Goal: Task Accomplishment & Management: Manage account settings

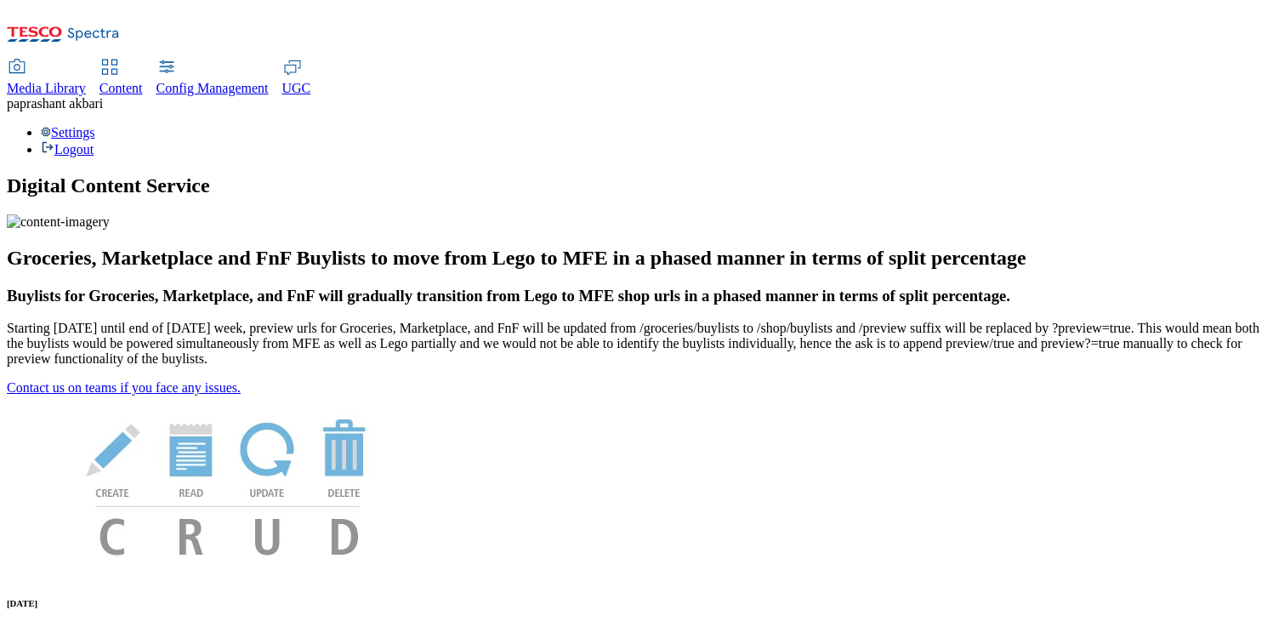
click at [143, 81] on span "Content" at bounding box center [121, 88] width 43 height 14
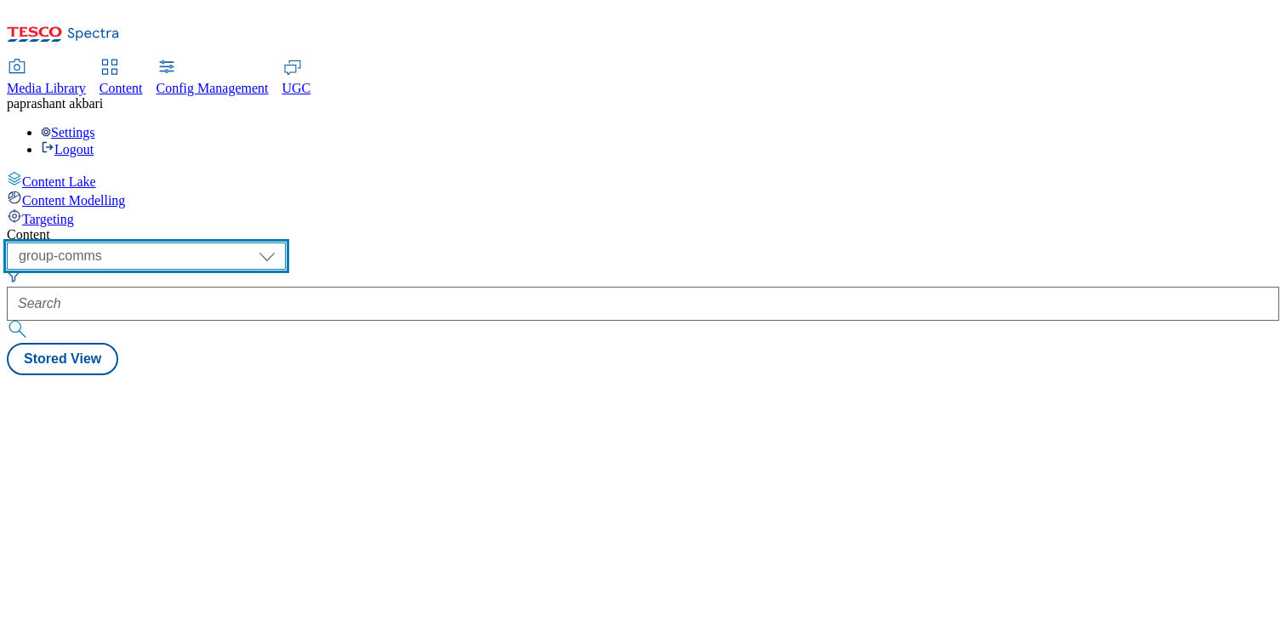
click at [286, 242] on select "dotcom-cz dotcom-hu dotcom-sk fnf-uk ghs-roi ghs-uk group-comms ighs-cz ighs-hu…" at bounding box center [146, 255] width 279 height 27
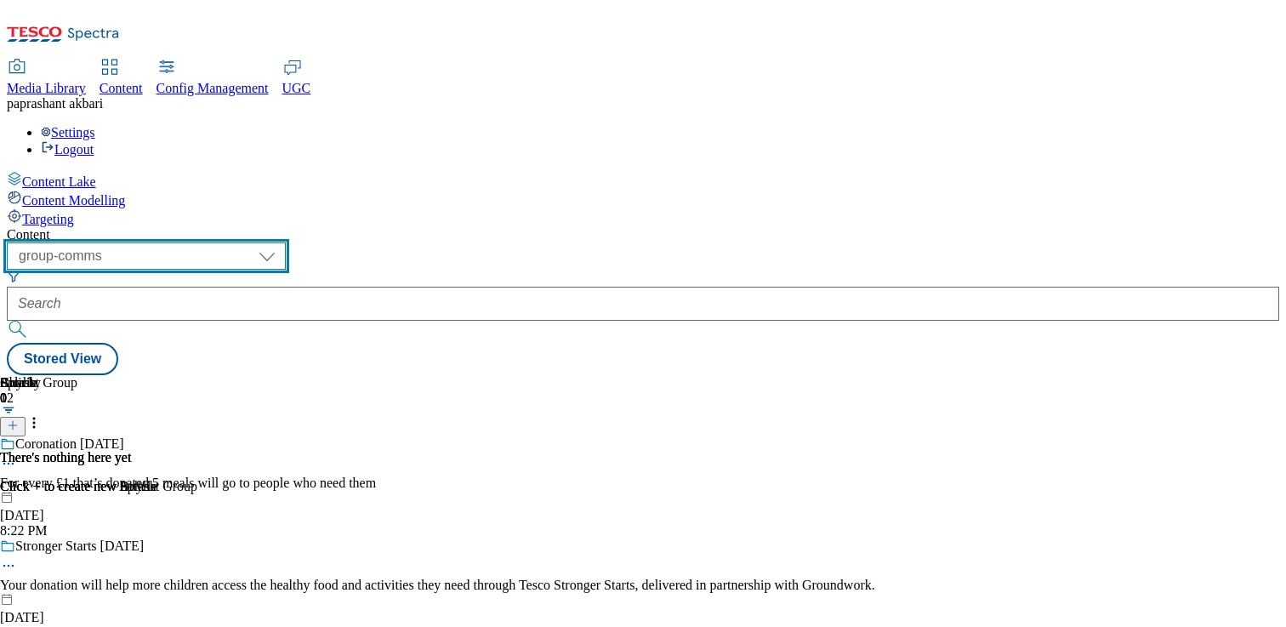
select select "stores-picklist-uk"
click at [221, 242] on select "dotcom-cz dotcom-hu dotcom-sk fnf-uk ghs-roi ghs-uk group-comms ighs-cz ighs-hu…" at bounding box center [146, 255] width 279 height 27
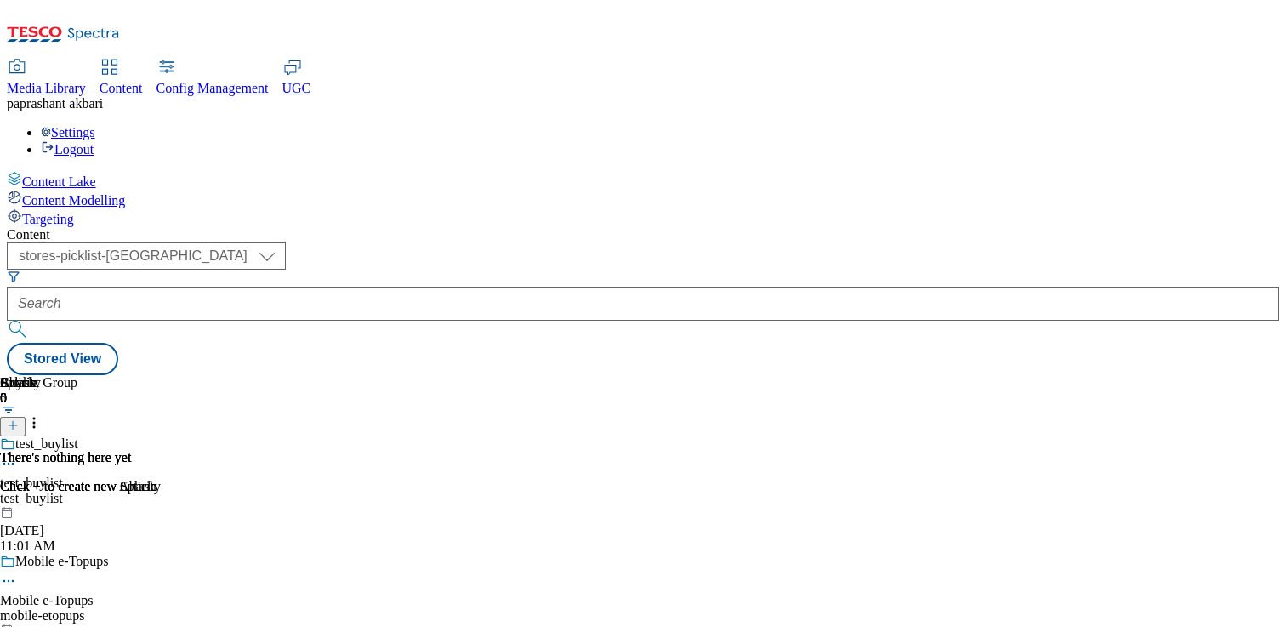
click at [146, 608] on div "mobile-etopups" at bounding box center [73, 615] width 146 height 15
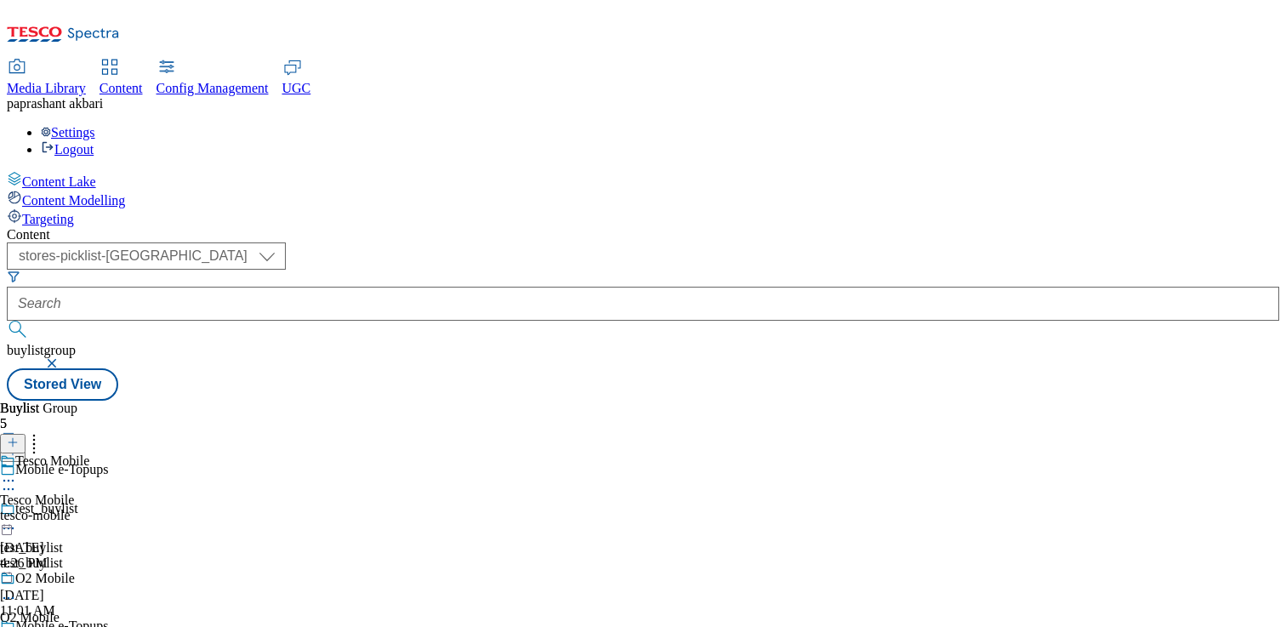
scroll to position [181, 0]
click at [146, 508] on div "lottery" at bounding box center [73, 515] width 146 height 15
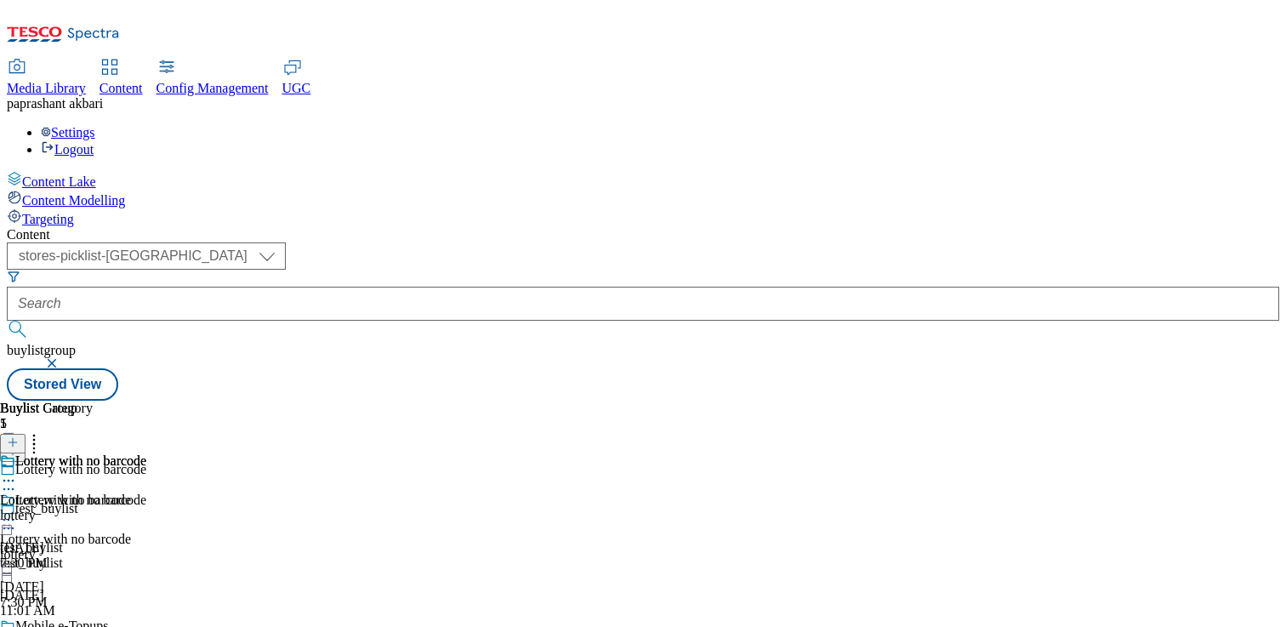
click at [146, 508] on div "lottery" at bounding box center [73, 515] width 146 height 15
click at [43, 431] on icon at bounding box center [34, 439] width 17 height 17
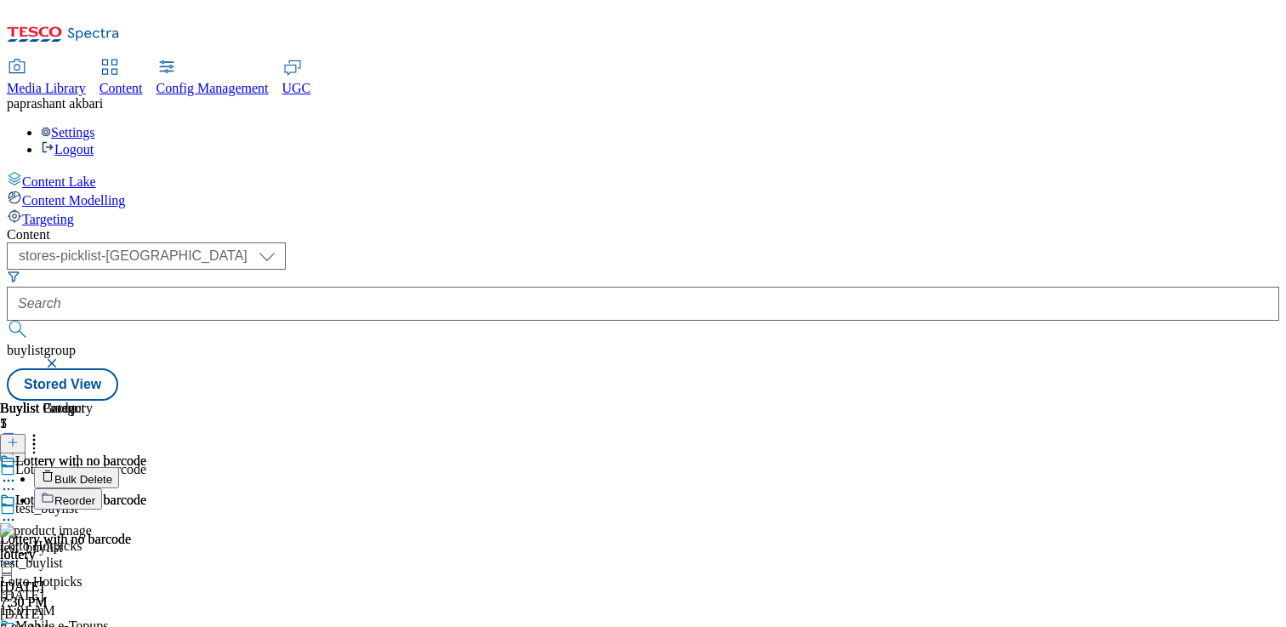
click at [102, 488] on button "Reorder" at bounding box center [68, 498] width 68 height 21
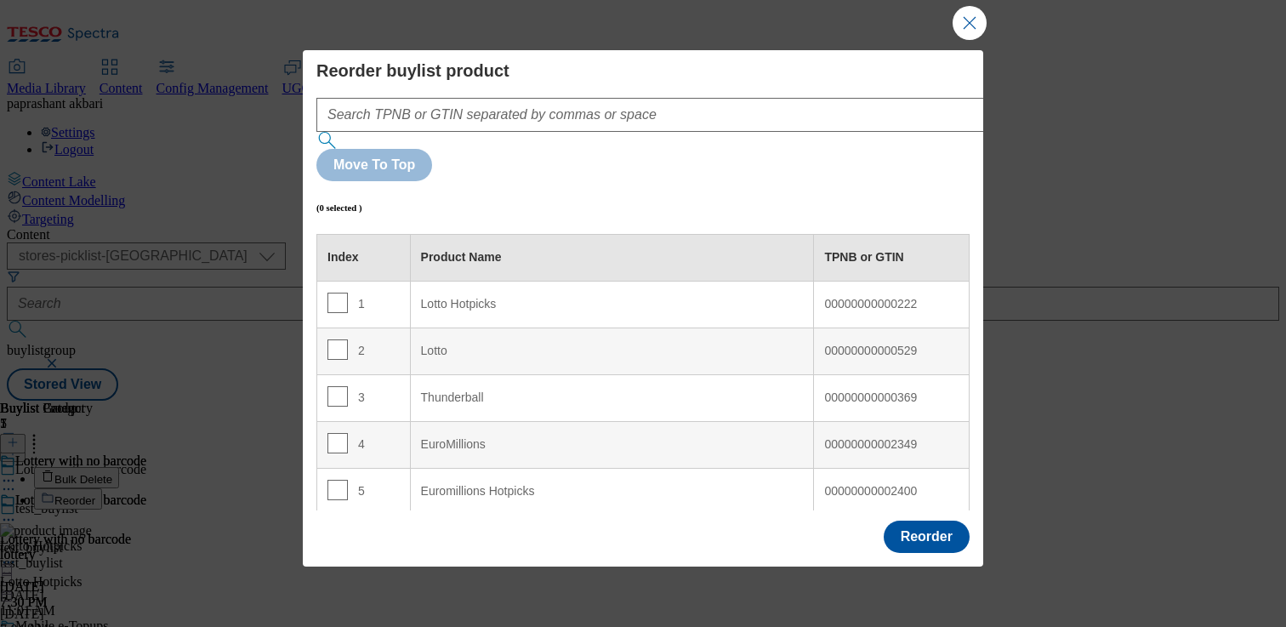
scroll to position [55, 0]
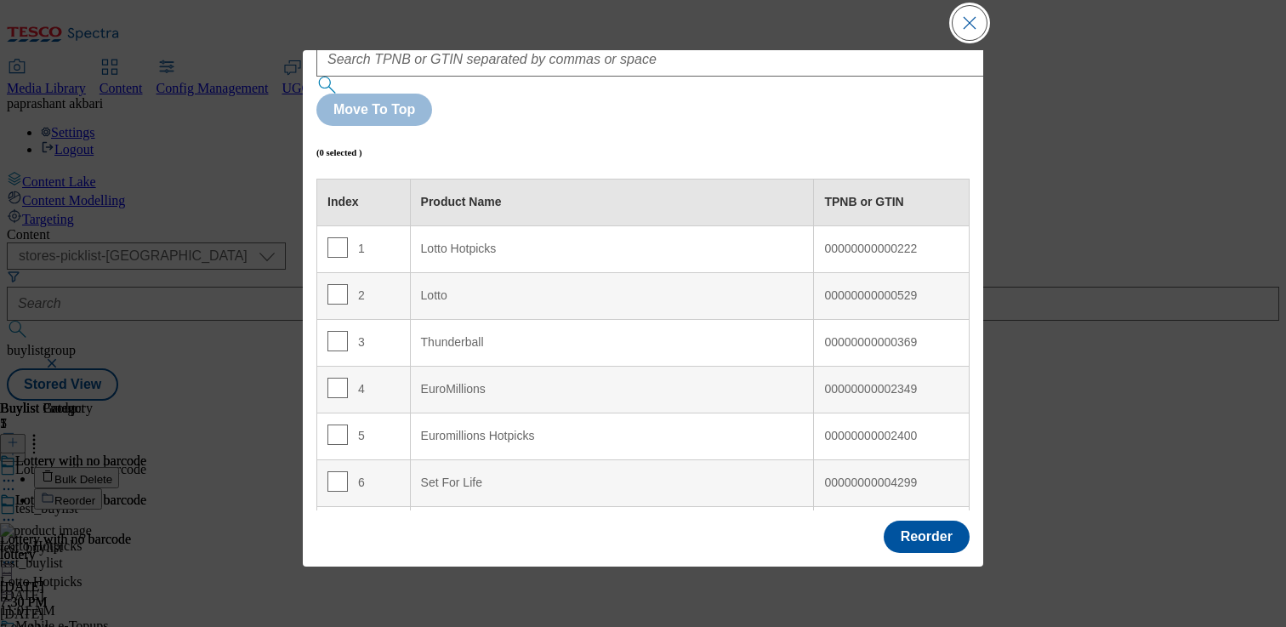
click at [964, 23] on button "Close Modal" at bounding box center [970, 23] width 34 height 34
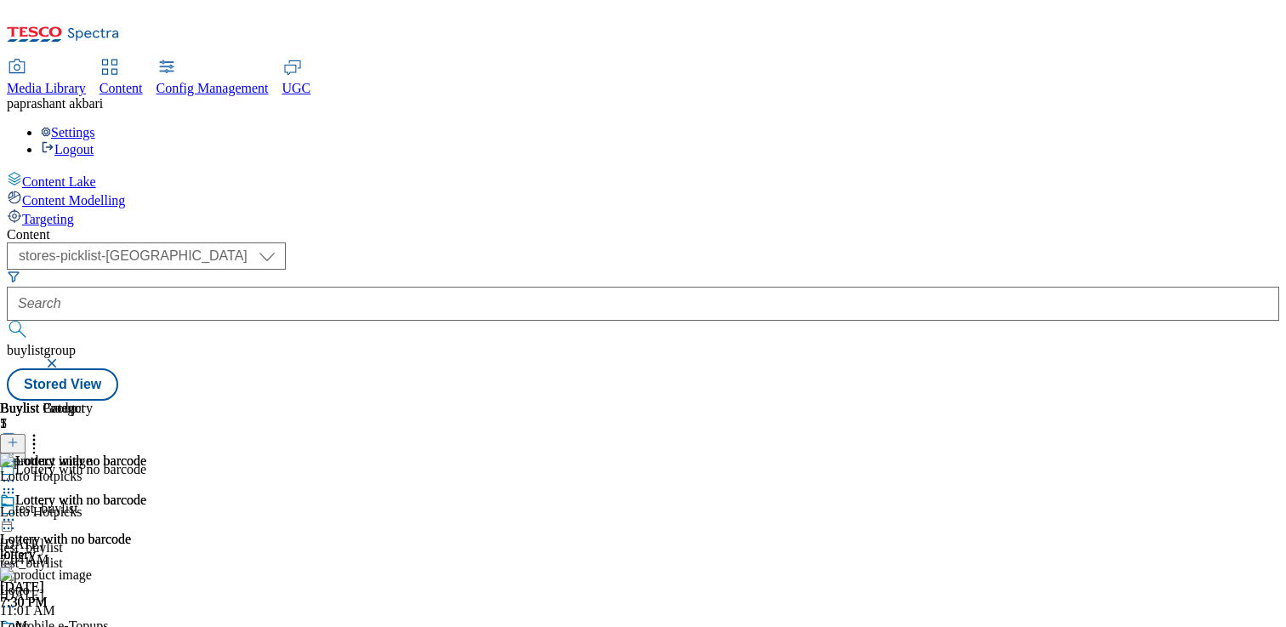
click at [43, 431] on icon at bounding box center [34, 439] width 17 height 17
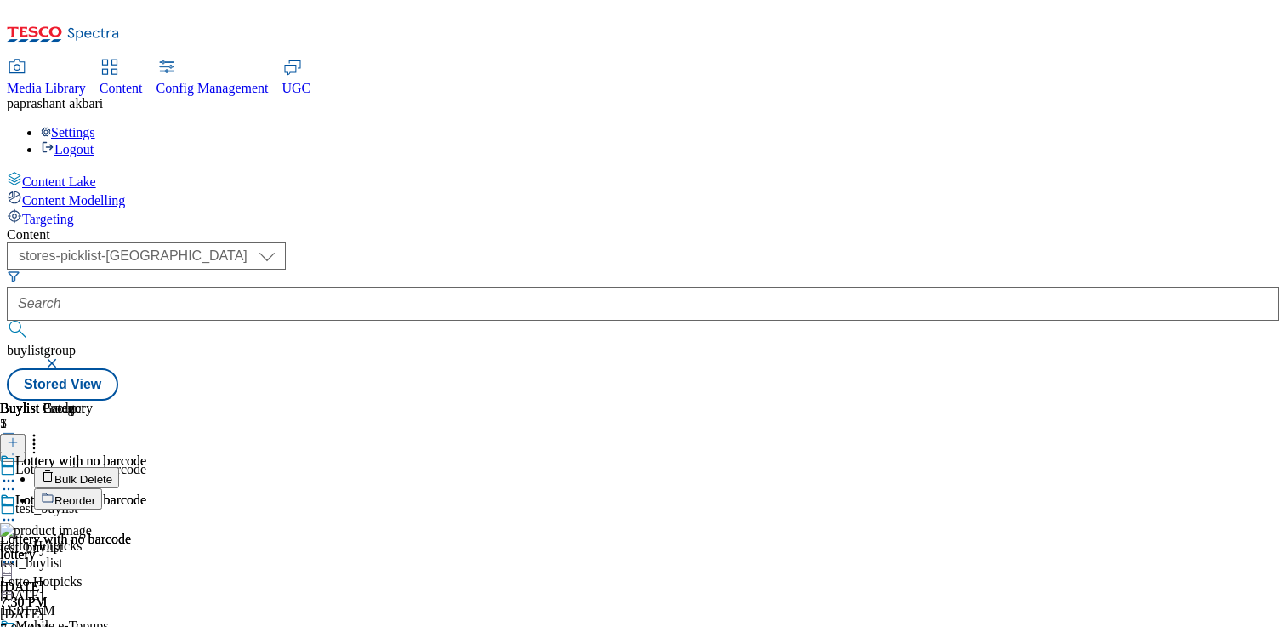
click at [112, 473] on span "Bulk Delete" at bounding box center [83, 479] width 58 height 13
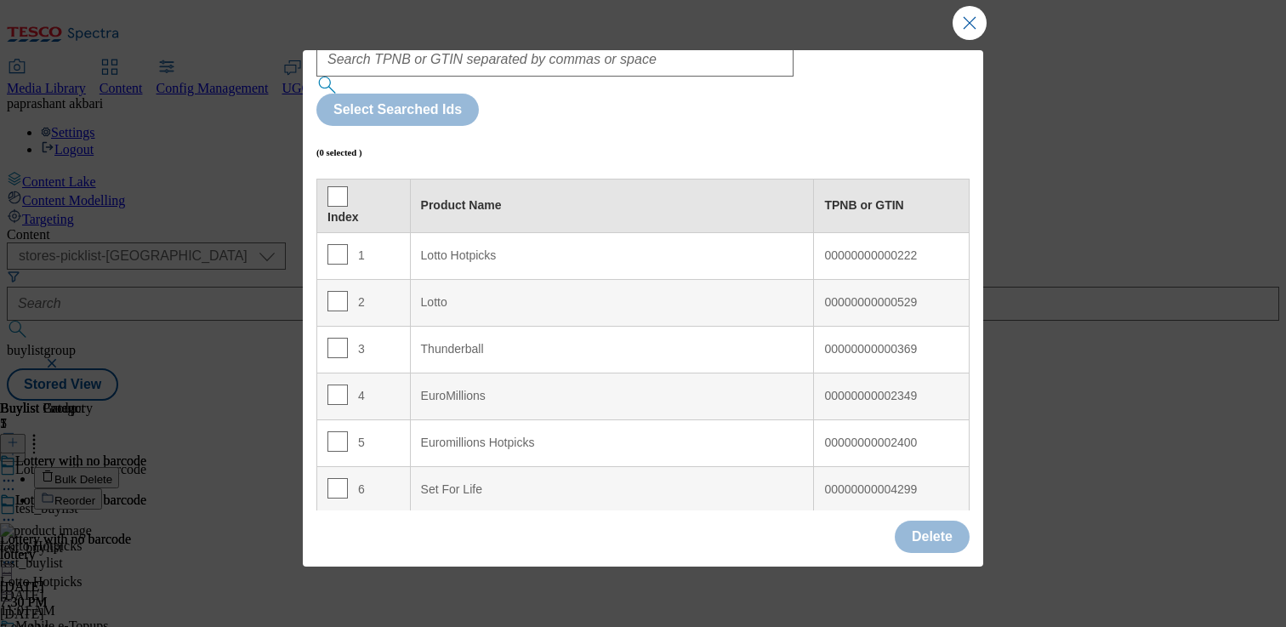
click at [338, 525] on input "Modal" at bounding box center [337, 535] width 20 height 20
checkbox input "true"
click at [903, 536] on button "Delete" at bounding box center [932, 537] width 75 height 32
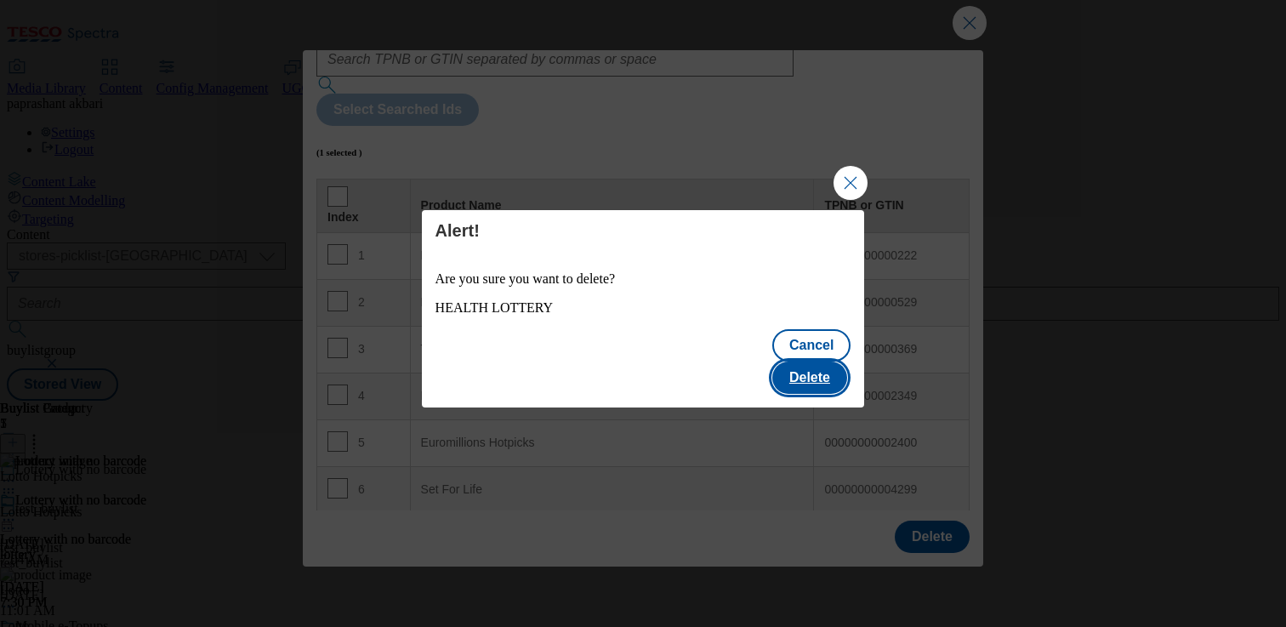
click at [806, 362] on button "Delete" at bounding box center [809, 378] width 75 height 32
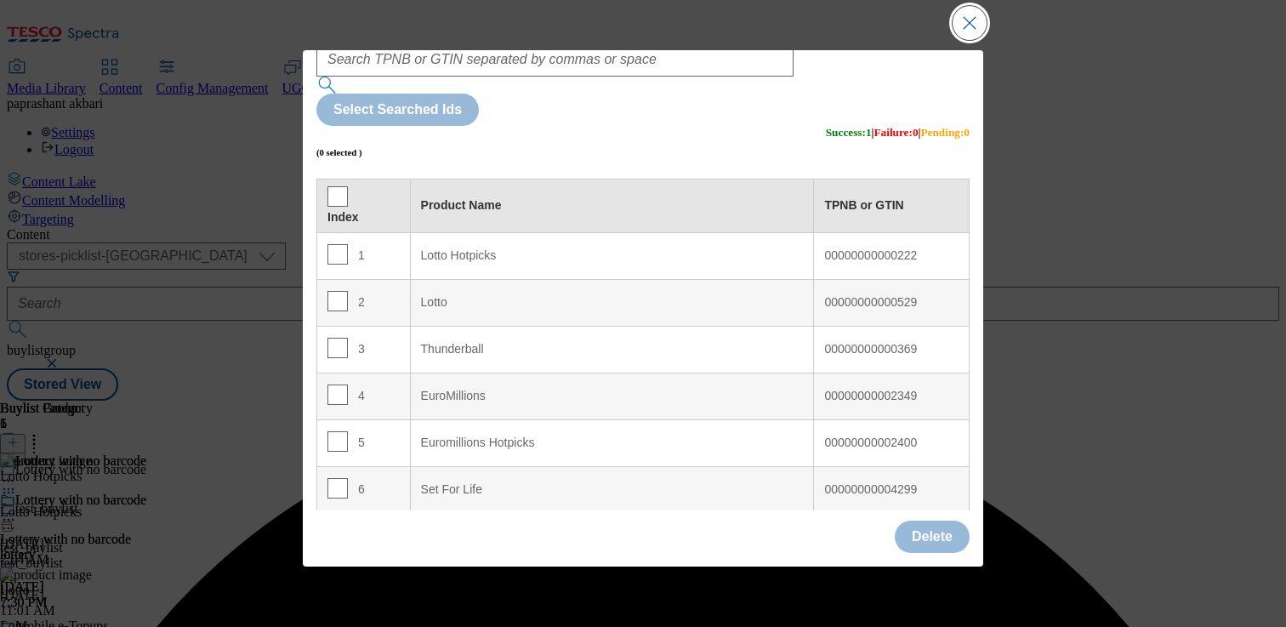
scroll to position [0, 0]
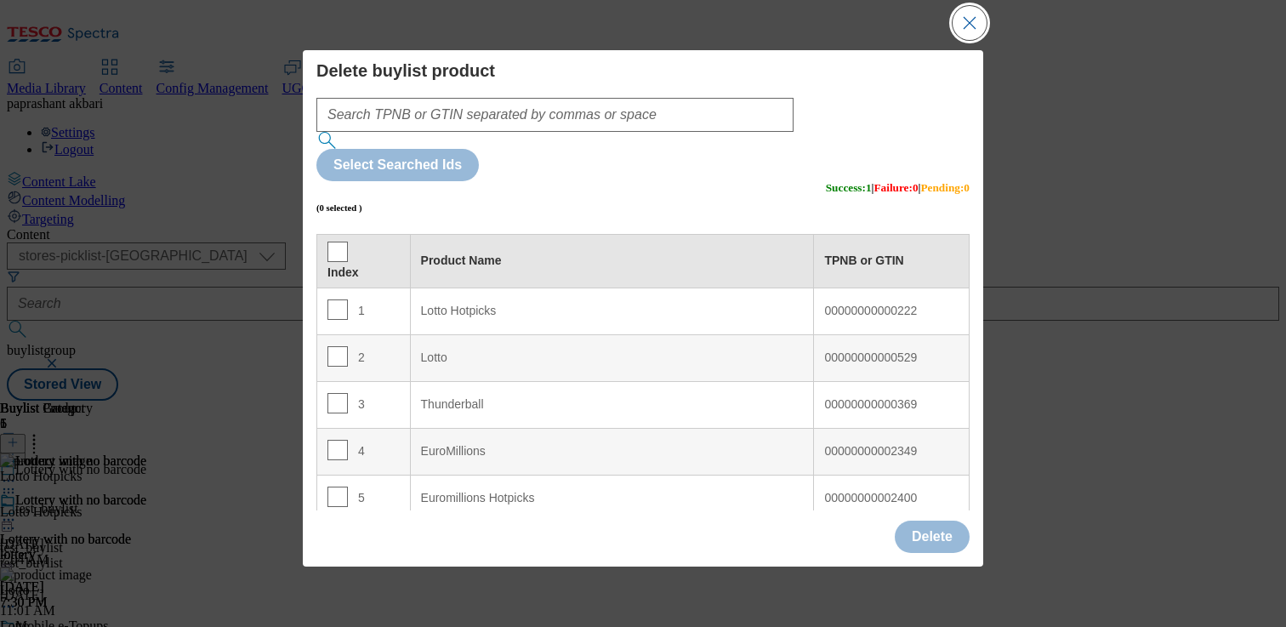
click at [978, 32] on button "Close Modal" at bounding box center [970, 23] width 34 height 34
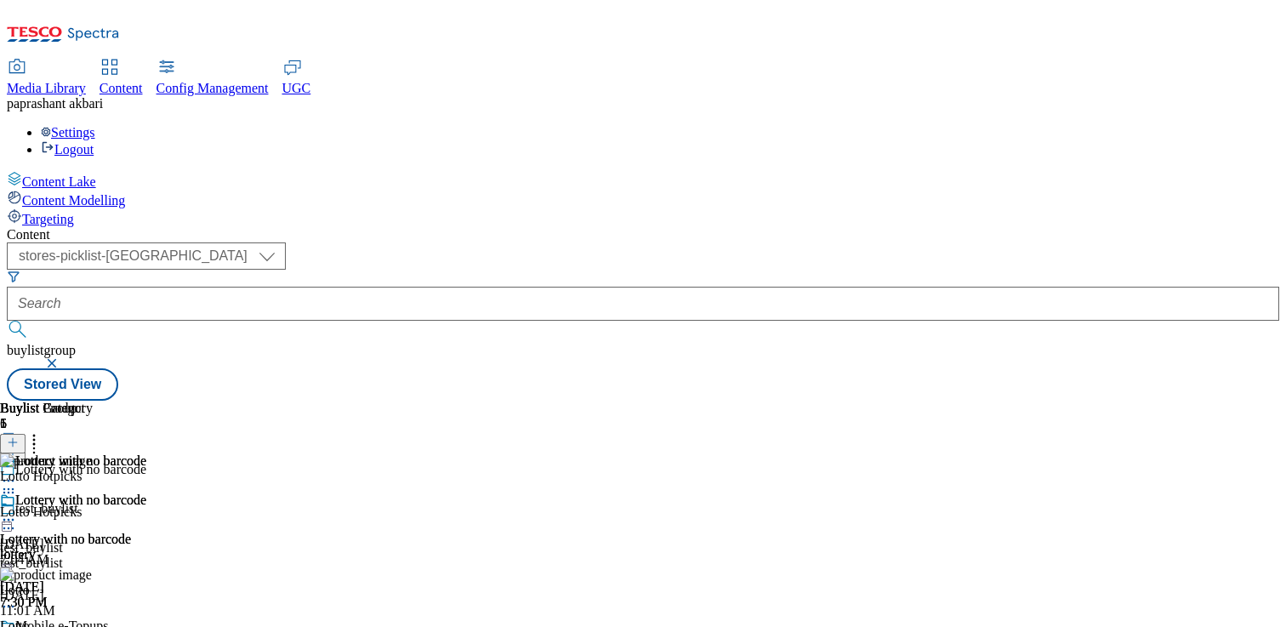
click at [17, 481] on icon at bounding box center [8, 489] width 17 height 17
click at [79, 515] on button "Edit" at bounding box center [56, 525] width 45 height 20
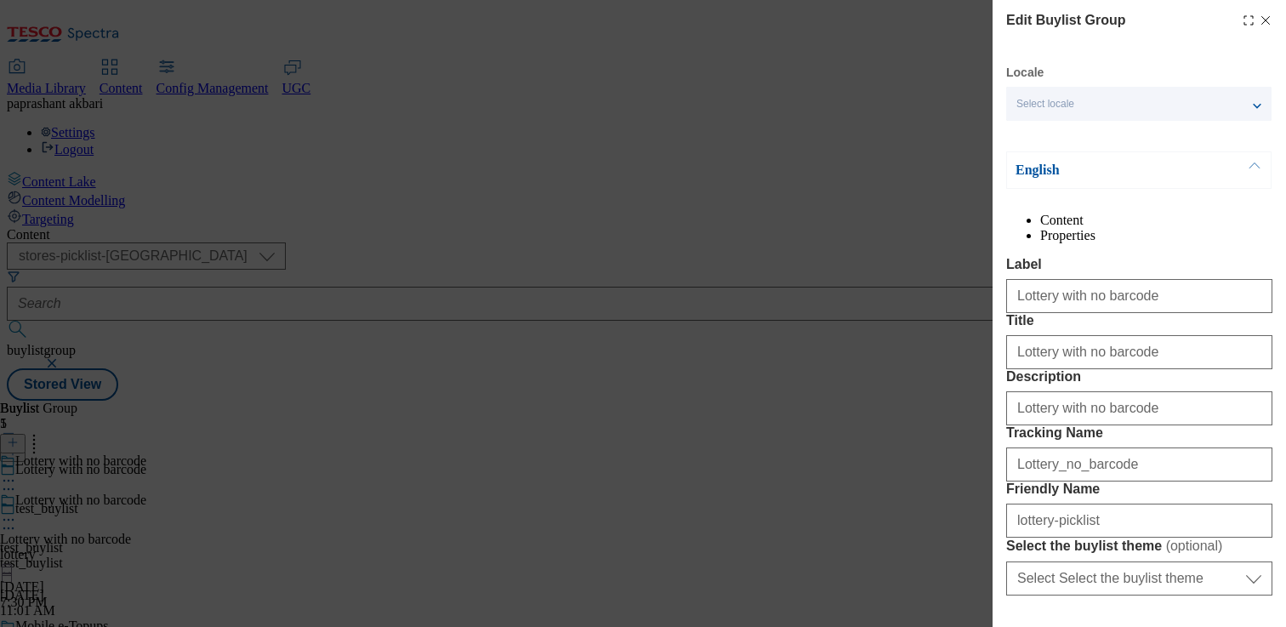
click at [1259, 19] on icon "Modal" at bounding box center [1266, 21] width 14 height 14
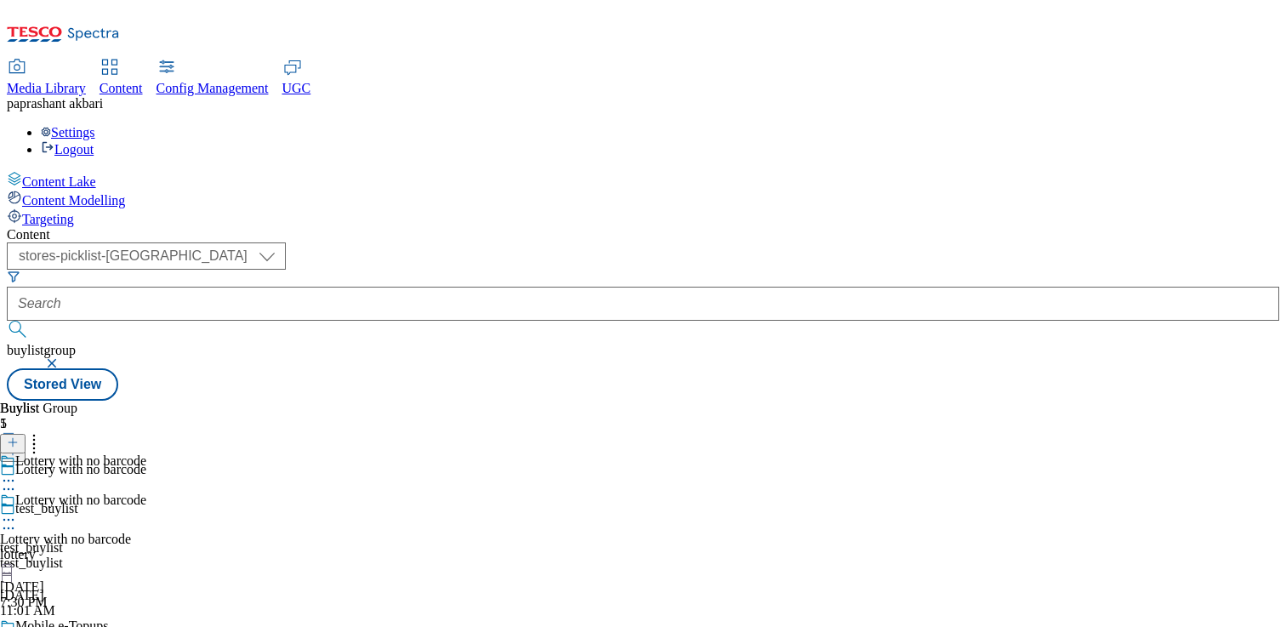
click at [146, 493] on div "Lottery with no barcode Lottery with no barcode lottery Aug 12, 2025 7:30 PM" at bounding box center [73, 551] width 146 height 117
click at [17, 511] on icon at bounding box center [8, 519] width 17 height 17
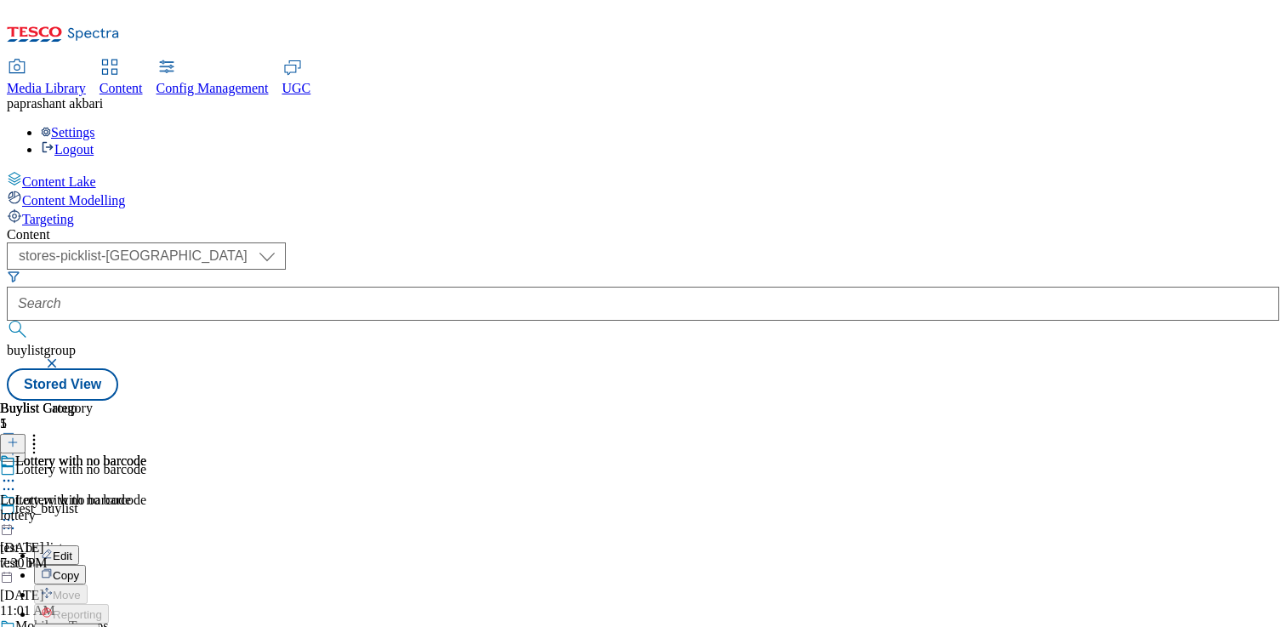
click at [72, 550] on span "Edit" at bounding box center [63, 556] width 20 height 13
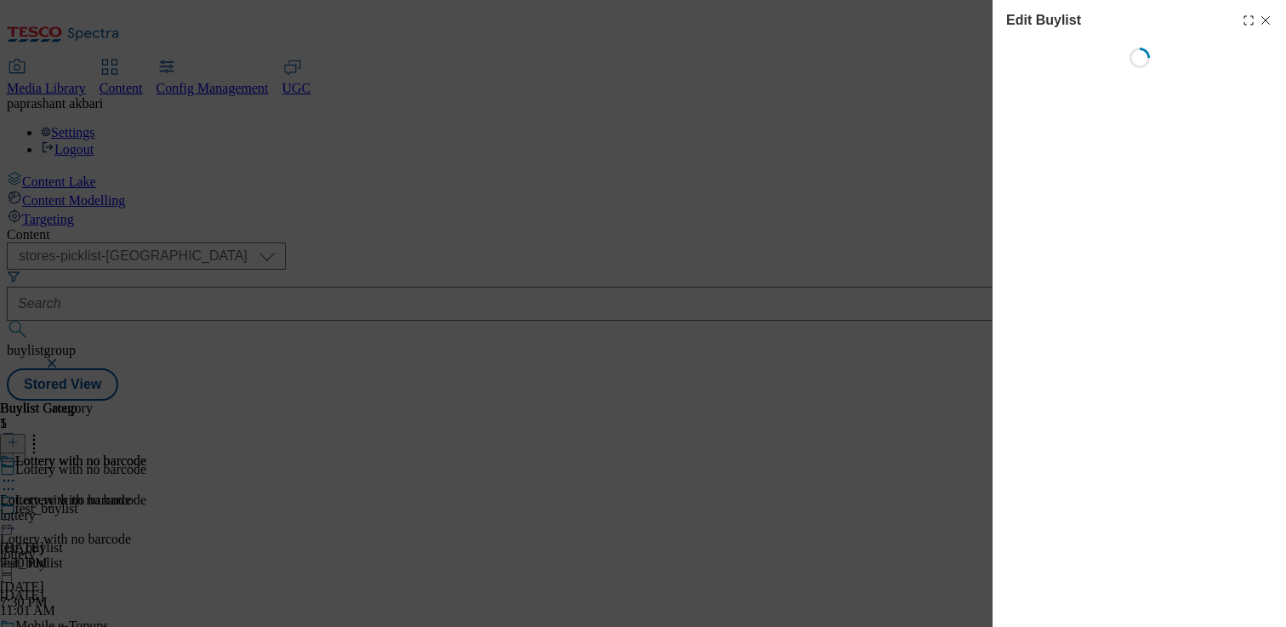
select select "evergreen"
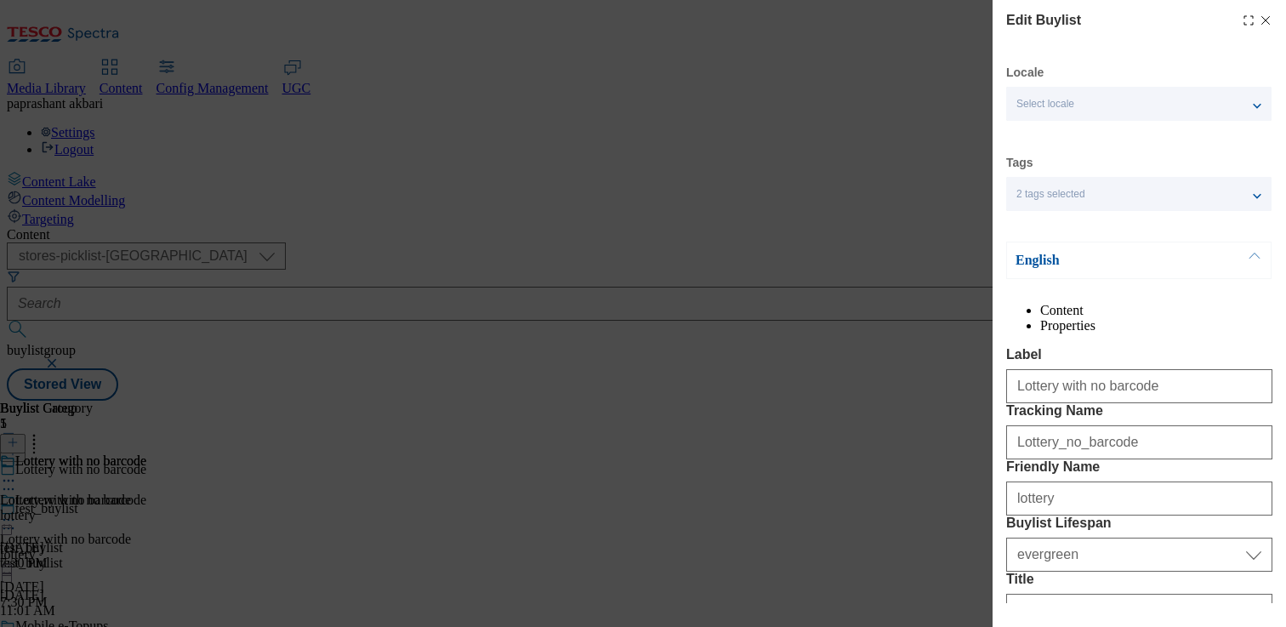
click at [1259, 18] on icon "Modal" at bounding box center [1266, 21] width 14 height 14
select select "evergreen"
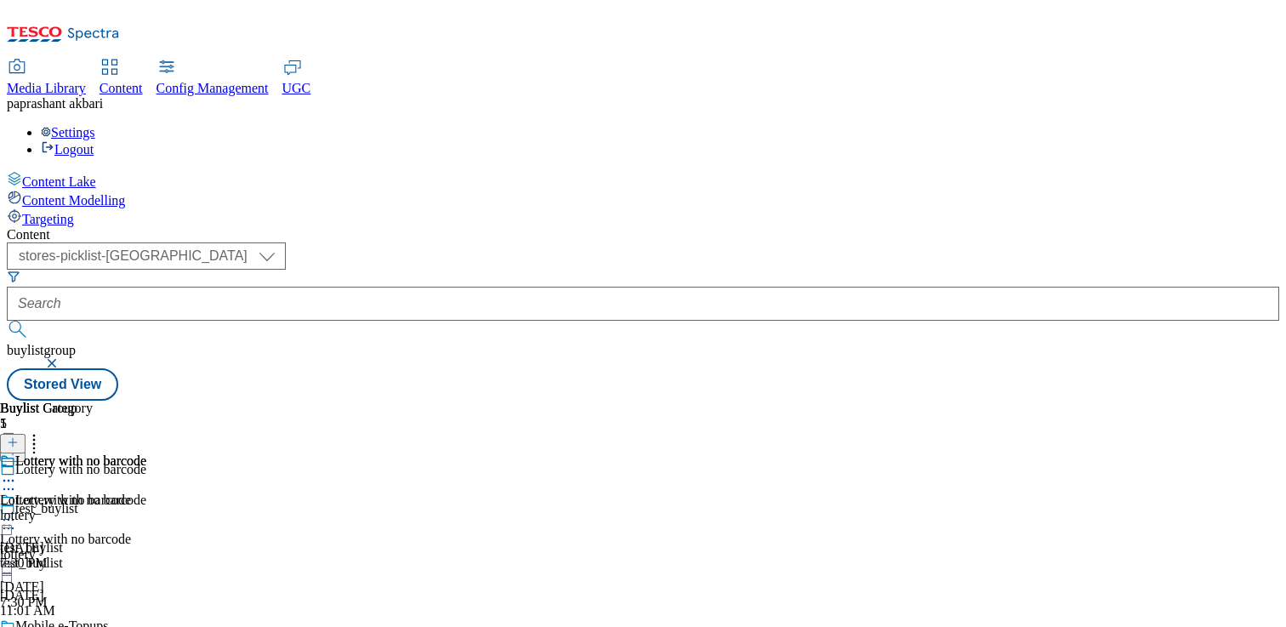
click at [17, 511] on icon at bounding box center [8, 519] width 17 height 17
click at [93, 626] on span "Preview" at bounding box center [73, 634] width 40 height 13
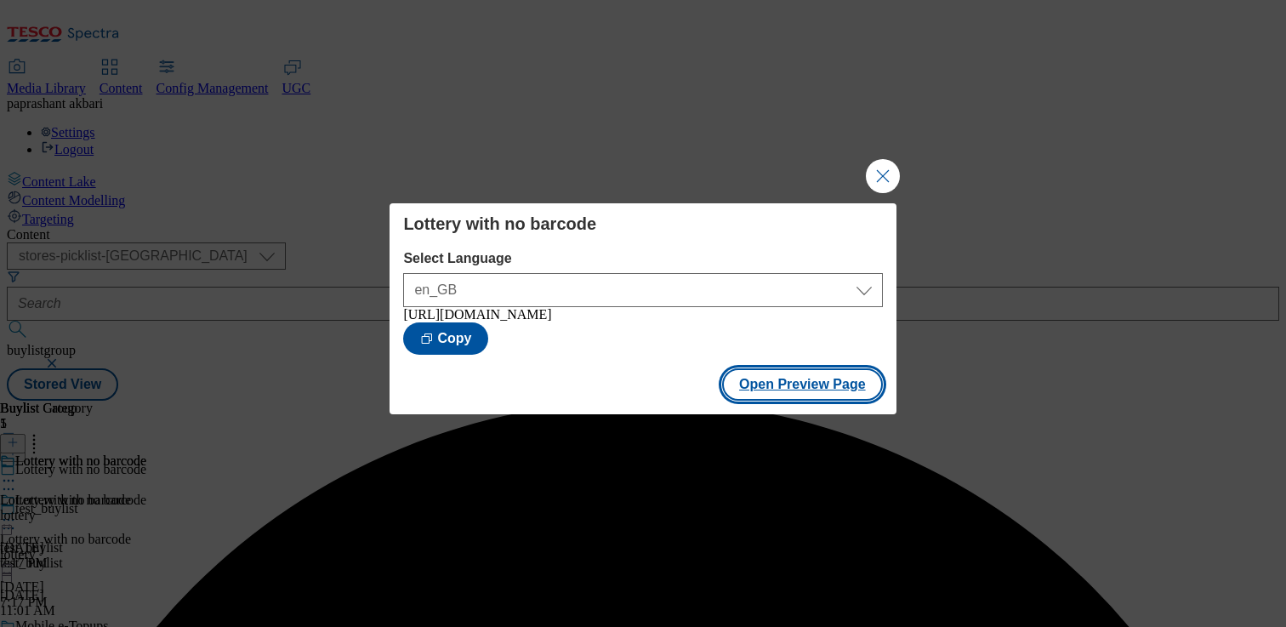
click at [771, 399] on button "Open Preview Page" at bounding box center [802, 384] width 161 height 32
click at [885, 178] on button "Close Modal" at bounding box center [883, 176] width 34 height 34
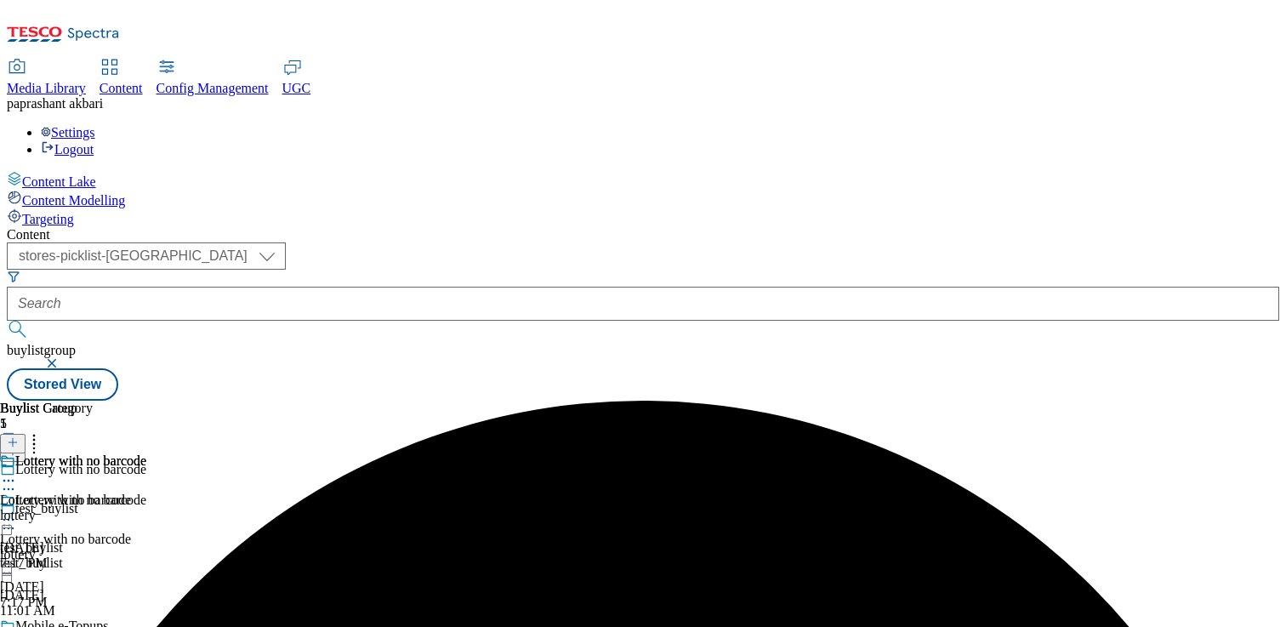
click at [17, 511] on icon at bounding box center [8, 519] width 17 height 17
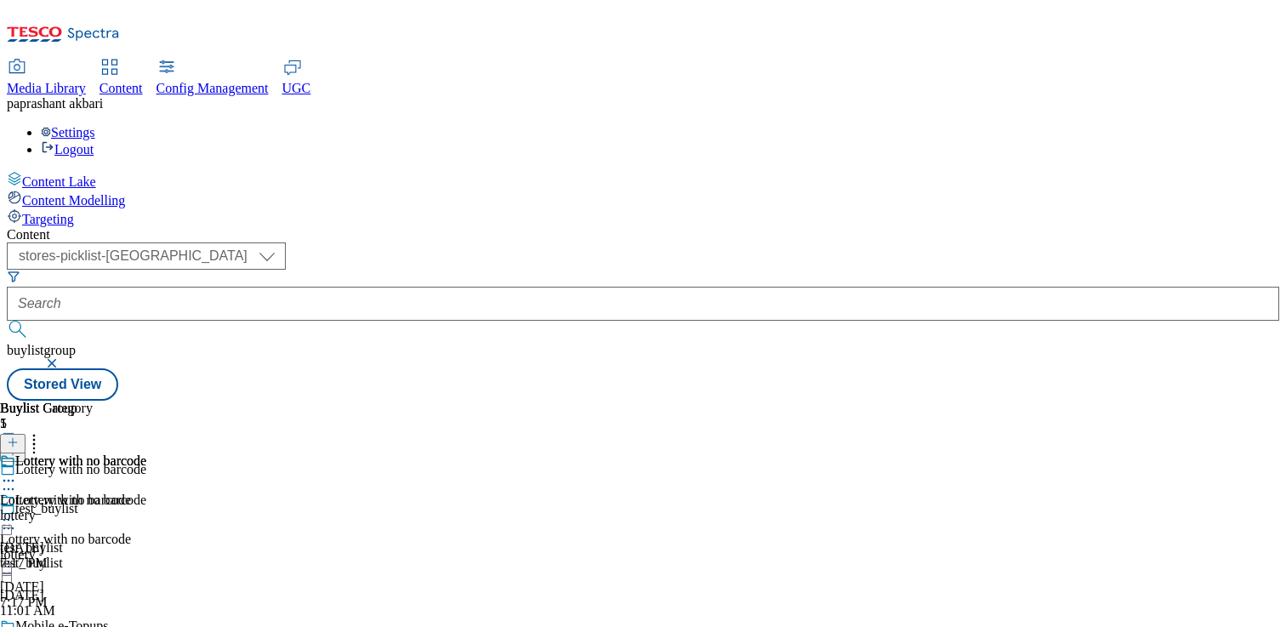
scroll to position [181, 0]
click at [17, 472] on icon at bounding box center [8, 480] width 17 height 17
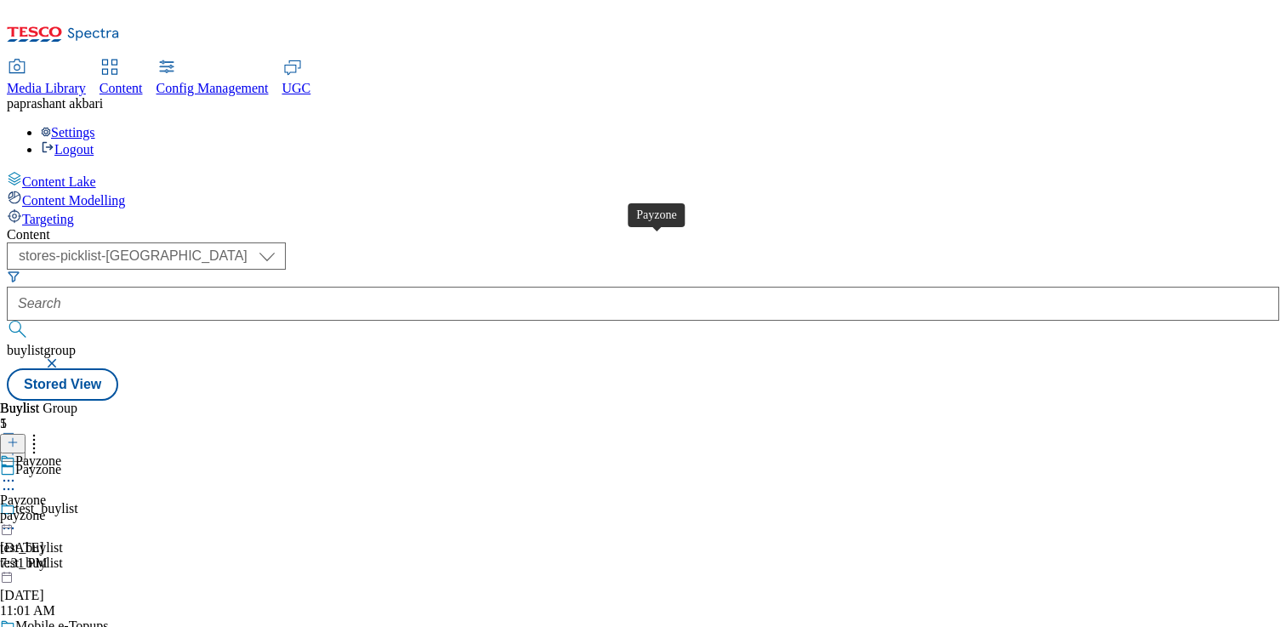
click at [61, 453] on div "Payzone" at bounding box center [38, 460] width 46 height 15
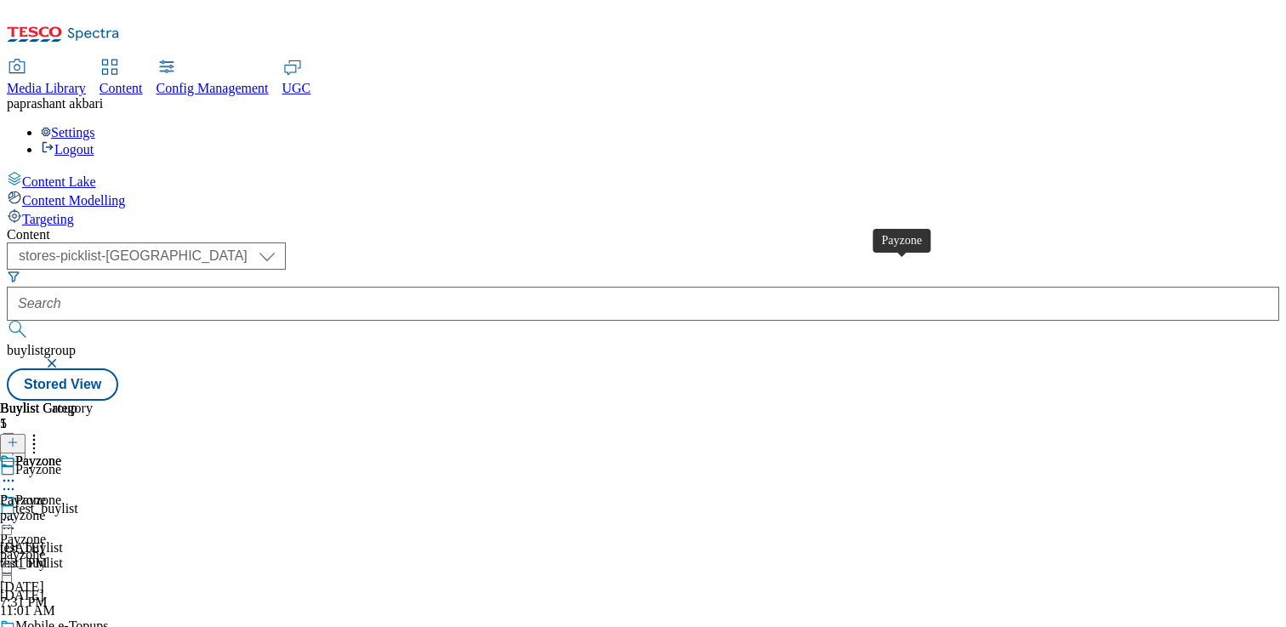
click at [46, 493] on div "Payzone" at bounding box center [23, 500] width 46 height 15
click at [14, 492] on circle at bounding box center [13, 493] width 3 height 3
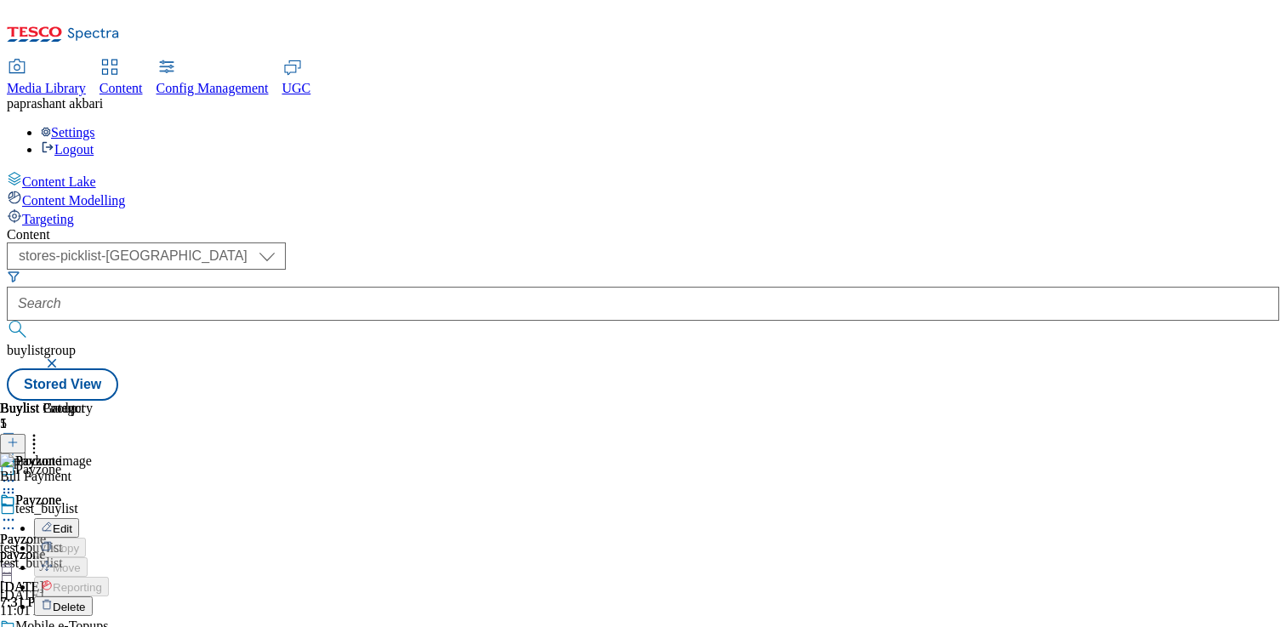
click at [79, 518] on button "Edit" at bounding box center [56, 528] width 45 height 20
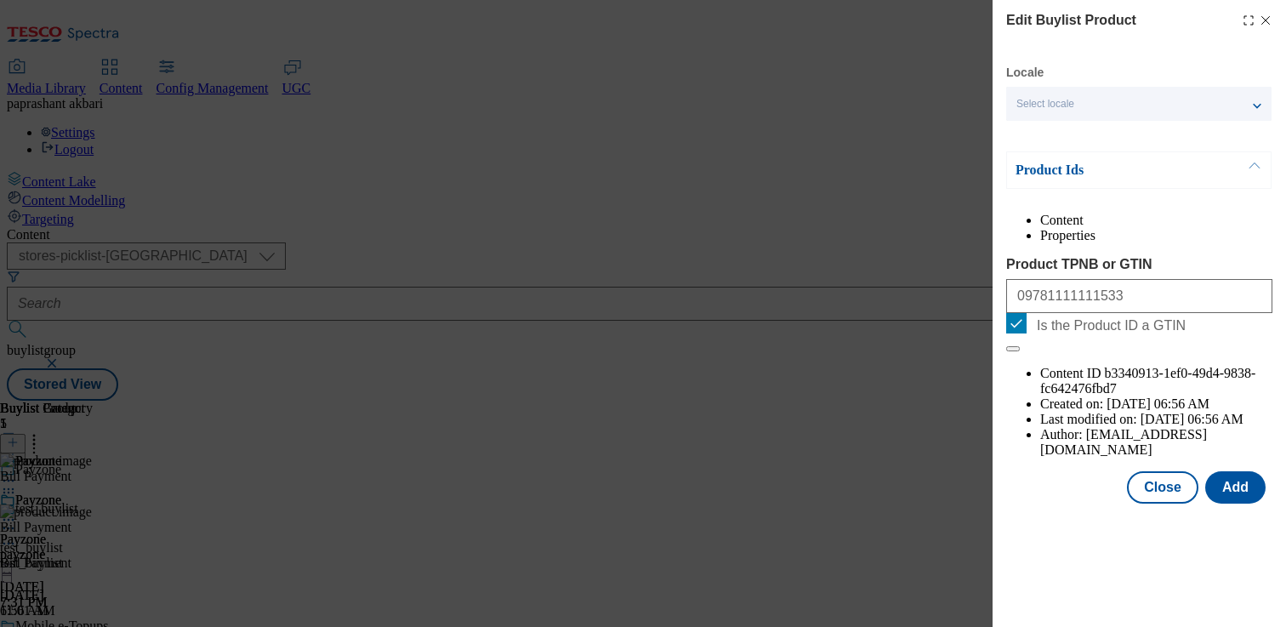
click at [1263, 25] on icon "Modal" at bounding box center [1266, 21] width 14 height 14
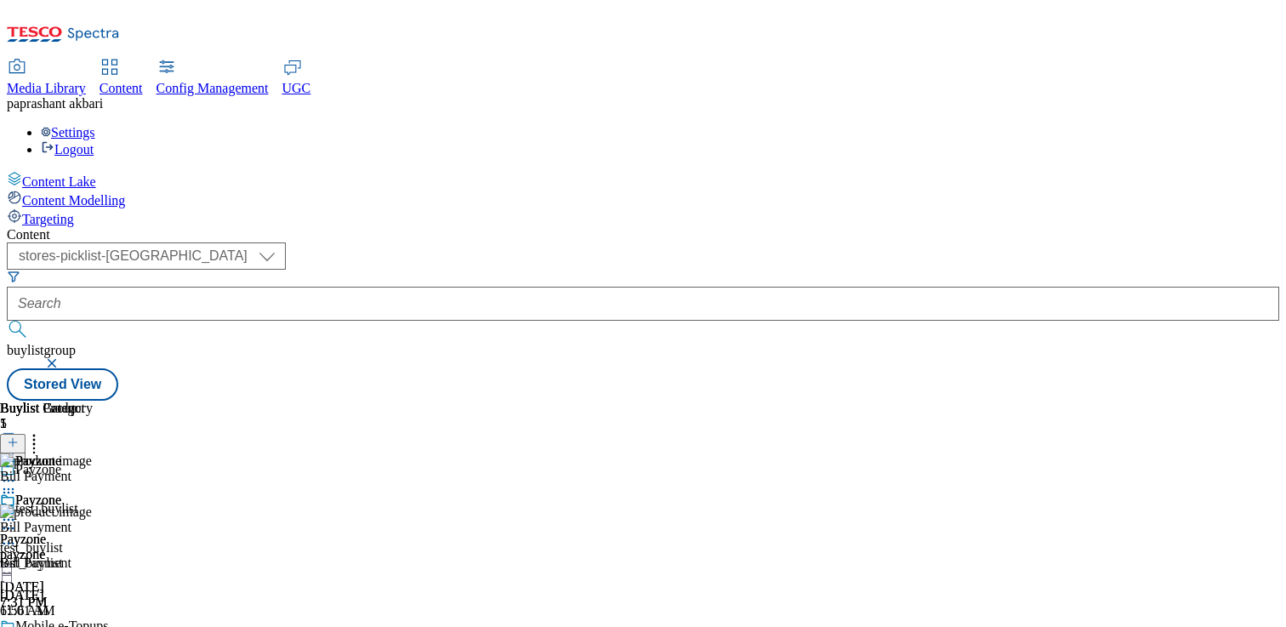
click at [17, 511] on icon at bounding box center [8, 519] width 17 height 17
click at [93, 626] on span "Preview" at bounding box center [73, 634] width 40 height 13
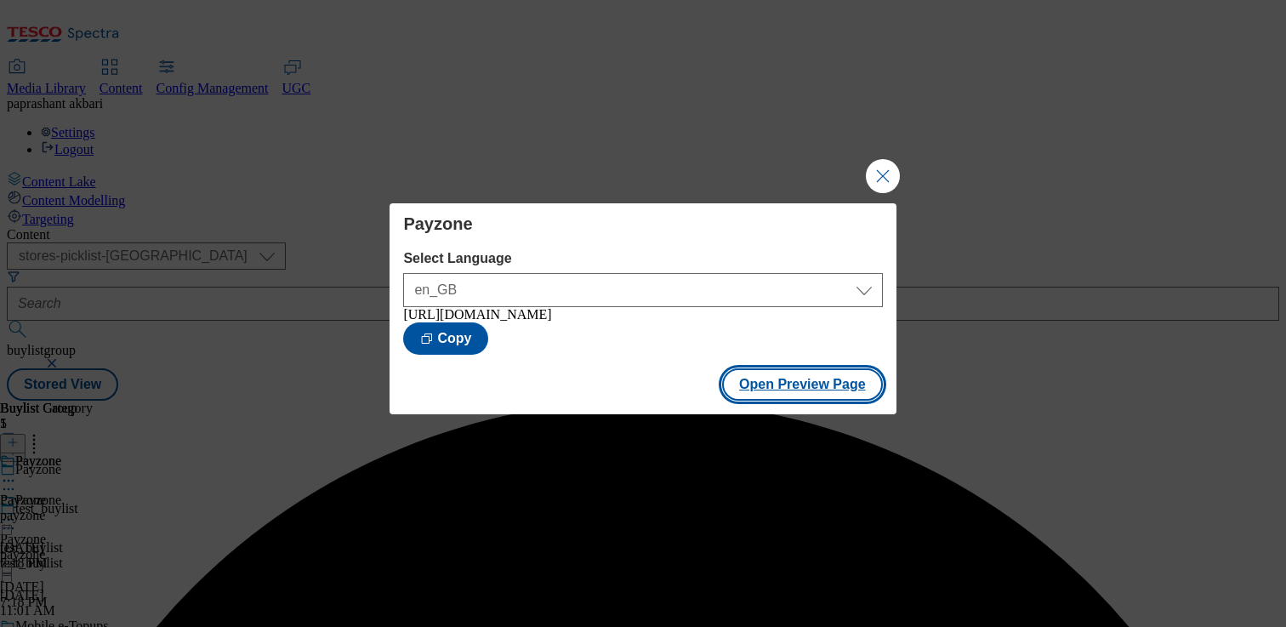
click at [793, 384] on button "Open Preview Page" at bounding box center [802, 384] width 161 height 32
click at [893, 159] on button "Close Modal" at bounding box center [883, 176] width 34 height 34
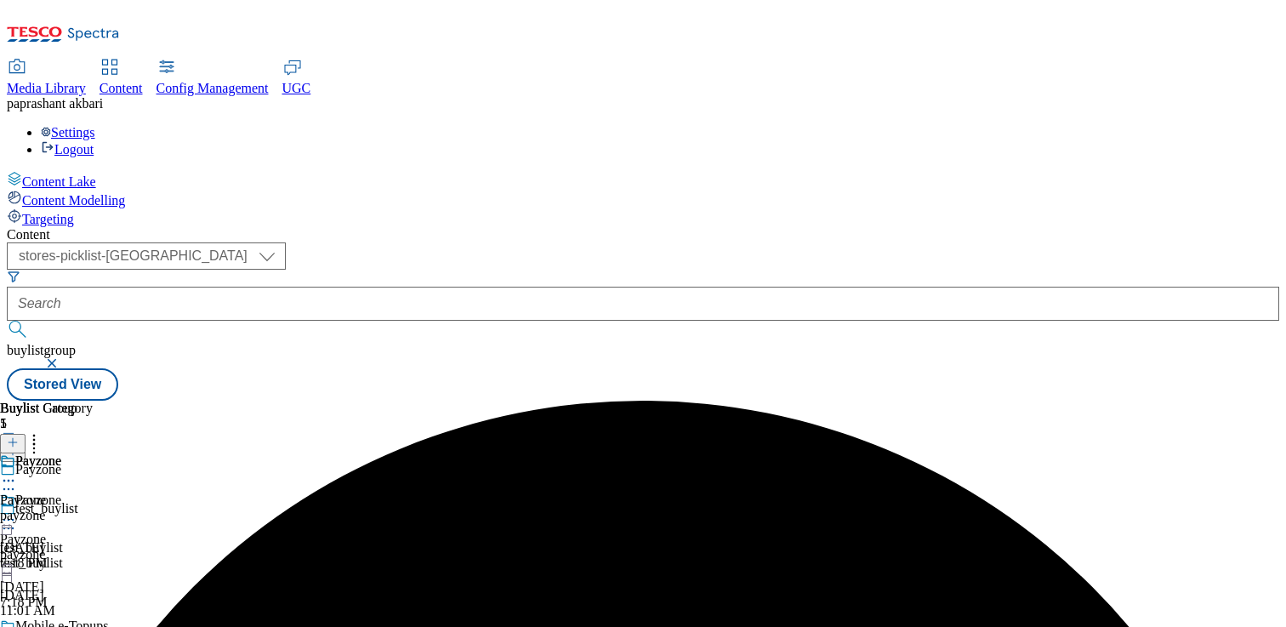
click at [17, 511] on icon at bounding box center [8, 519] width 17 height 17
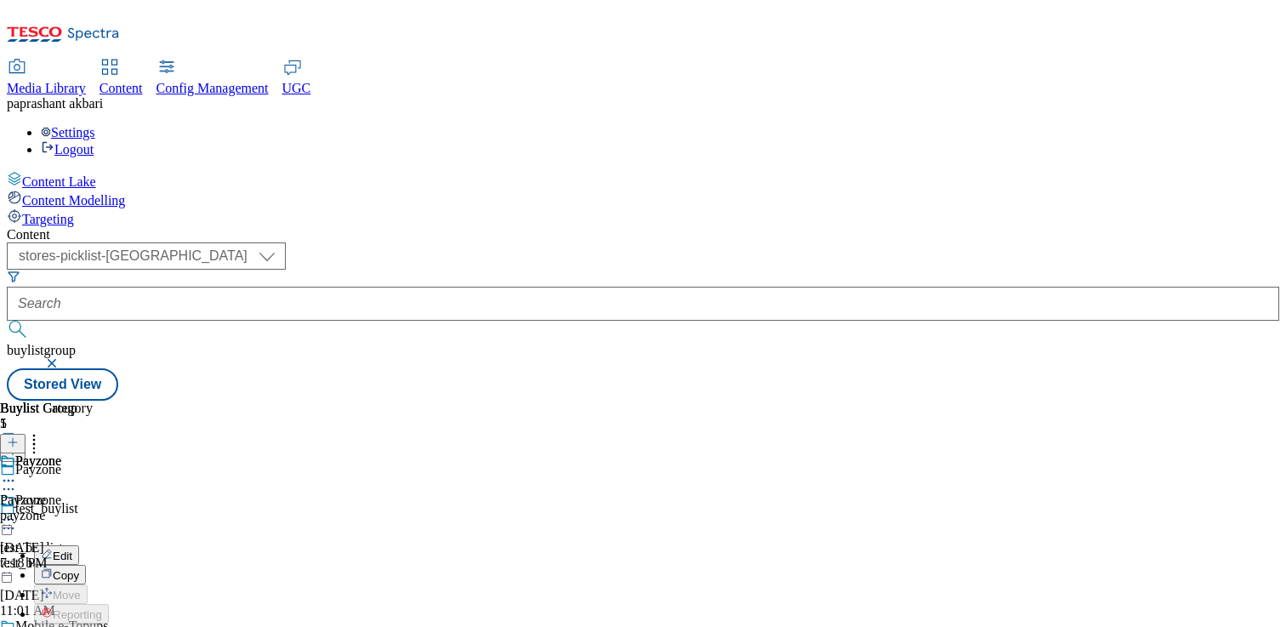
click at [93, 453] on div "Tesco Mobile Tesco Mobile tesco-mobile Sep 9, 2025 4:26 PM" at bounding box center [46, 511] width 93 height 117
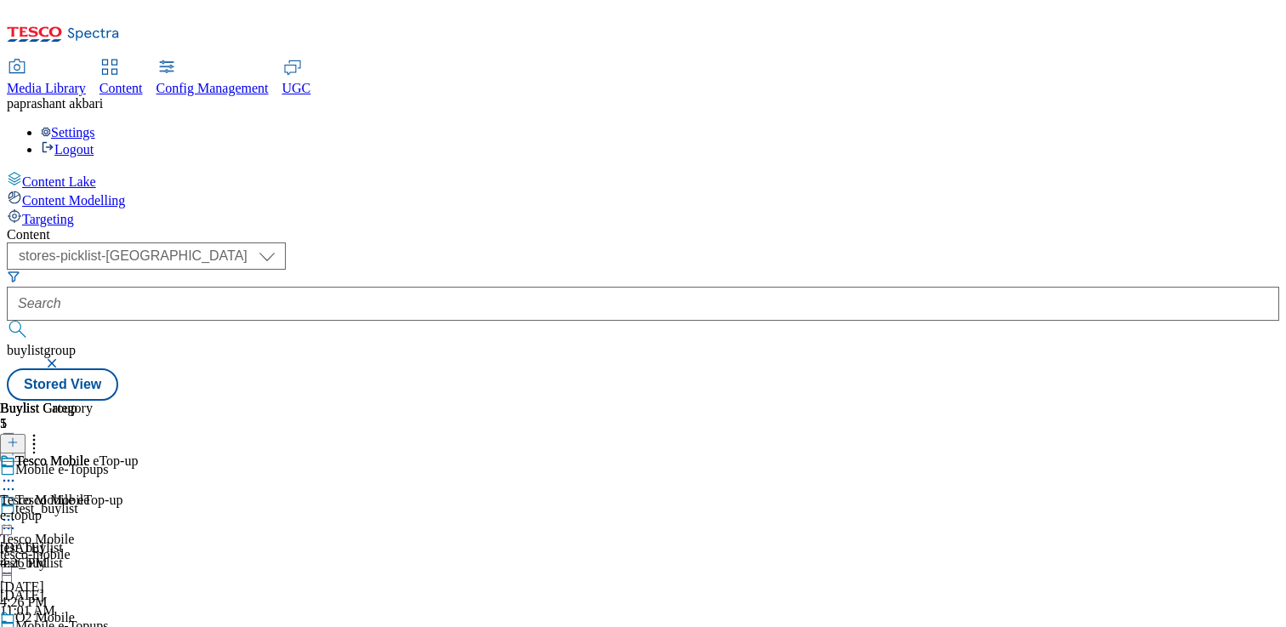
click at [138, 453] on div "Tesco Mobile eTop-up Tesco Mobile eTop-up e-topup Sep 9, 2025 4:26 PM" at bounding box center [69, 511] width 138 height 117
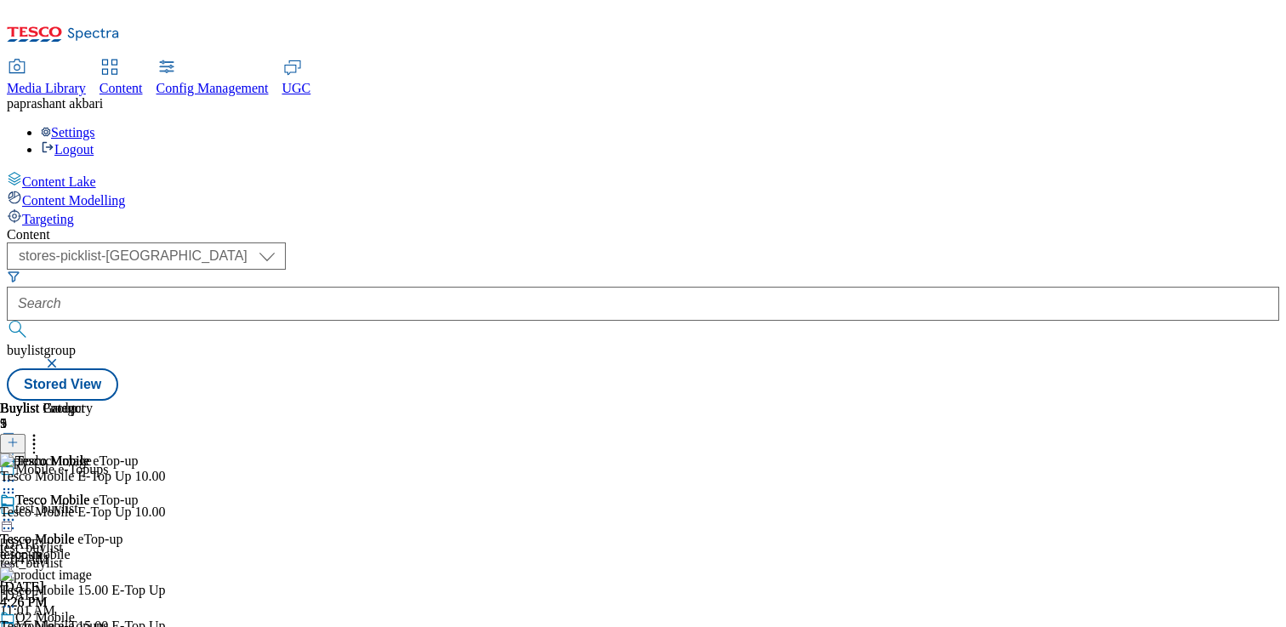
scroll to position [0, 224]
click at [43, 431] on icon at bounding box center [34, 439] width 17 height 17
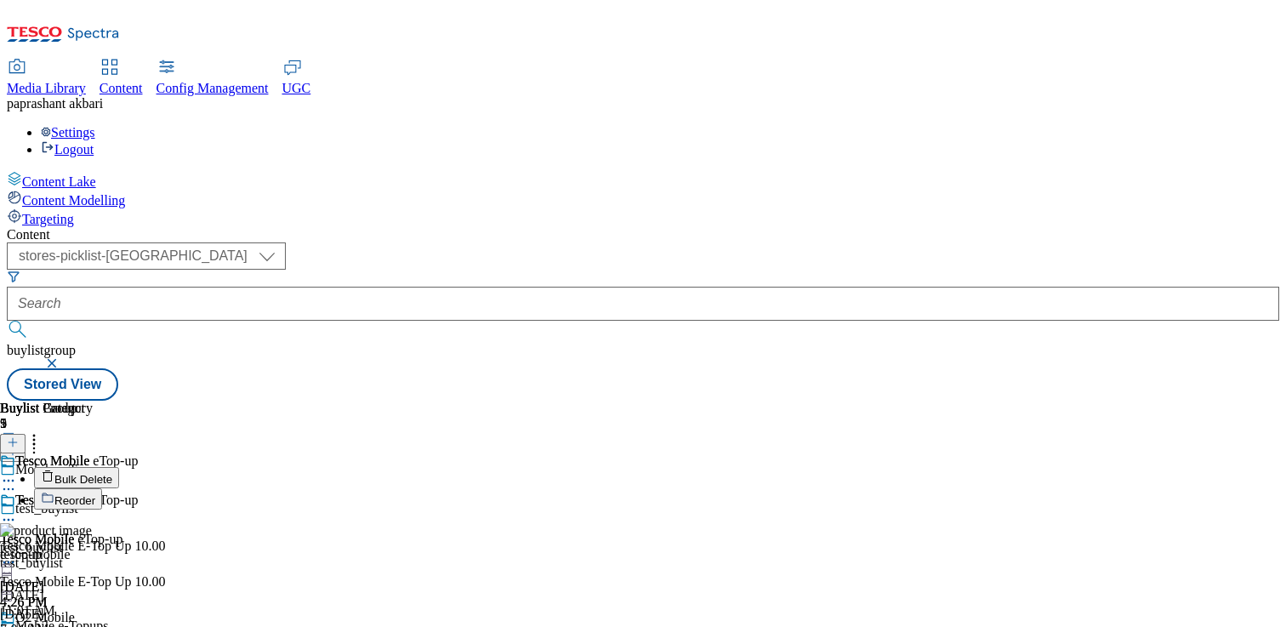
click at [95, 494] on span "Reorder" at bounding box center [74, 500] width 41 height 13
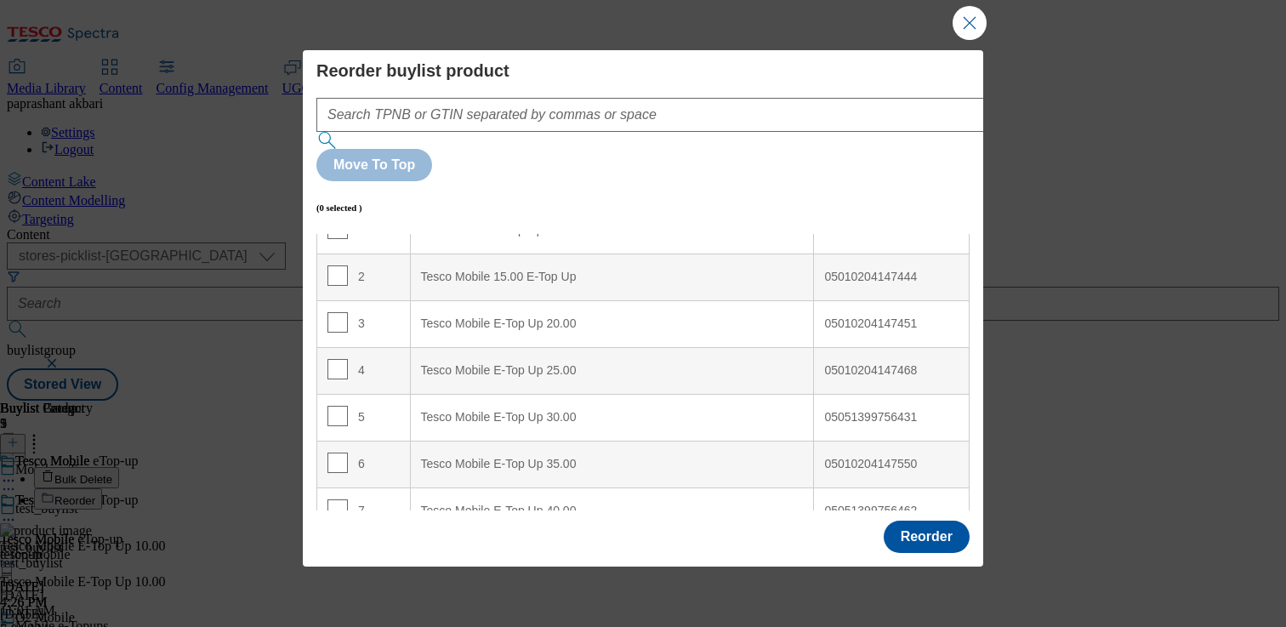
scroll to position [55, 0]
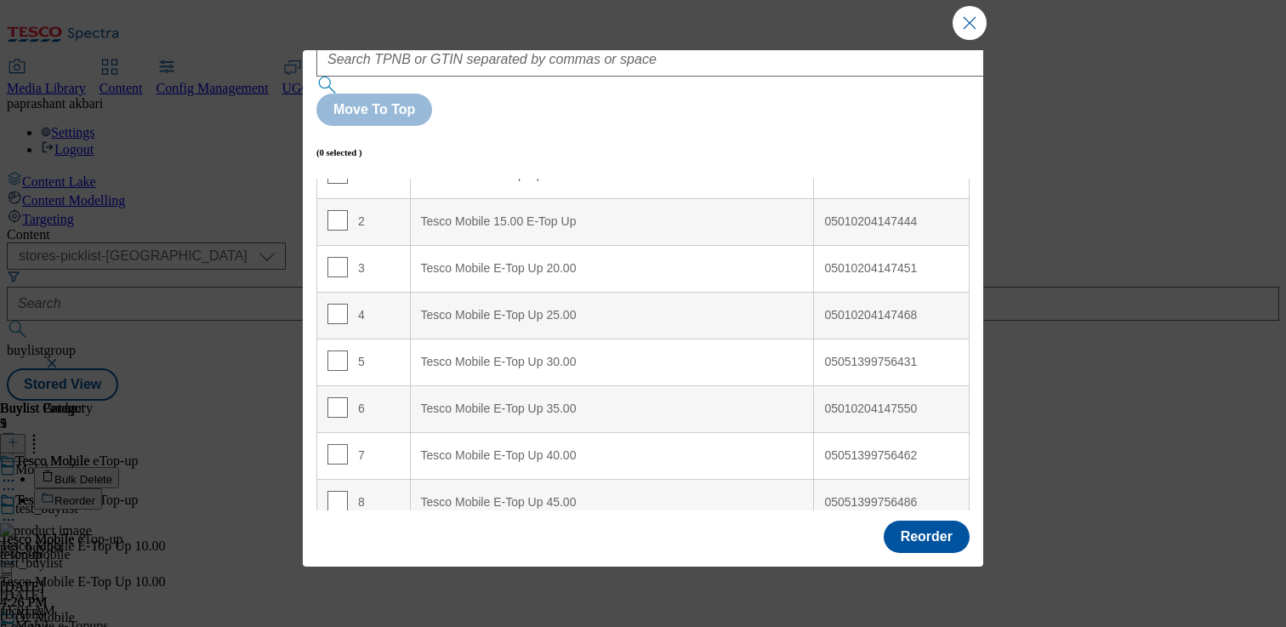
click at [814, 339] on td "05051399756431" at bounding box center [892, 362] width 156 height 47
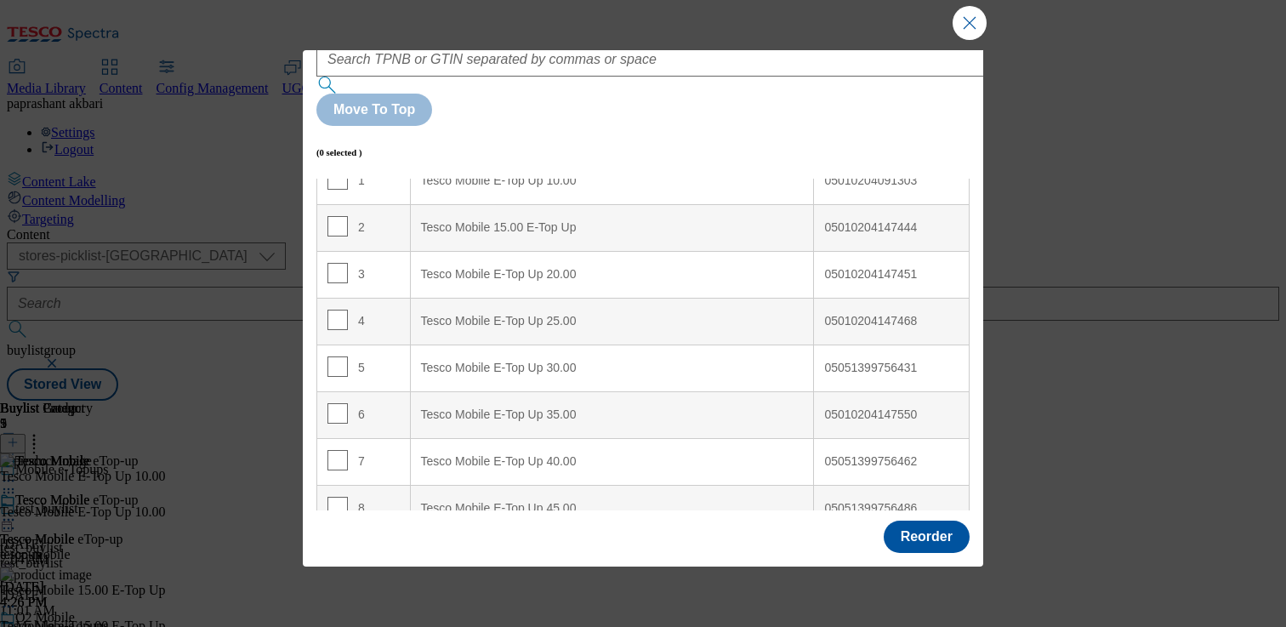
scroll to position [74, 0]
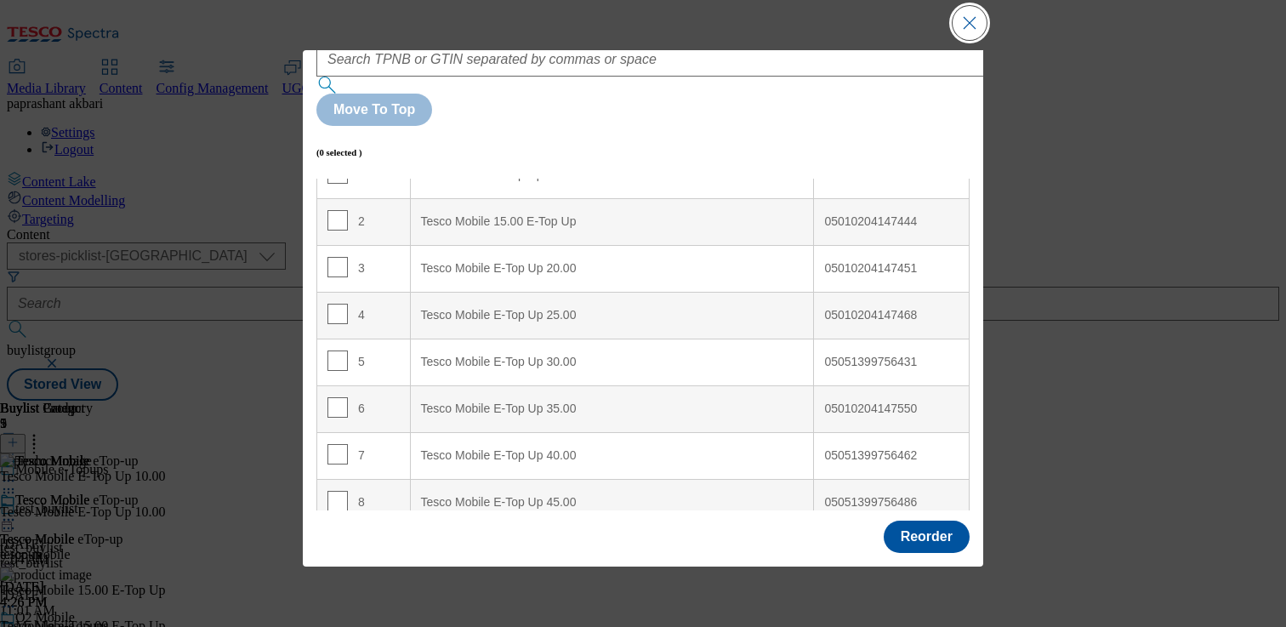
click at [965, 33] on button "Close Modal" at bounding box center [970, 23] width 34 height 34
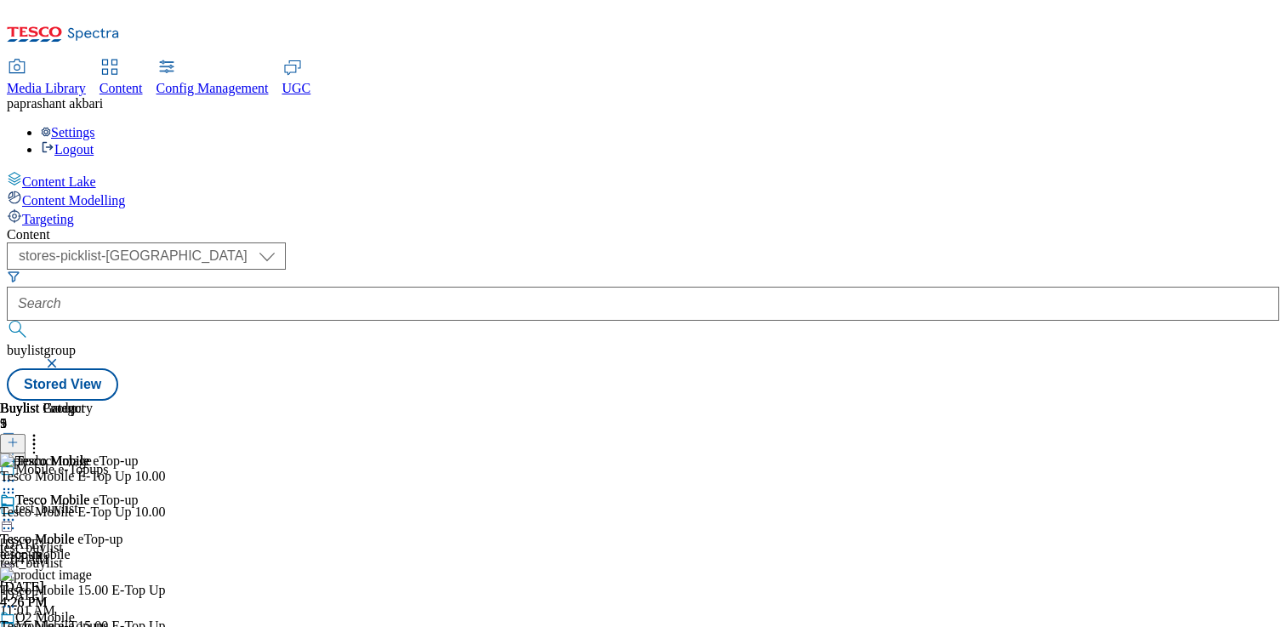
click at [17, 511] on icon at bounding box center [8, 519] width 17 height 17
click at [93, 626] on span "Preview" at bounding box center [73, 634] width 40 height 13
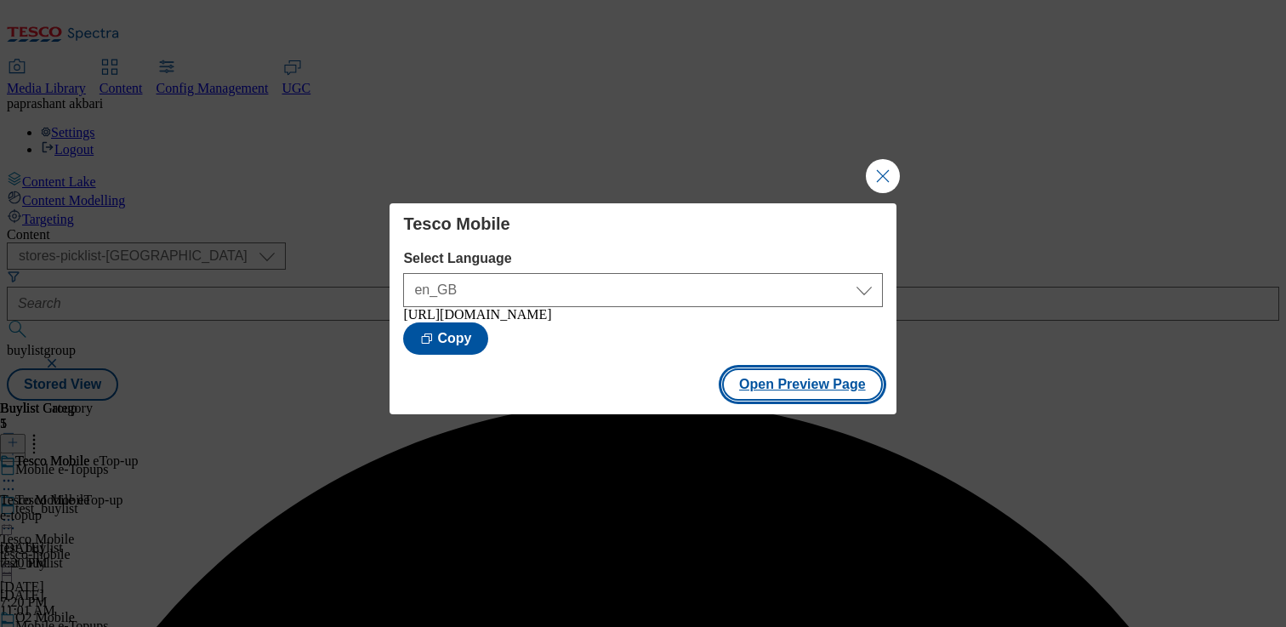
click at [825, 382] on button "Open Preview Page" at bounding box center [802, 384] width 161 height 32
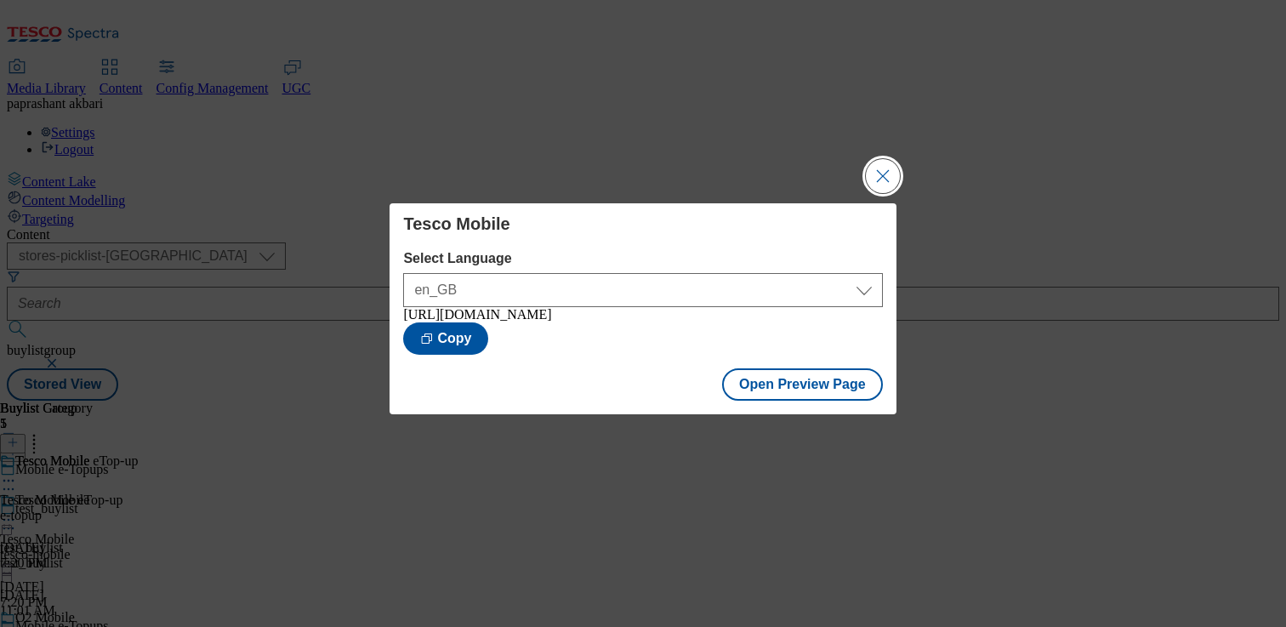
click at [895, 168] on button "Close Modal" at bounding box center [883, 176] width 34 height 34
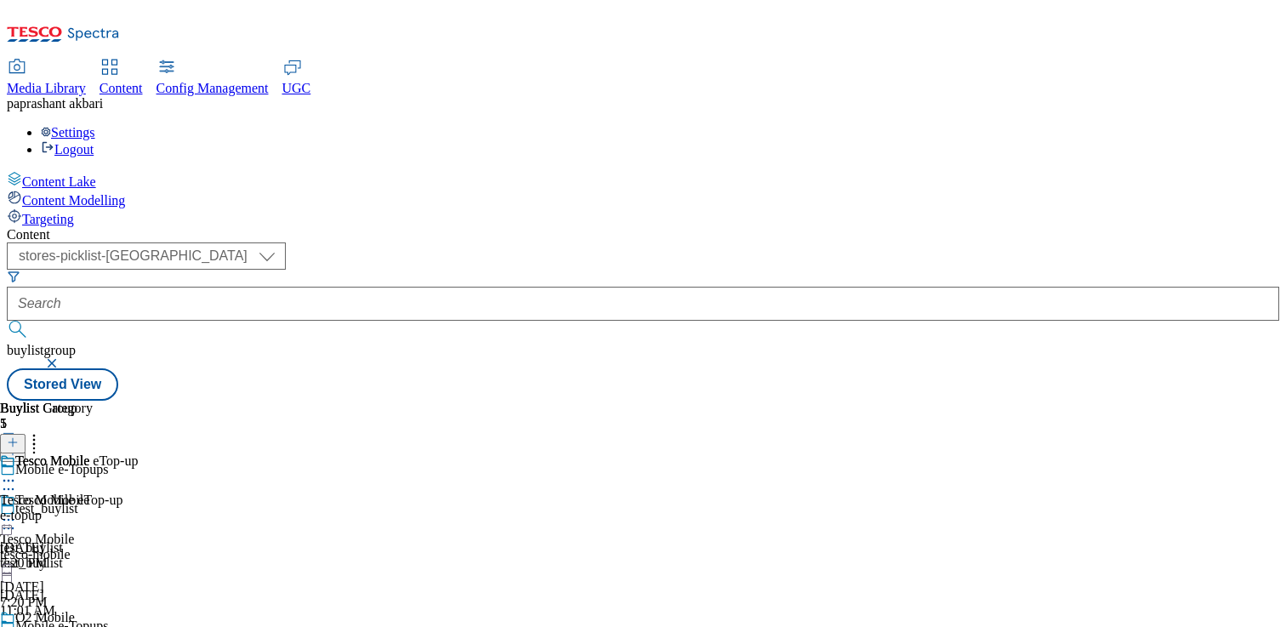
click at [17, 511] on icon at bounding box center [8, 519] width 17 height 17
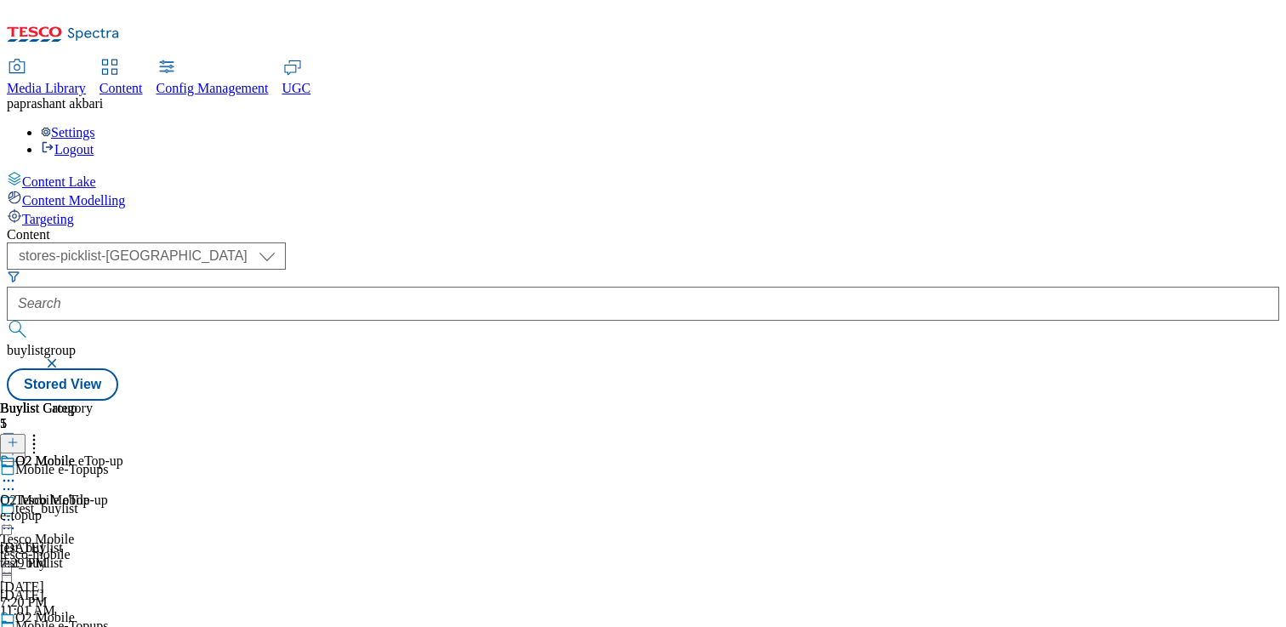
click at [123, 508] on div "e-topup" at bounding box center [61, 515] width 123 height 15
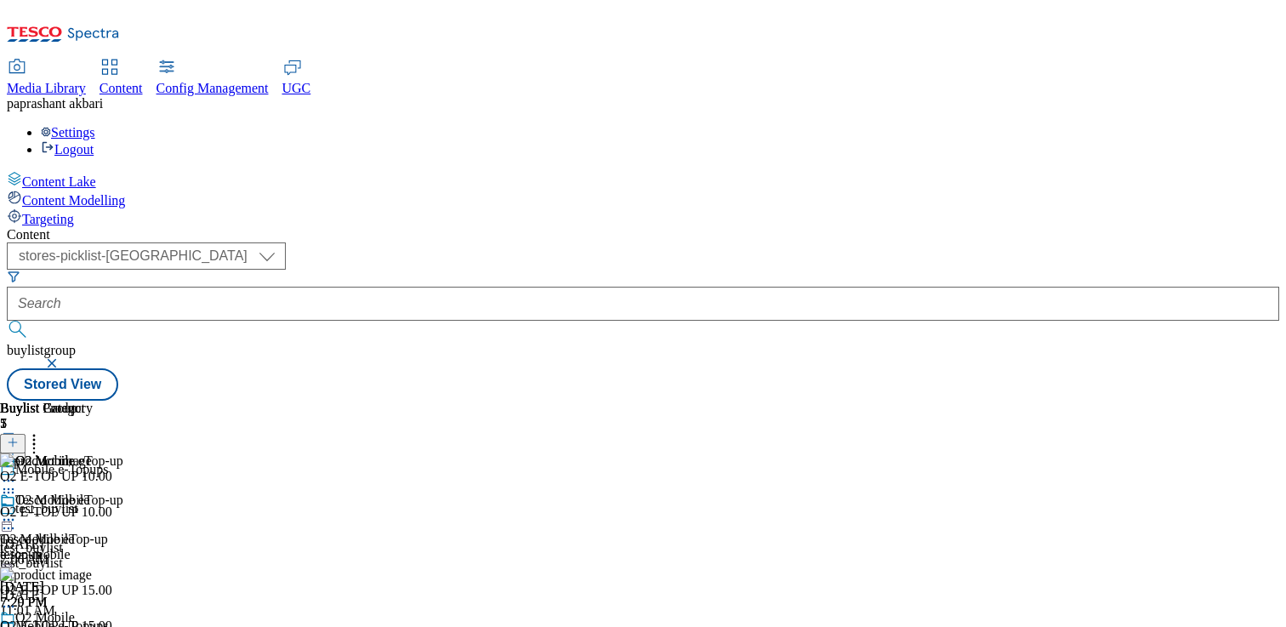
scroll to position [0, 224]
click at [112, 401] on header "Buylist Product 7" at bounding box center [56, 427] width 112 height 53
click at [43, 431] on icon at bounding box center [34, 439] width 17 height 17
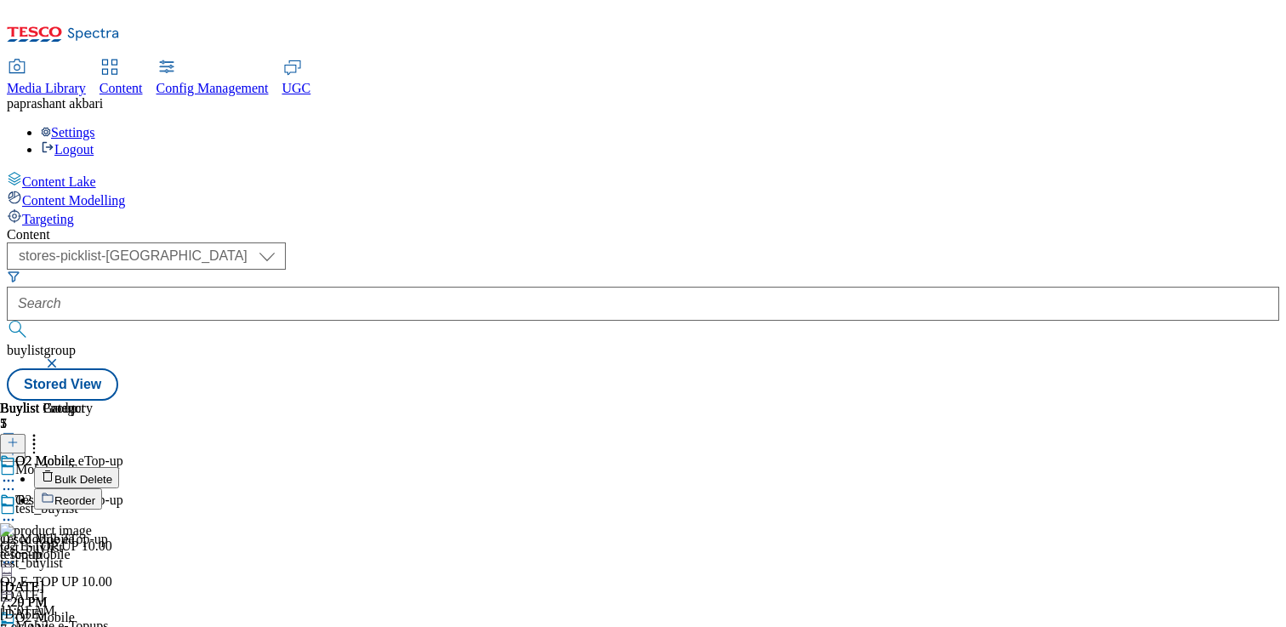
click at [95, 494] on span "Reorder" at bounding box center [74, 500] width 41 height 13
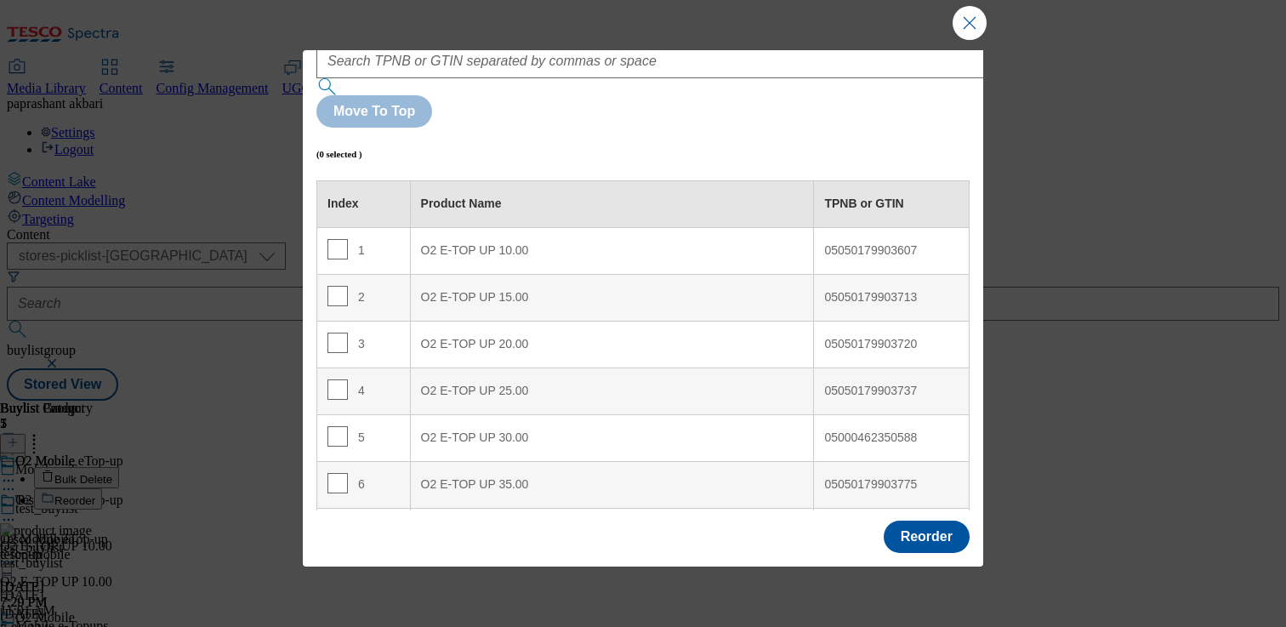
scroll to position [55, 0]
click at [977, 26] on button "Close Modal" at bounding box center [970, 23] width 34 height 34
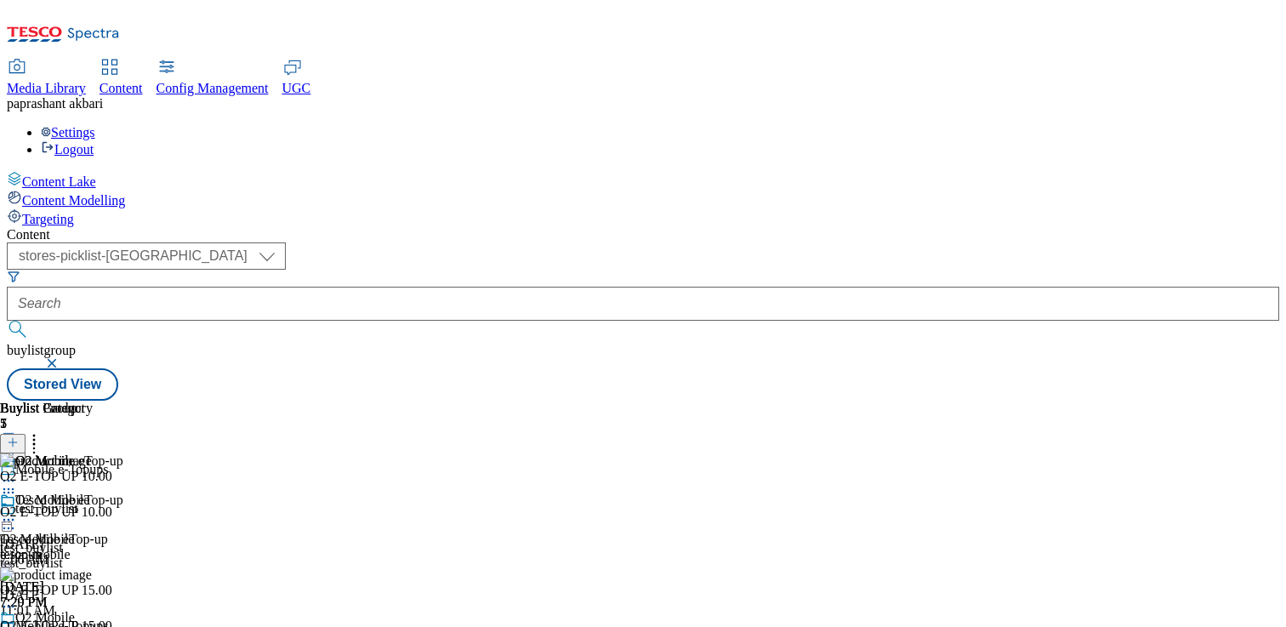
click at [17, 626] on icon at bounding box center [8, 637] width 17 height 17
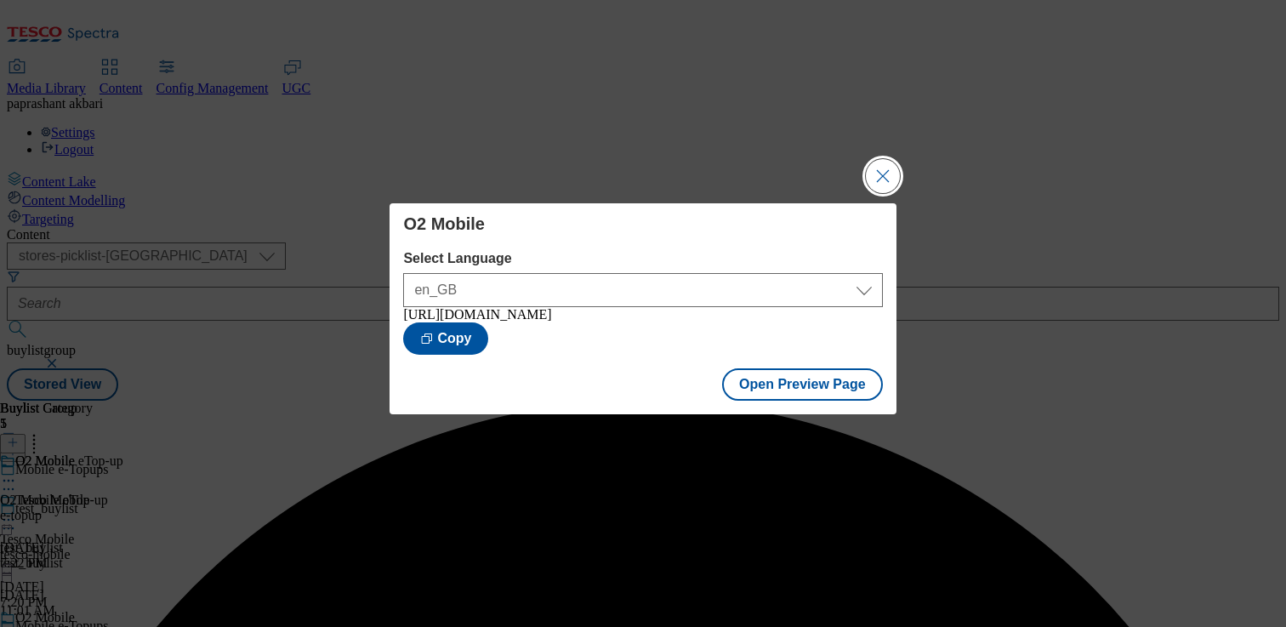
click at [885, 160] on button "Close Modal" at bounding box center [883, 176] width 34 height 34
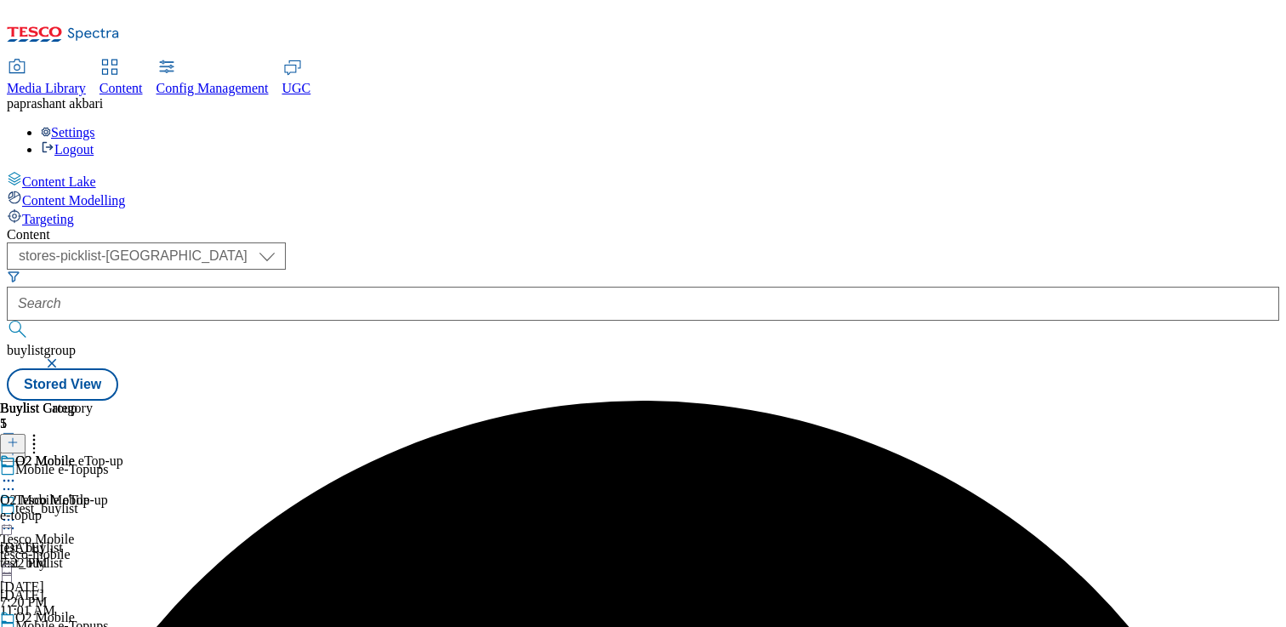
scroll to position [97, 0]
click at [17, 626] on icon at bounding box center [8, 637] width 17 height 17
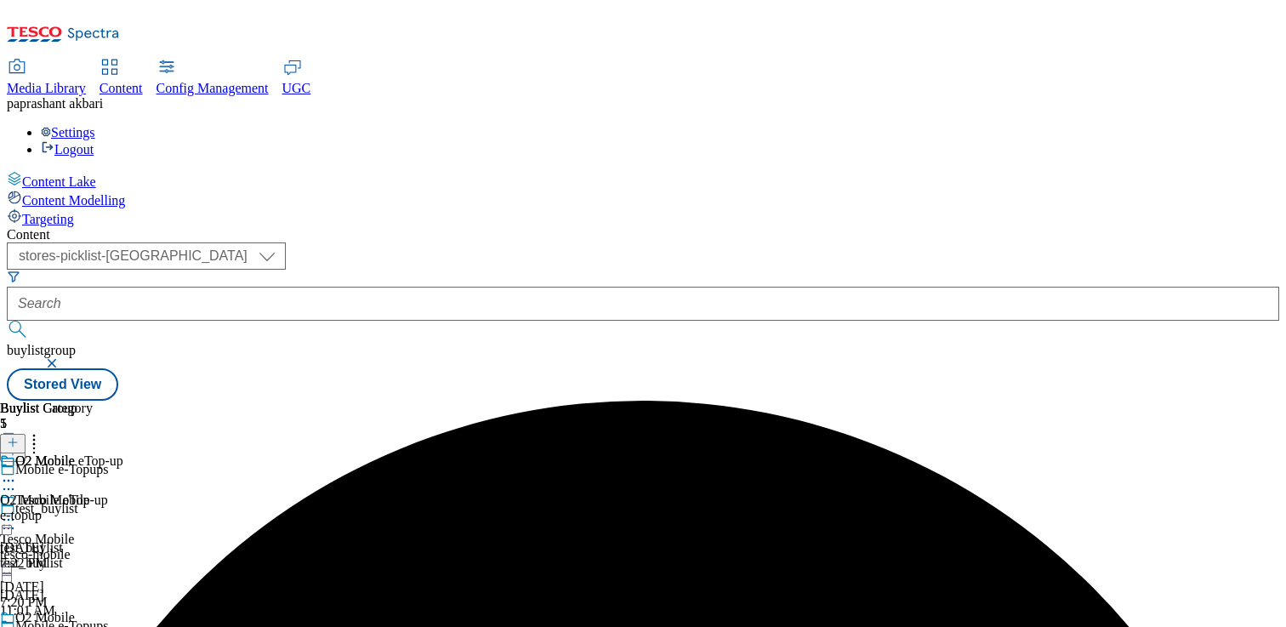
scroll to position [196, 0]
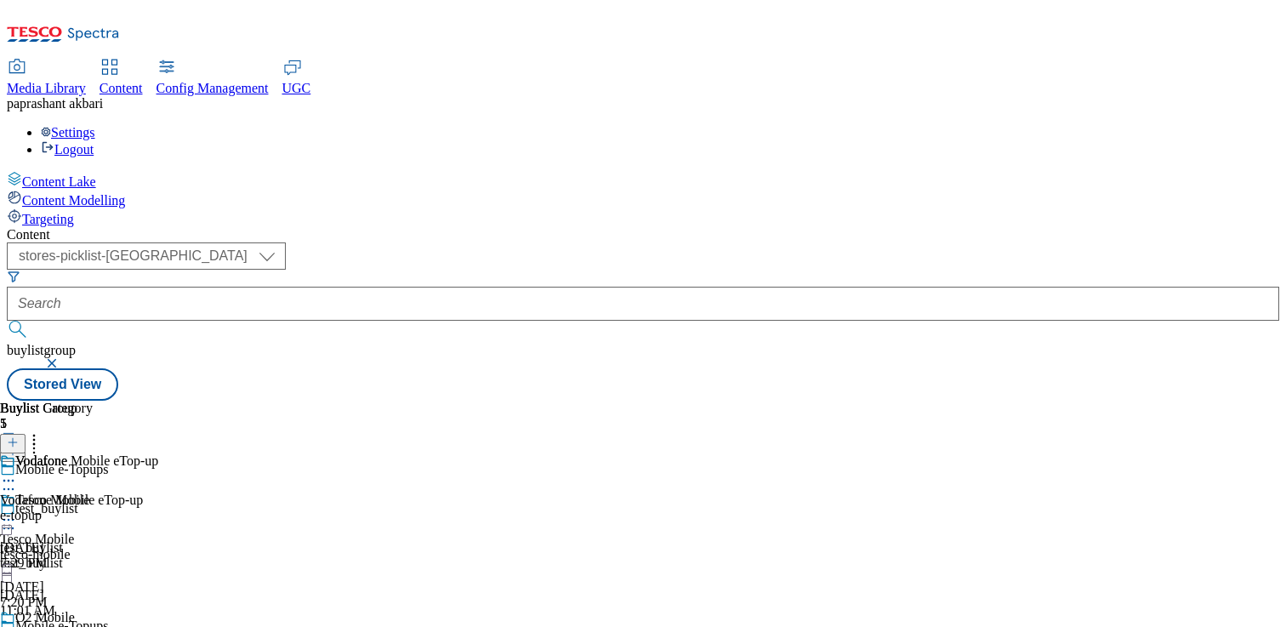
click at [158, 508] on div "e-topup" at bounding box center [79, 515] width 158 height 15
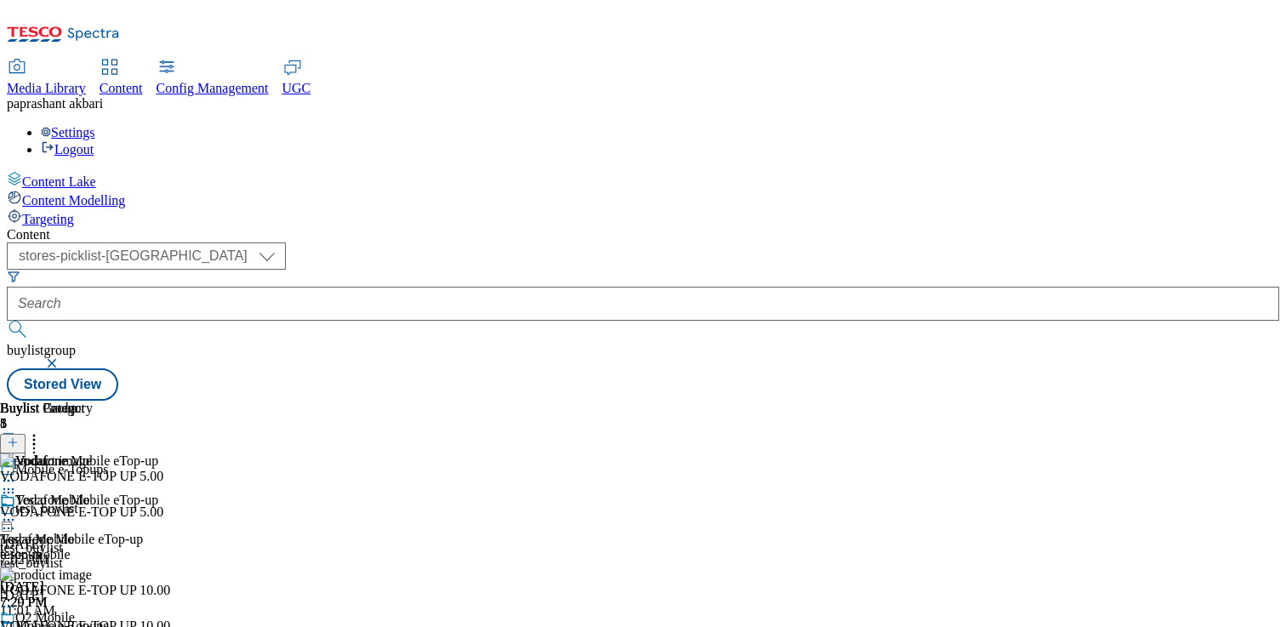
click at [17, 511] on icon at bounding box center [8, 519] width 17 height 17
click at [79, 545] on button "Edit" at bounding box center [56, 555] width 45 height 20
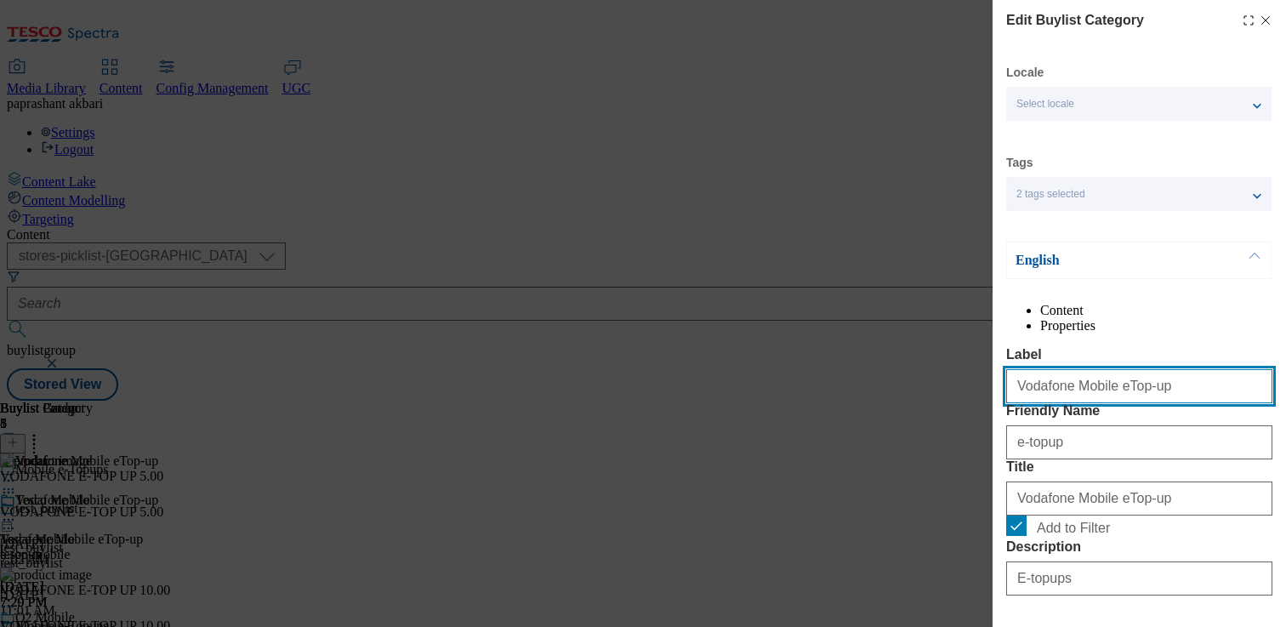
click at [1069, 403] on input "Vodafone Mobile eTop-up" at bounding box center [1139, 386] width 266 height 34
paste input "vodafone"
type input "Vodafone Mobile eTop-up"
click at [1259, 17] on icon "Modal" at bounding box center [1266, 21] width 14 height 14
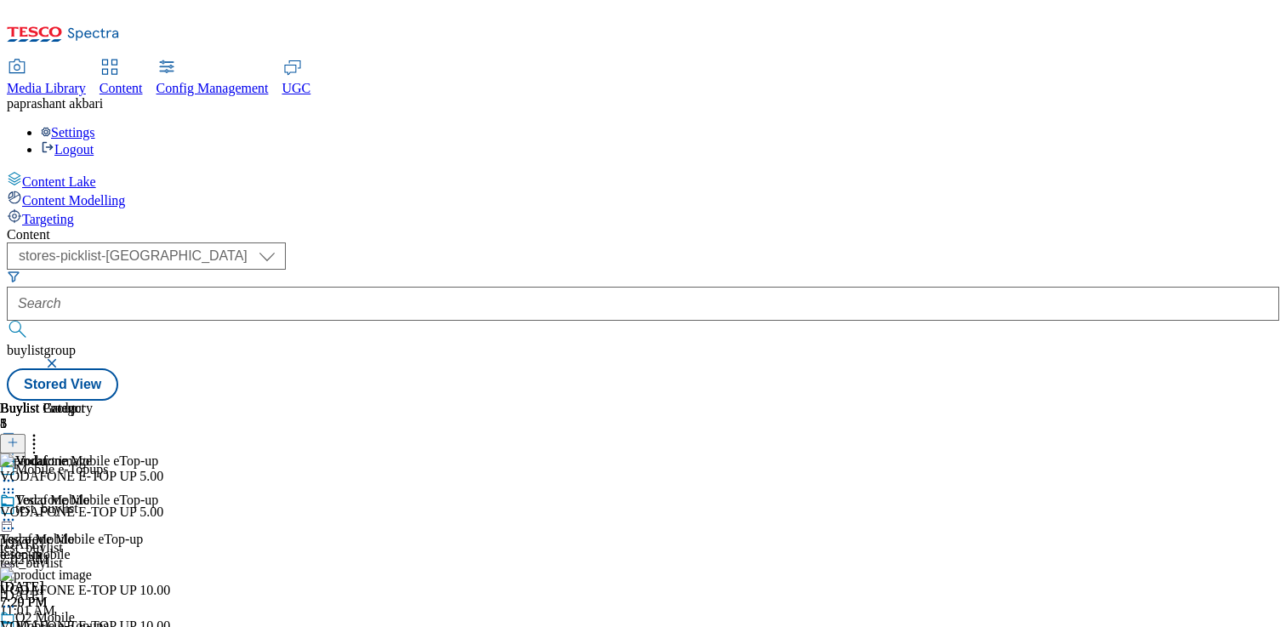
scroll to position [105, 0]
click at [158, 493] on div "Vodafone Mobile eTop-up Vodafone Mobile eTop-up e-topup Aug 12, 2025 7:29 PM" at bounding box center [79, 551] width 158 height 117
click at [10, 519] on circle at bounding box center [9, 520] width 3 height 3
click at [72, 550] on span "Edit" at bounding box center [63, 556] width 20 height 13
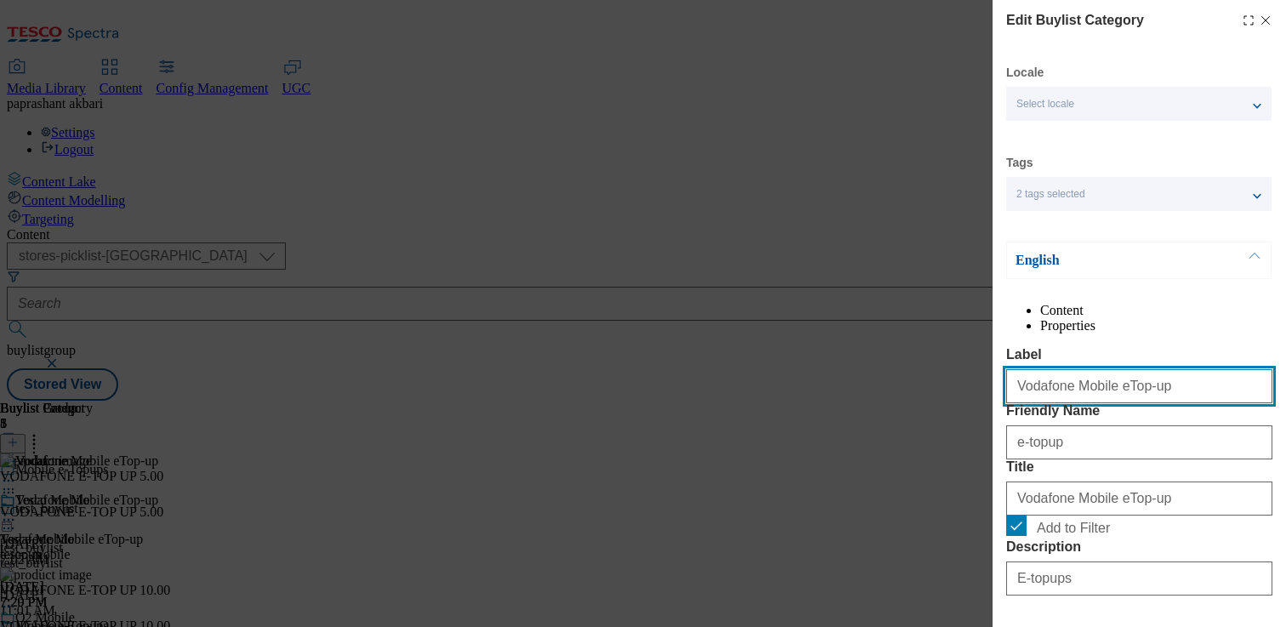
click at [1119, 403] on input "Vodafone Mobile eTop-up" at bounding box center [1139, 386] width 266 height 34
type input "E-topups"
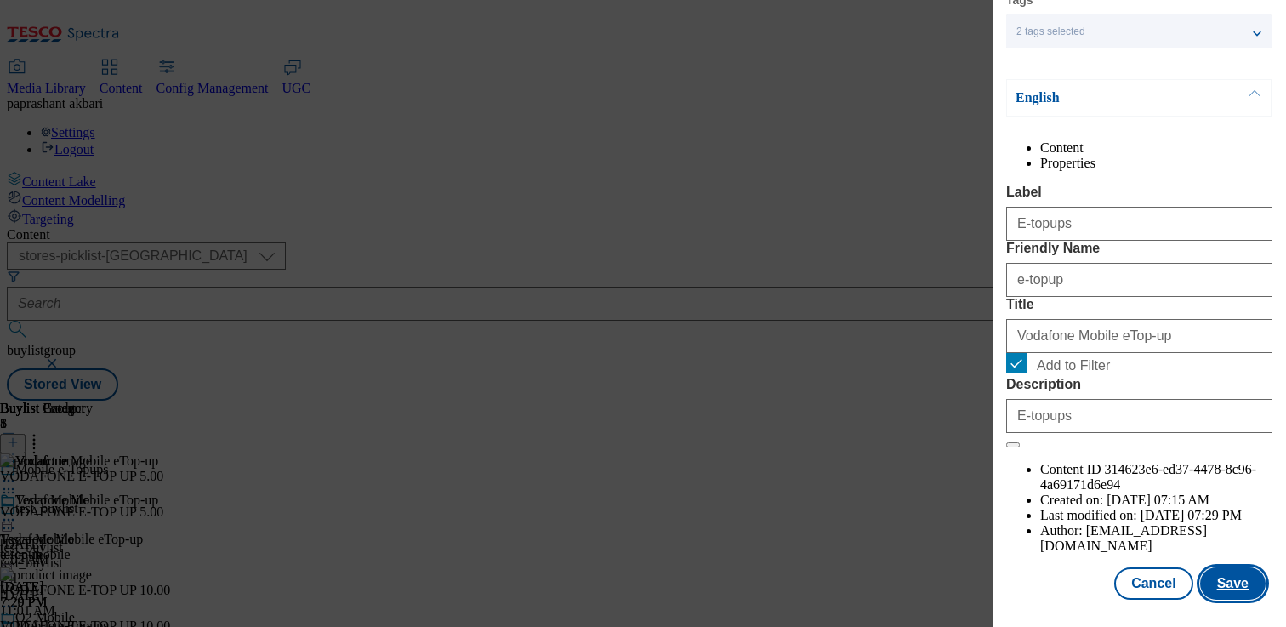
click at [1237, 589] on button "Save" at bounding box center [1232, 583] width 65 height 32
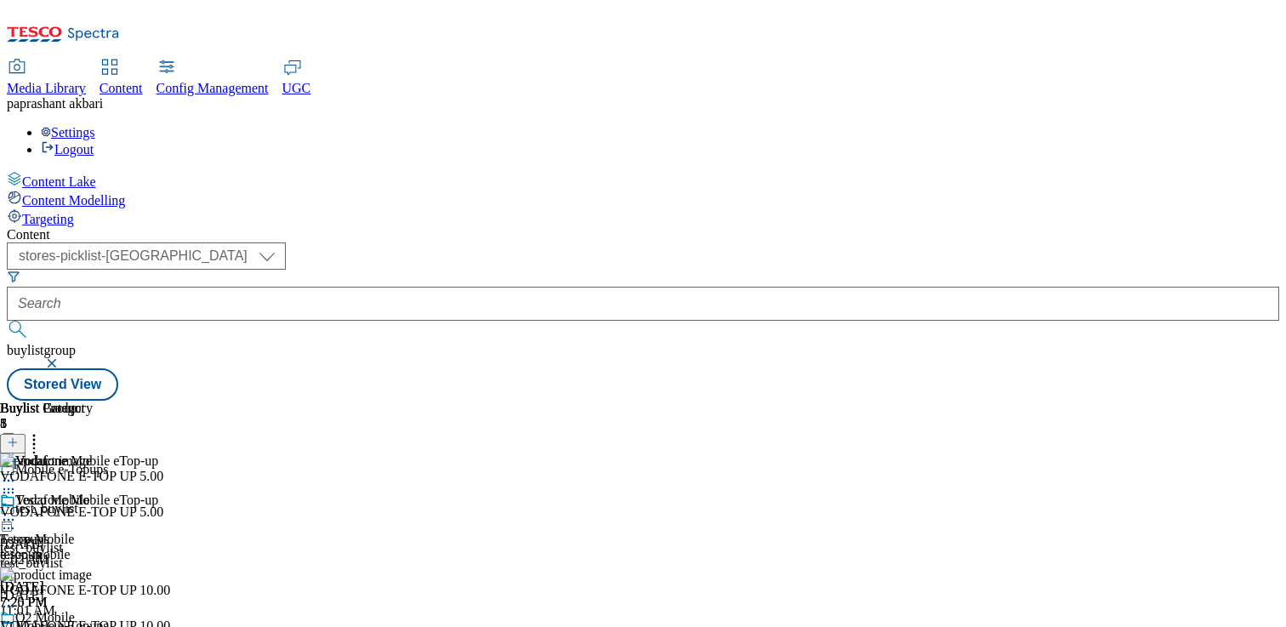
scroll to position [27, 0]
click at [43, 431] on icon at bounding box center [34, 439] width 17 height 17
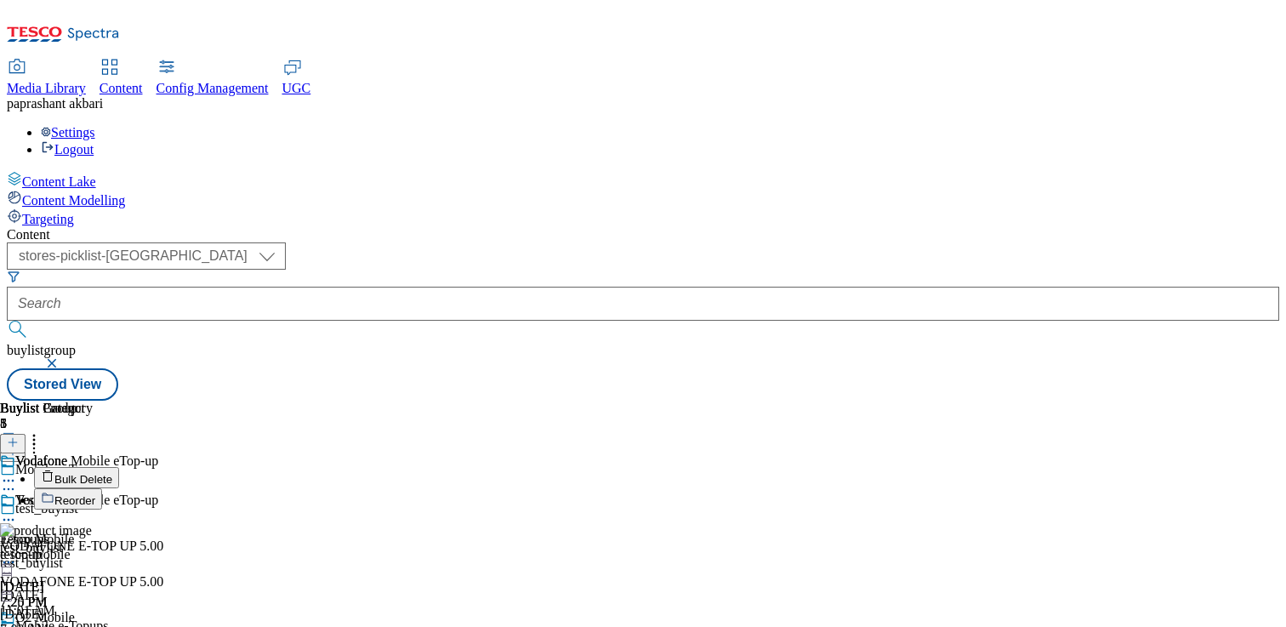
click at [95, 494] on span "Reorder" at bounding box center [74, 500] width 41 height 13
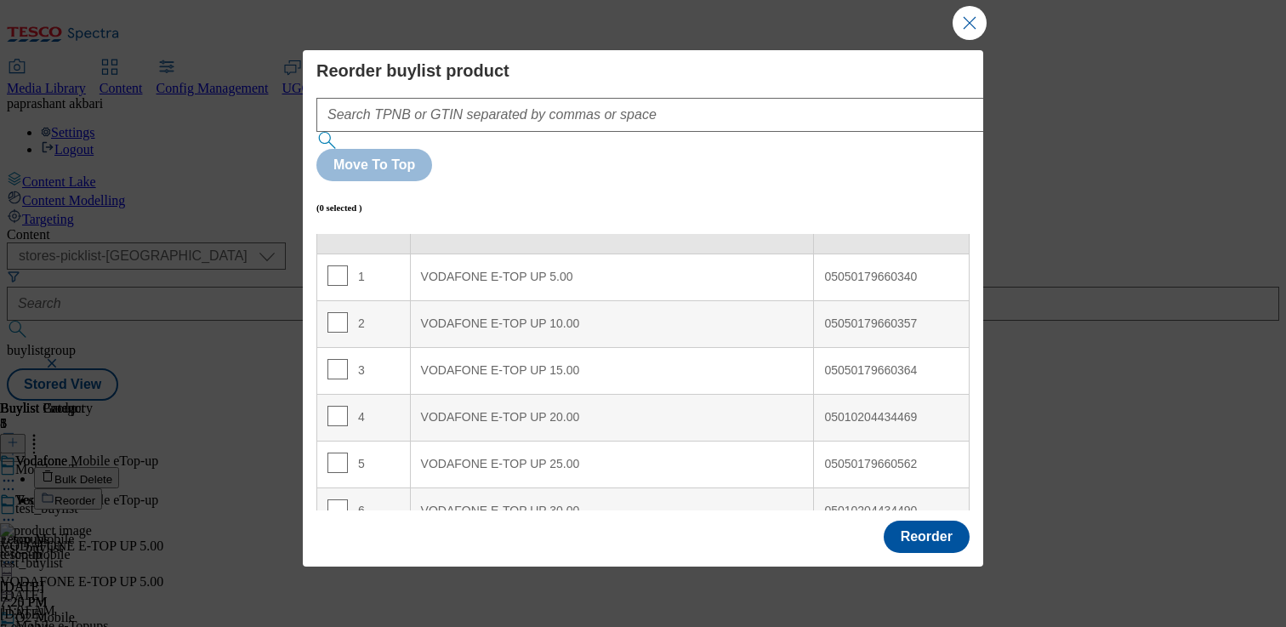
scroll to position [55, 0]
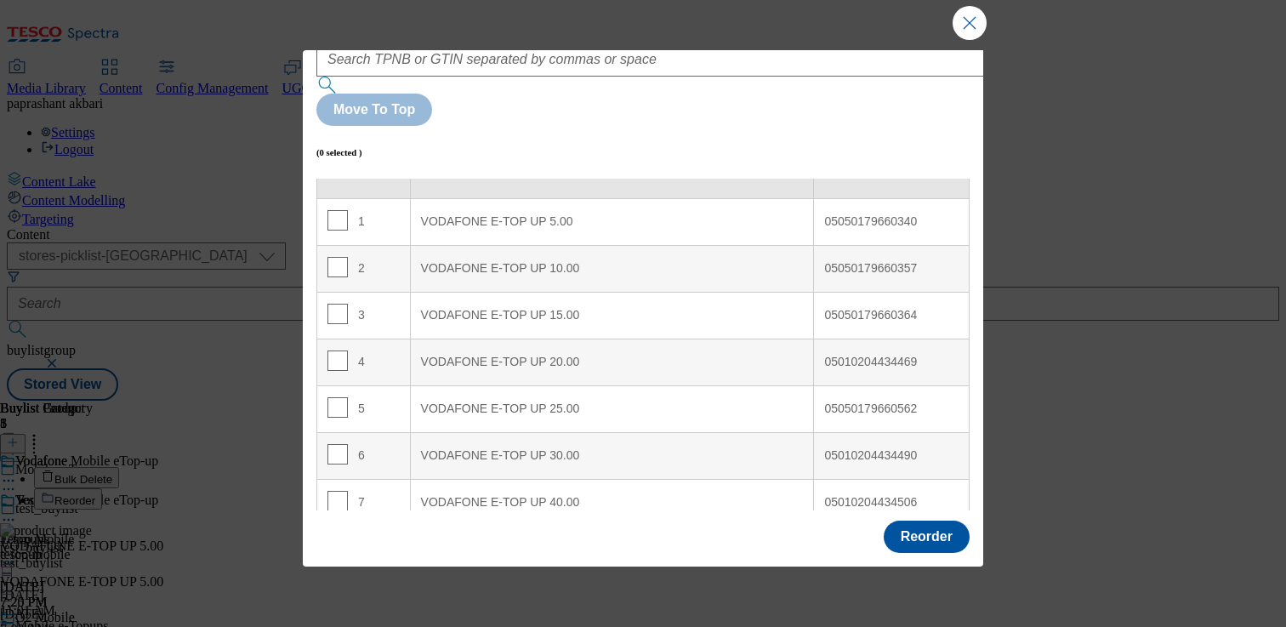
click at [891, 526] on td "05010204434520" at bounding box center [892, 549] width 156 height 47
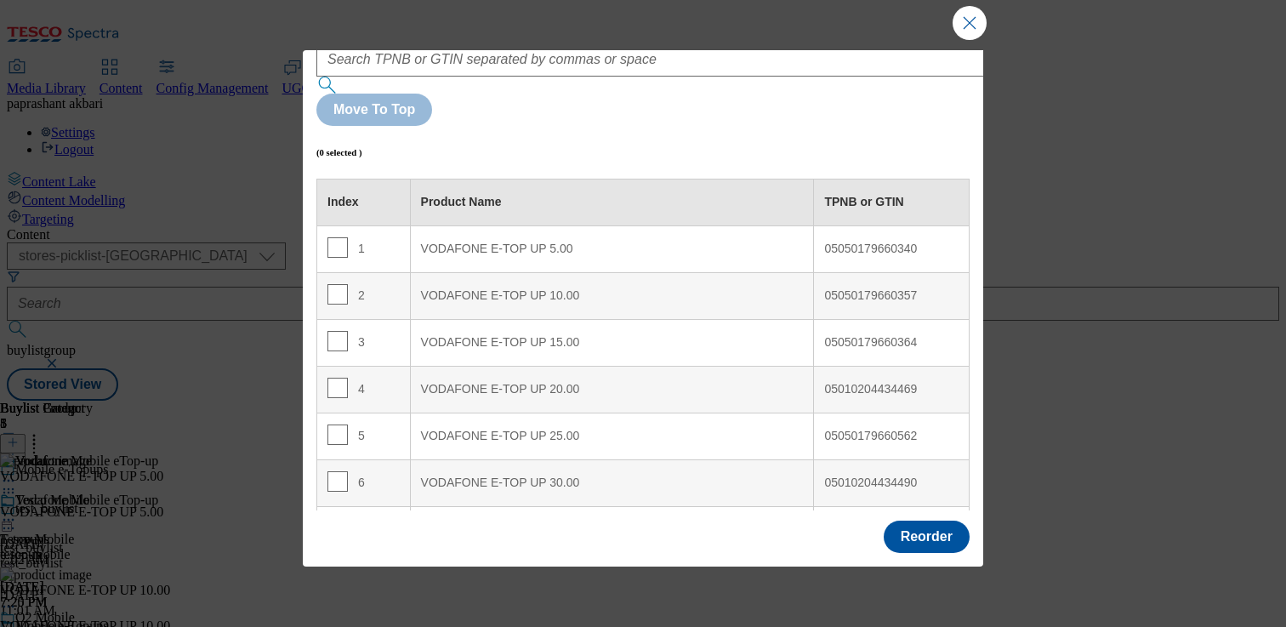
scroll to position [27, 0]
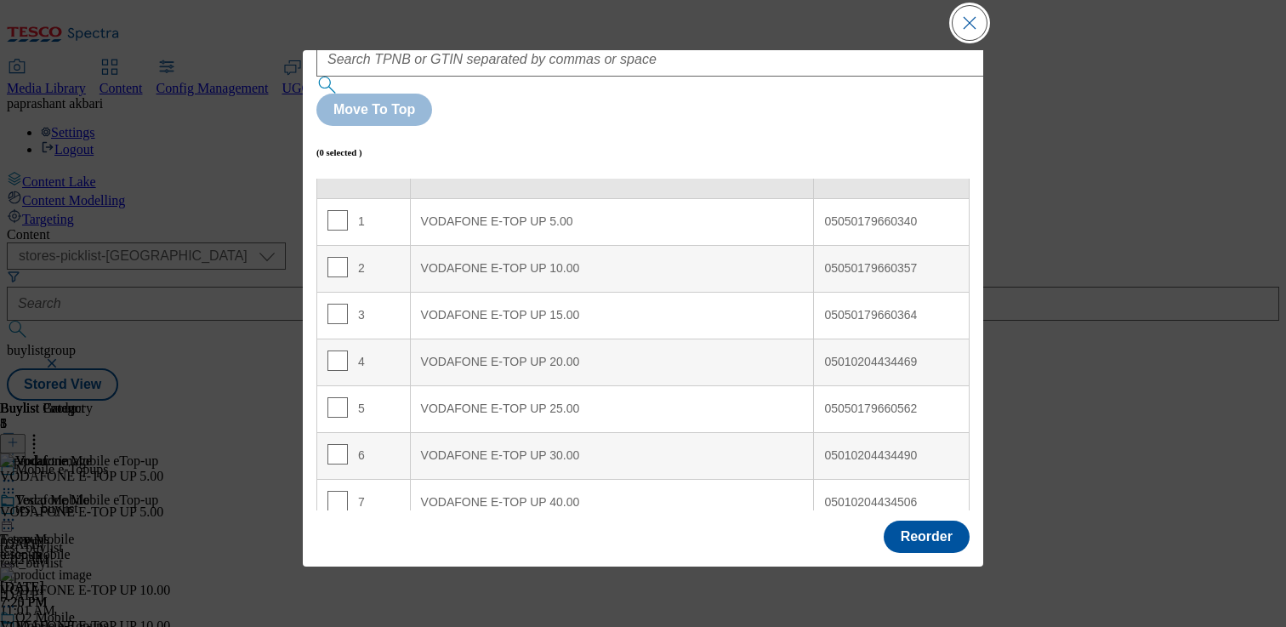
click at [978, 40] on button "Close Modal" at bounding box center [970, 23] width 34 height 34
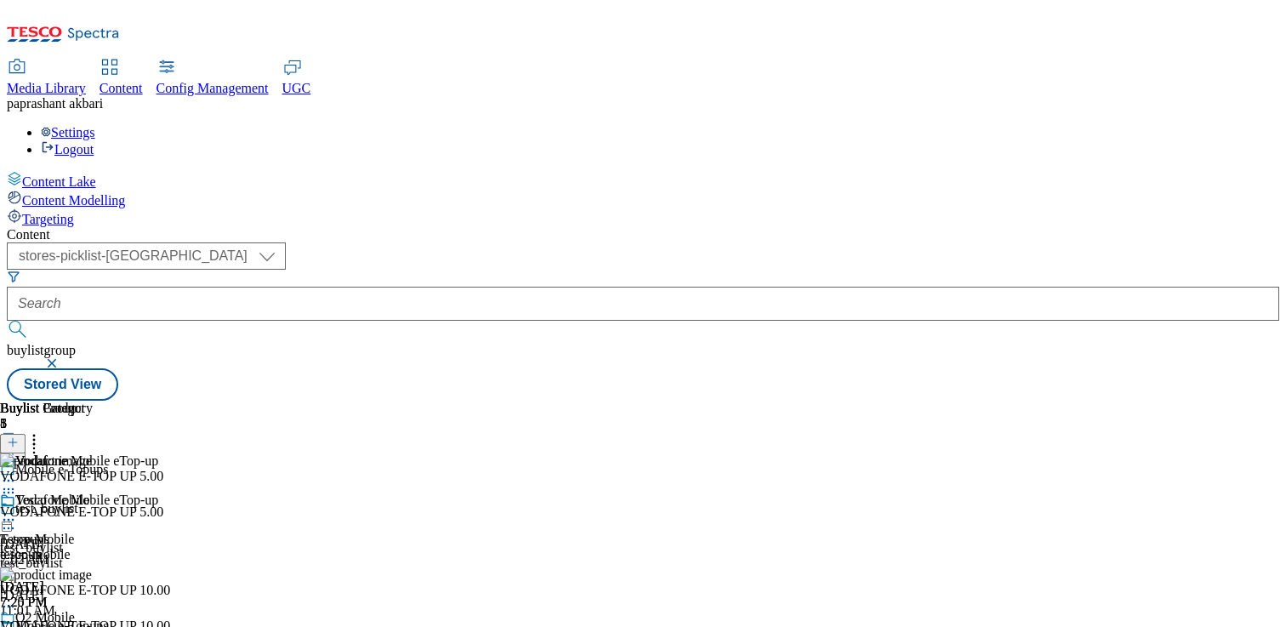
scroll to position [170, 0]
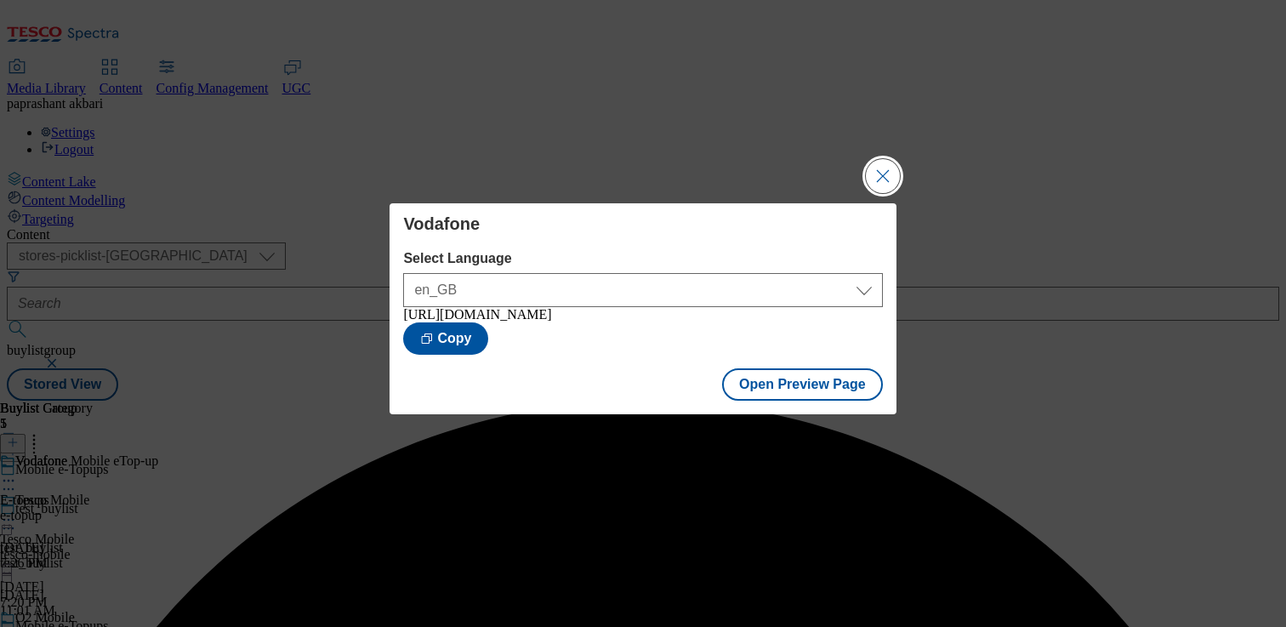
click at [891, 159] on button "Close Modal" at bounding box center [883, 176] width 34 height 34
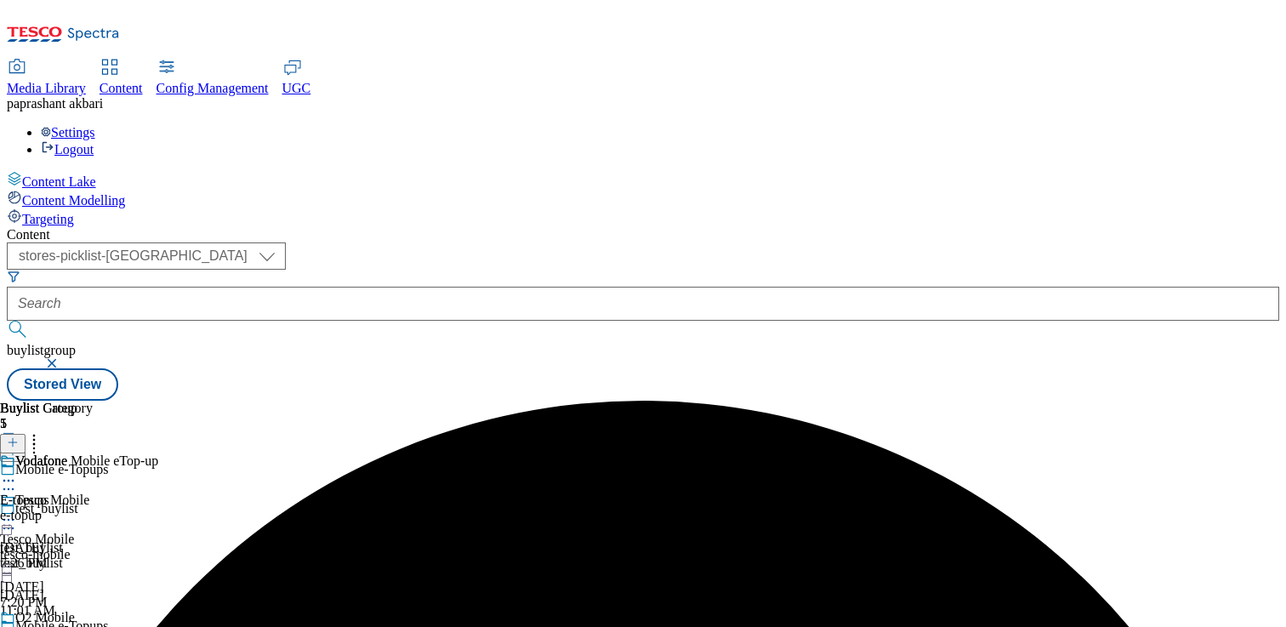
scroll to position [334, 0]
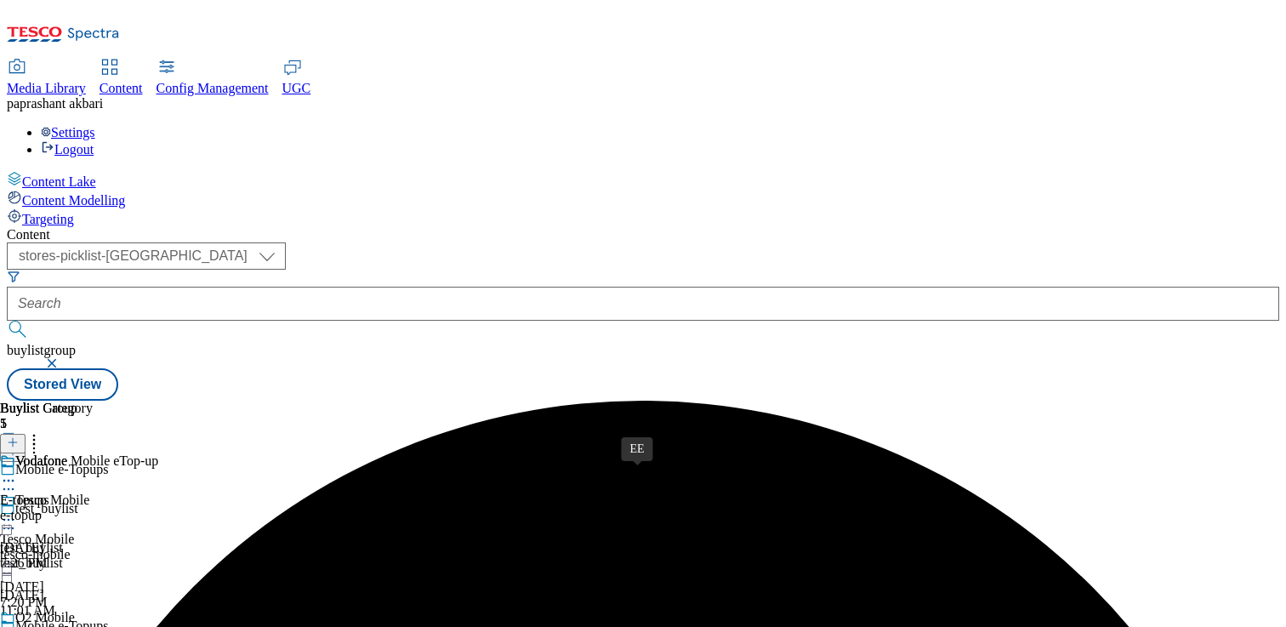
scroll to position [181, 0]
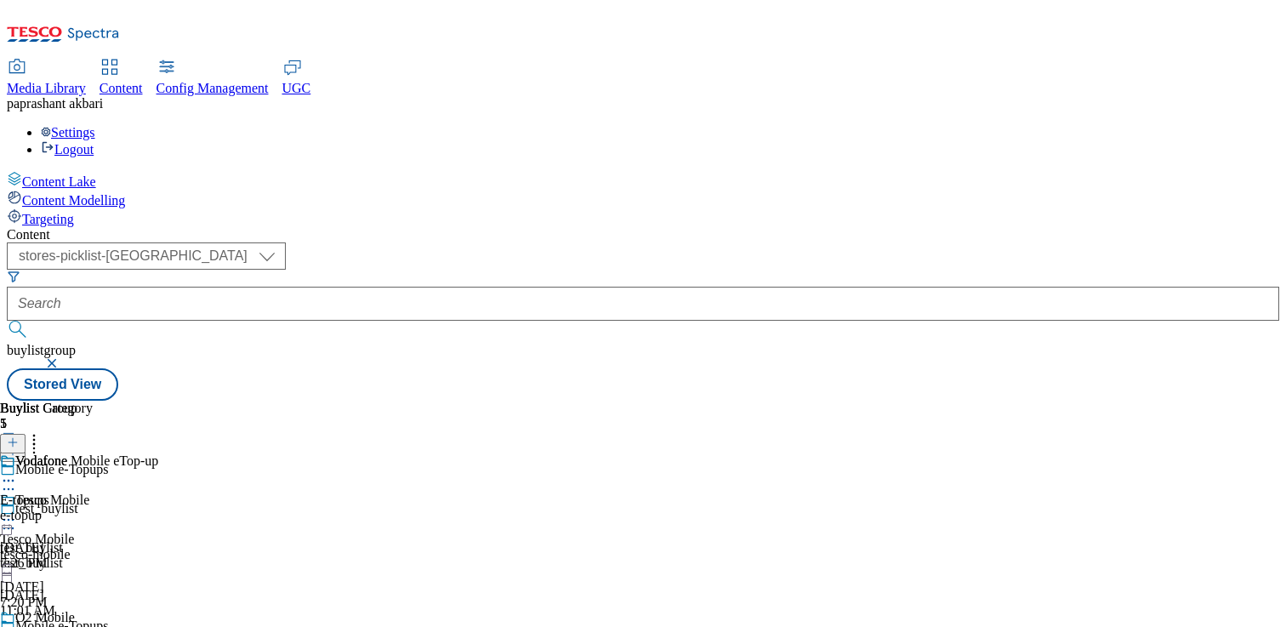
click at [146, 453] on div "EE Mobile eTop-up EE Mobile eTop-up ee_e-topup Aug 12, 2025 7:29 PM" at bounding box center [73, 511] width 146 height 117
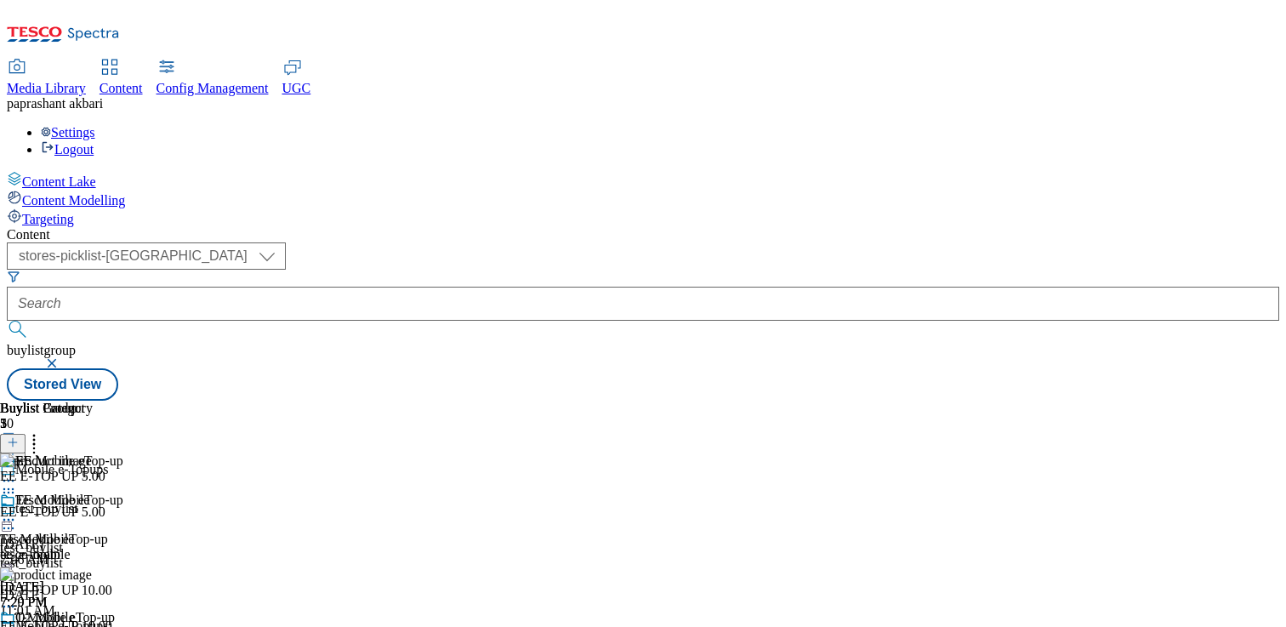
scroll to position [0, 224]
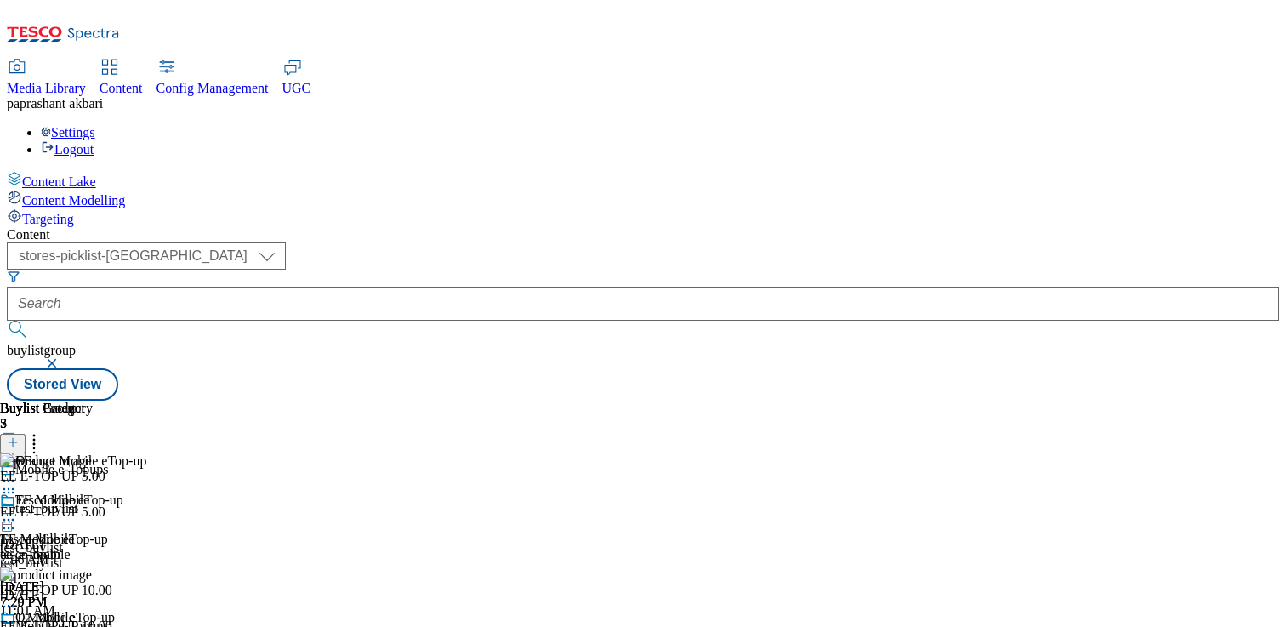
click at [146, 547] on div "ee_e-topup" at bounding box center [73, 554] width 146 height 15
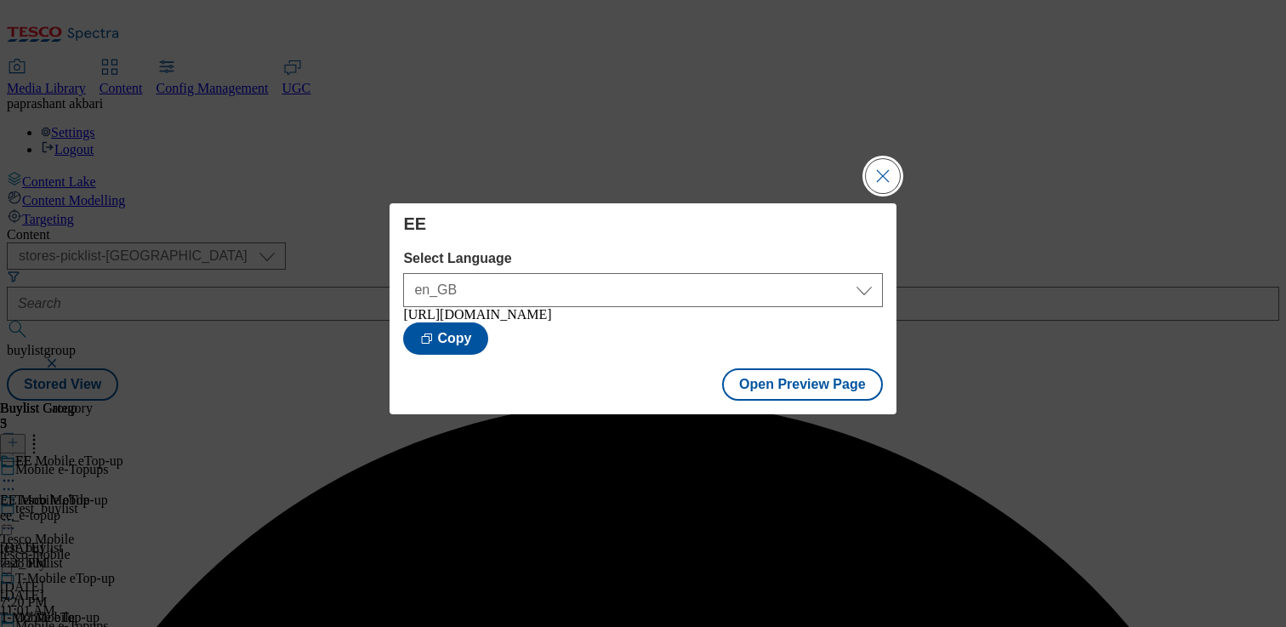
click at [889, 174] on button "Close Modal" at bounding box center [883, 176] width 34 height 34
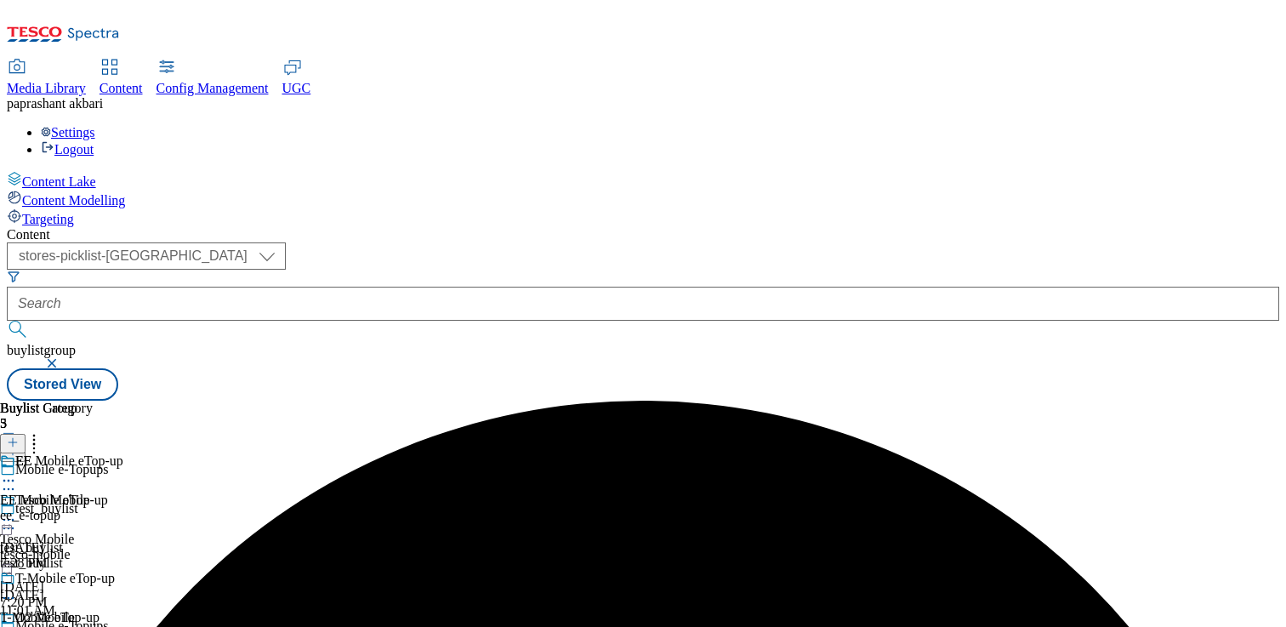
click at [17, 472] on icon at bounding box center [8, 480] width 17 height 17
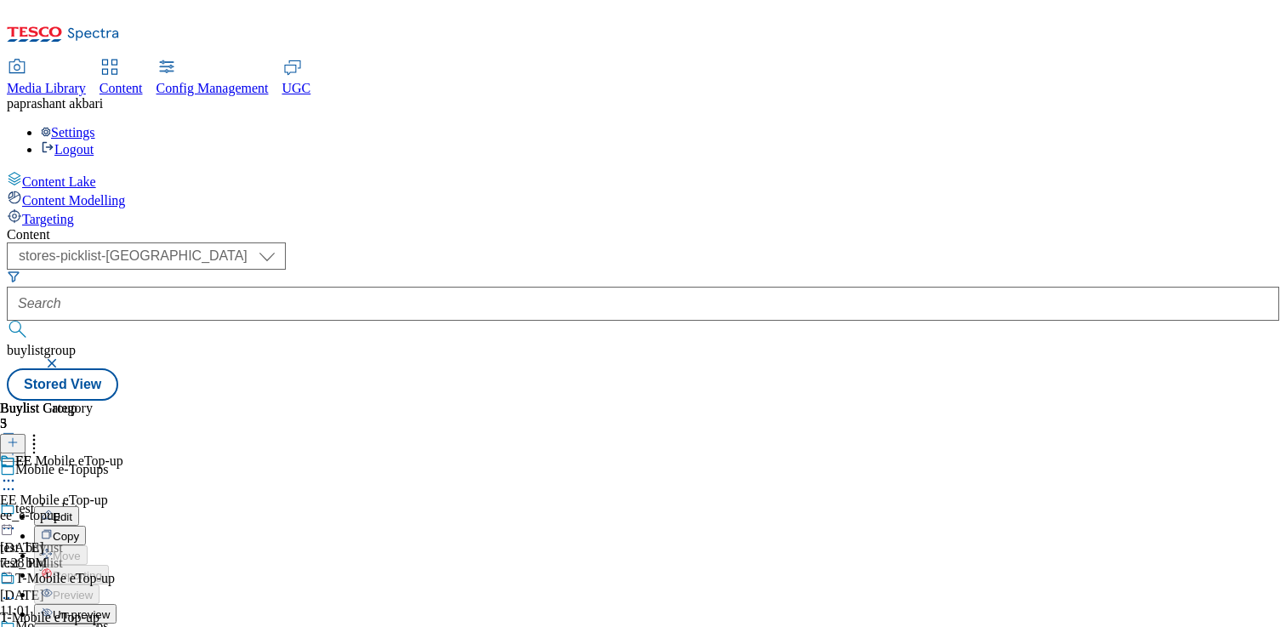
click at [90, 626] on span "Publish" at bounding box center [71, 634] width 37 height 13
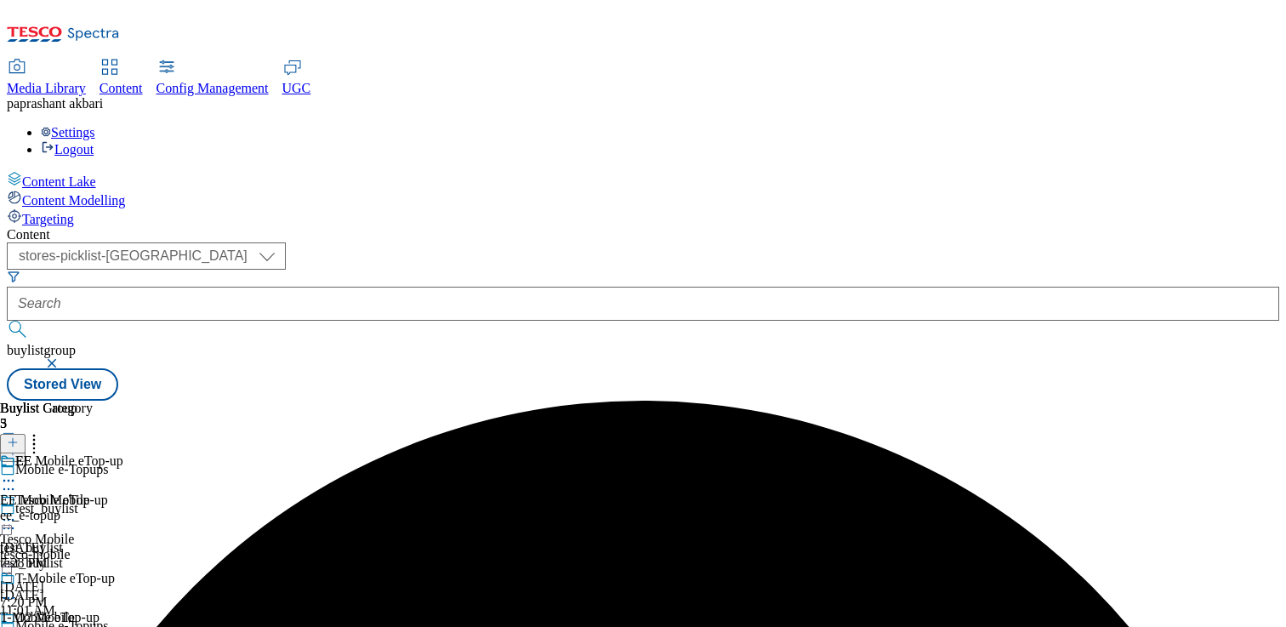
scroll to position [181, 0]
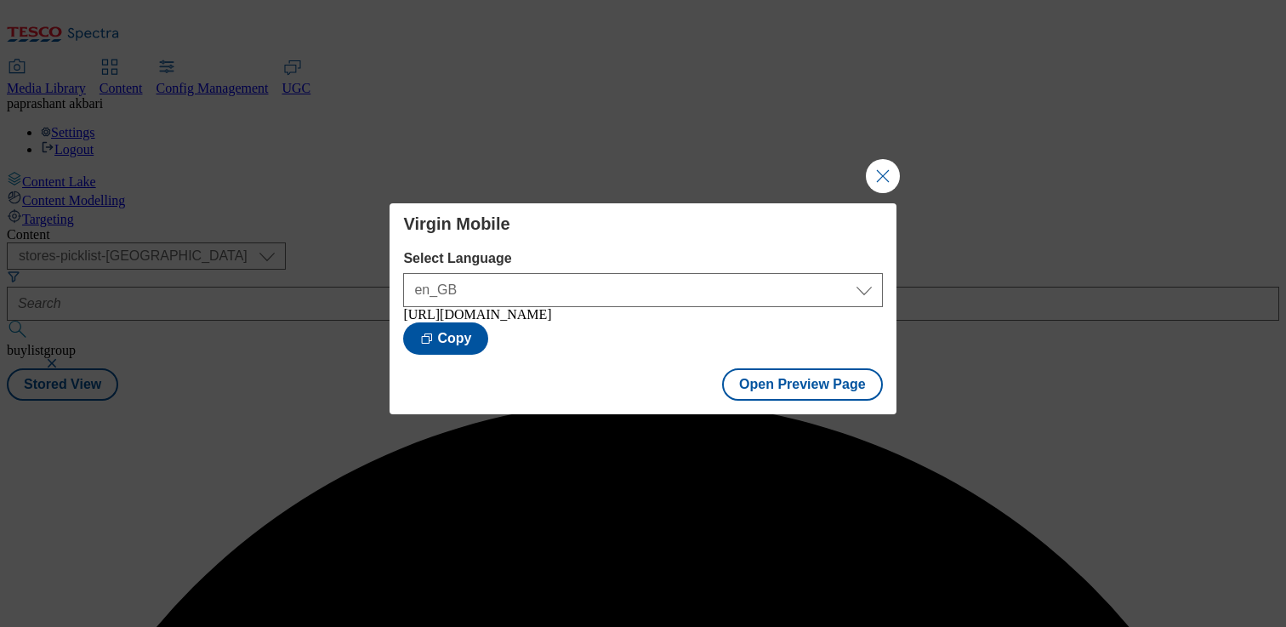
scroll to position [0, 0]
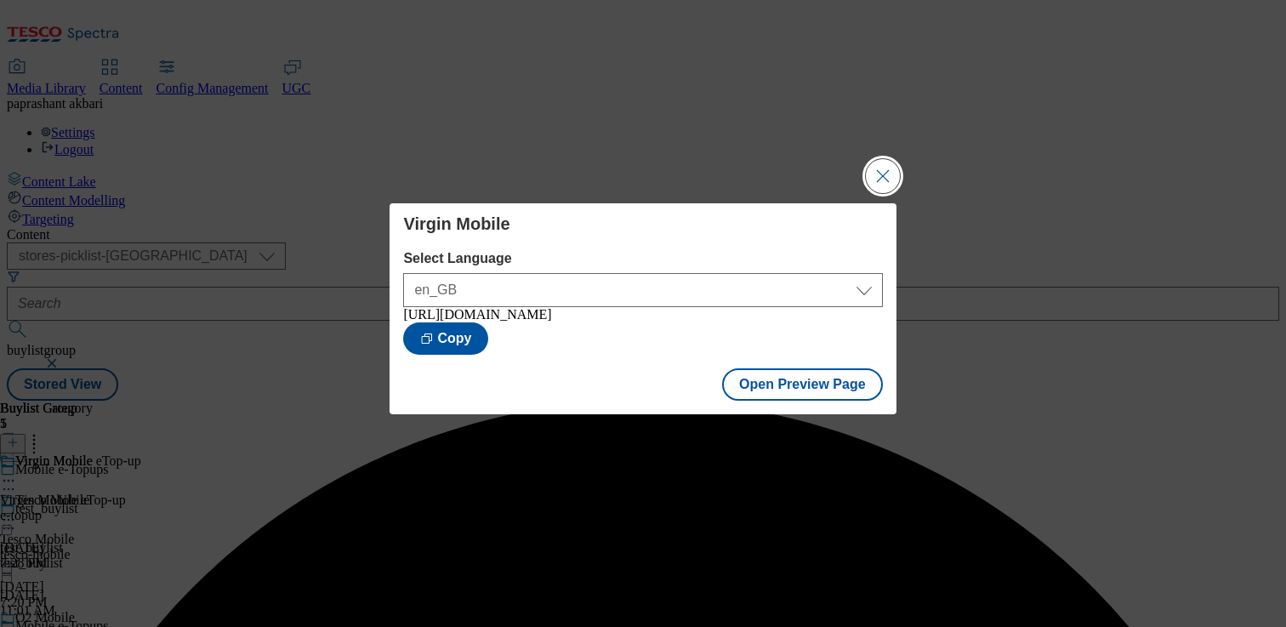
click at [883, 167] on button "Close Modal" at bounding box center [883, 176] width 34 height 34
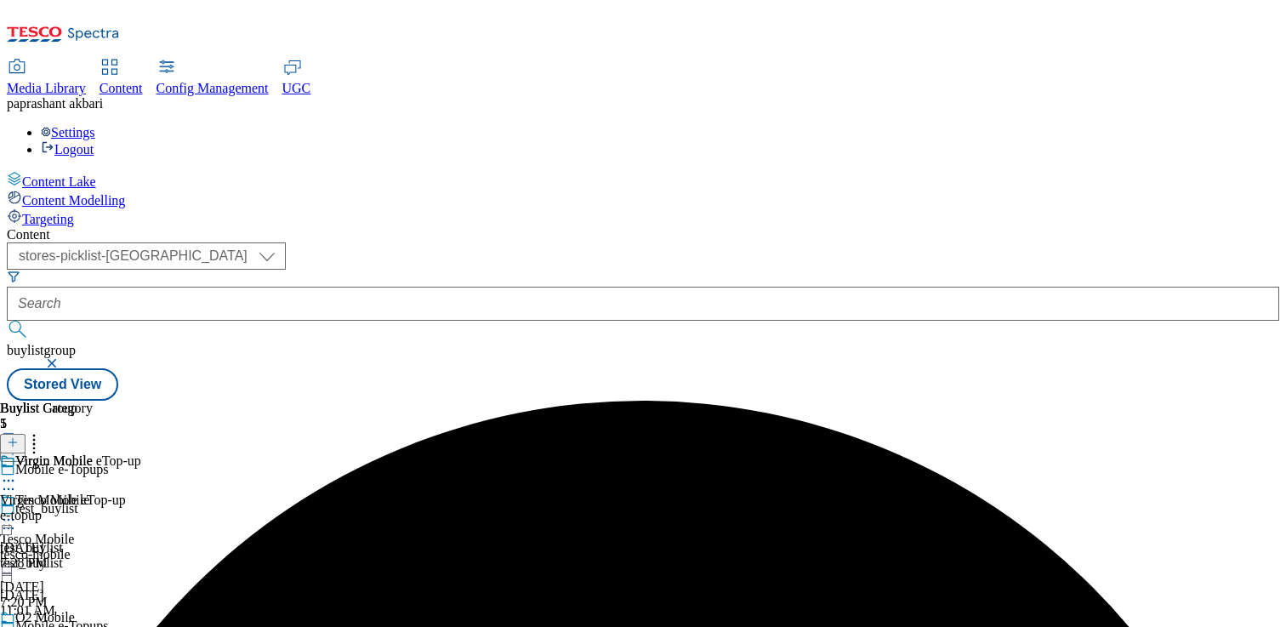
scroll to position [181, 0]
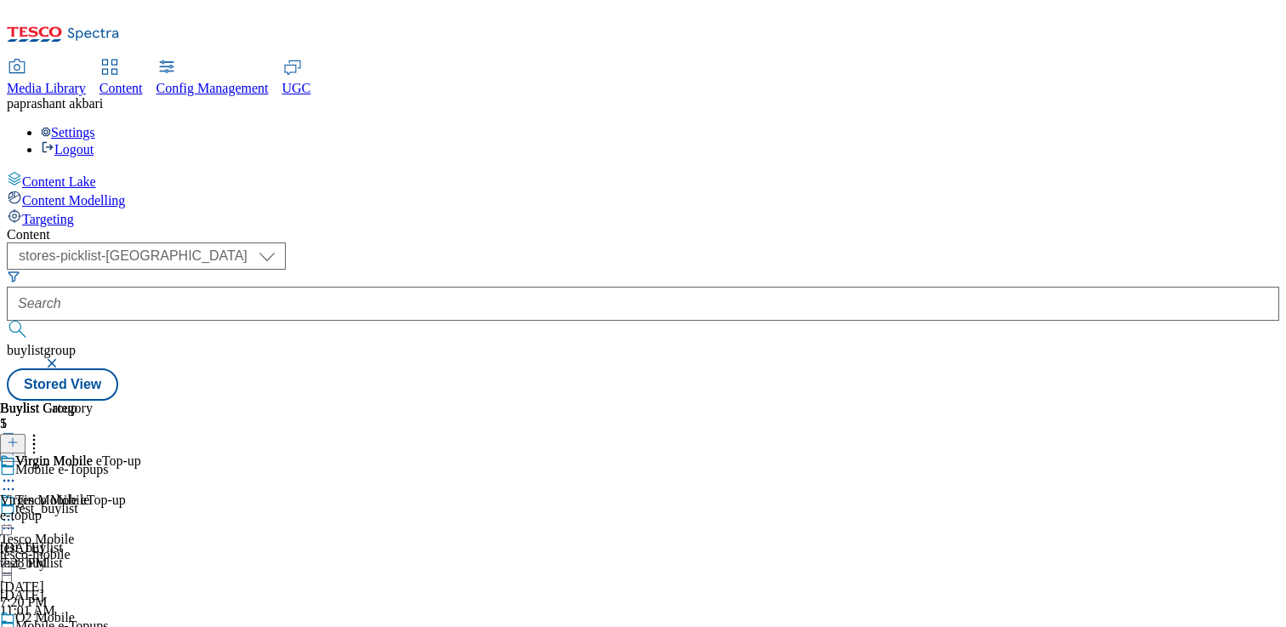
click at [145, 508] on div "tesco-mobile" at bounding box center [72, 515] width 145 height 15
click at [93, 453] on div "Pay as you go Pay as you go topups Aug 12, 2025 7:31 PM" at bounding box center [46, 511] width 93 height 117
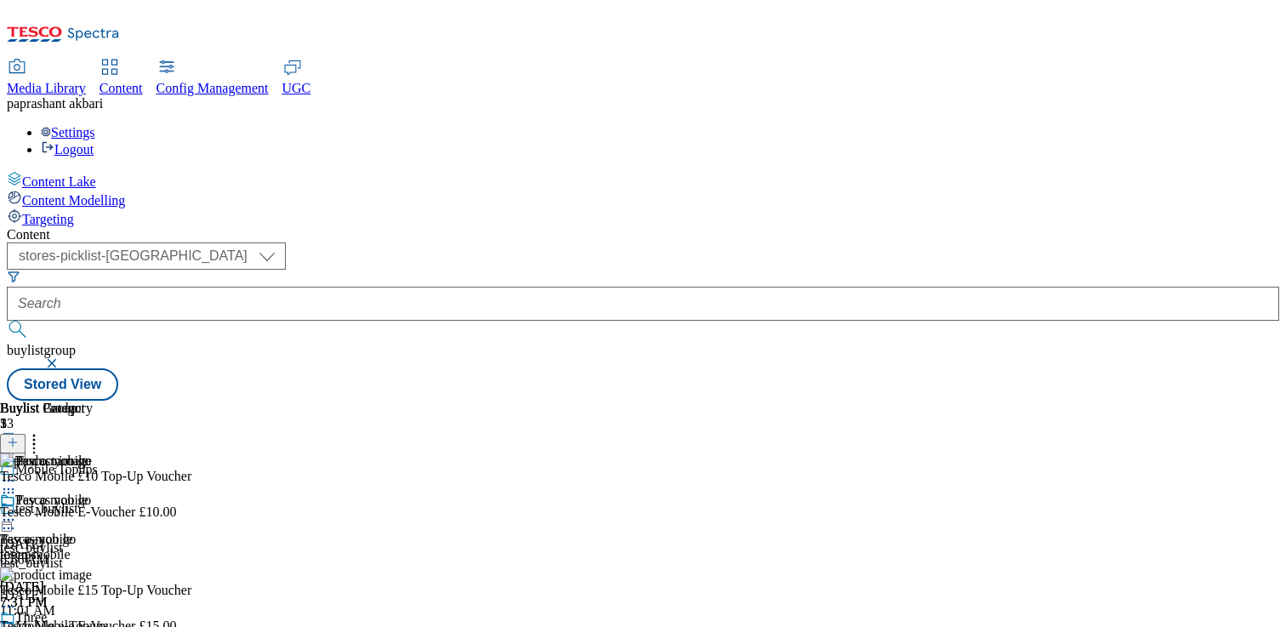
scroll to position [0, 224]
click at [17, 511] on icon at bounding box center [8, 519] width 17 height 17
click at [93, 626] on span "Preview" at bounding box center [73, 634] width 40 height 13
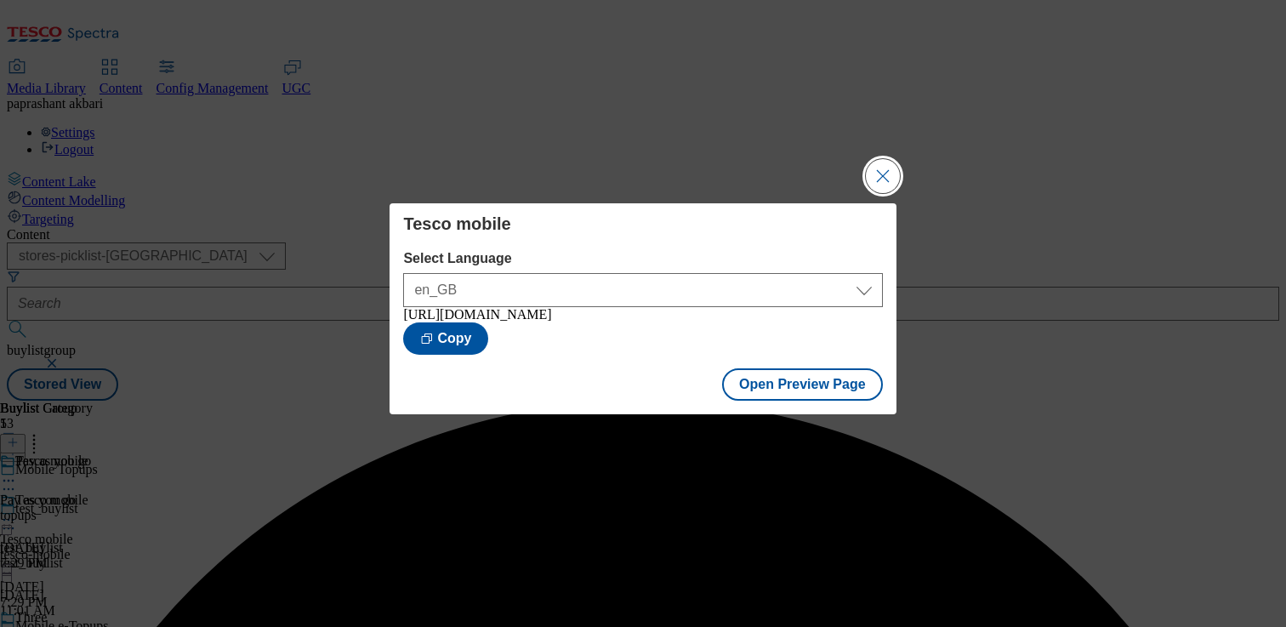
click at [886, 168] on button "Close Modal" at bounding box center [883, 176] width 34 height 34
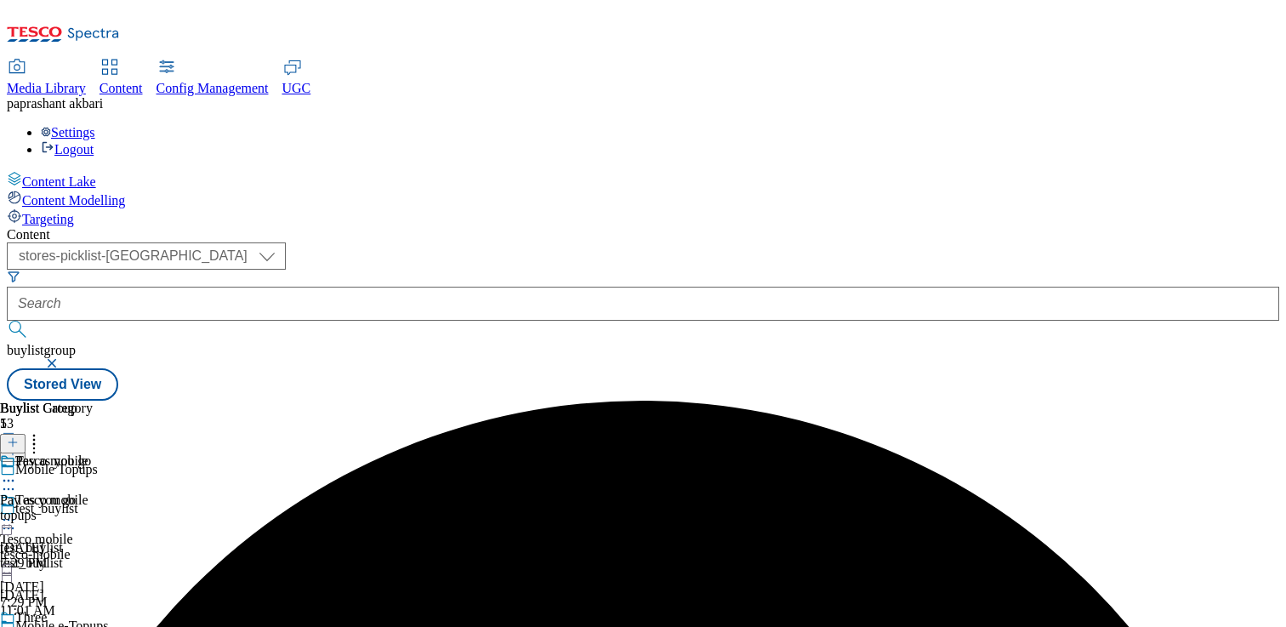
click at [17, 511] on icon at bounding box center [8, 519] width 17 height 17
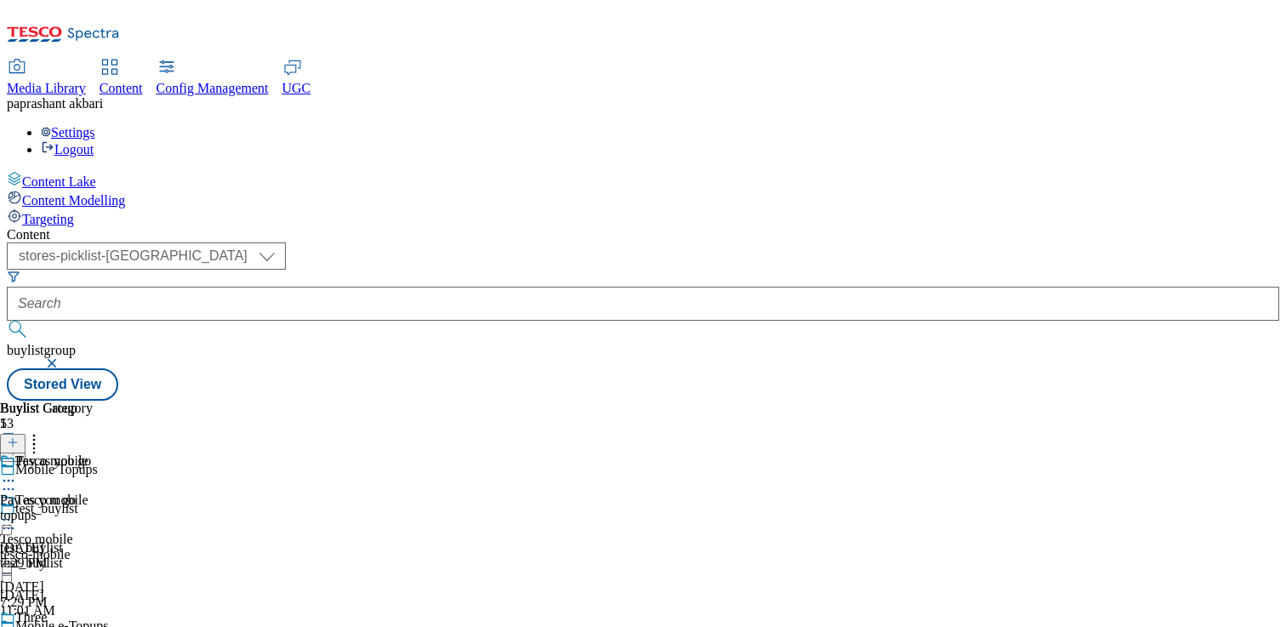
click at [93, 453] on div "Pay as you go Pay as you go pay_as_you_go Aug 12, 2025 7:31 PM" at bounding box center [46, 511] width 93 height 117
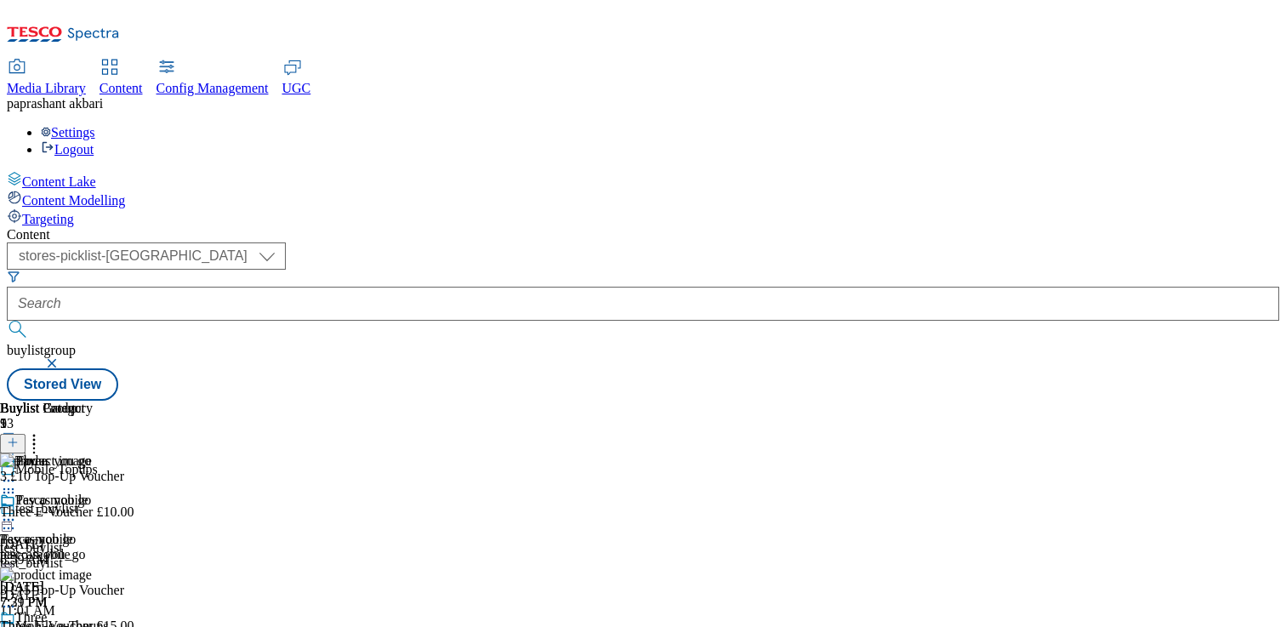
click at [146, 555] on div "test_buylist" at bounding box center [73, 562] width 146 height 15
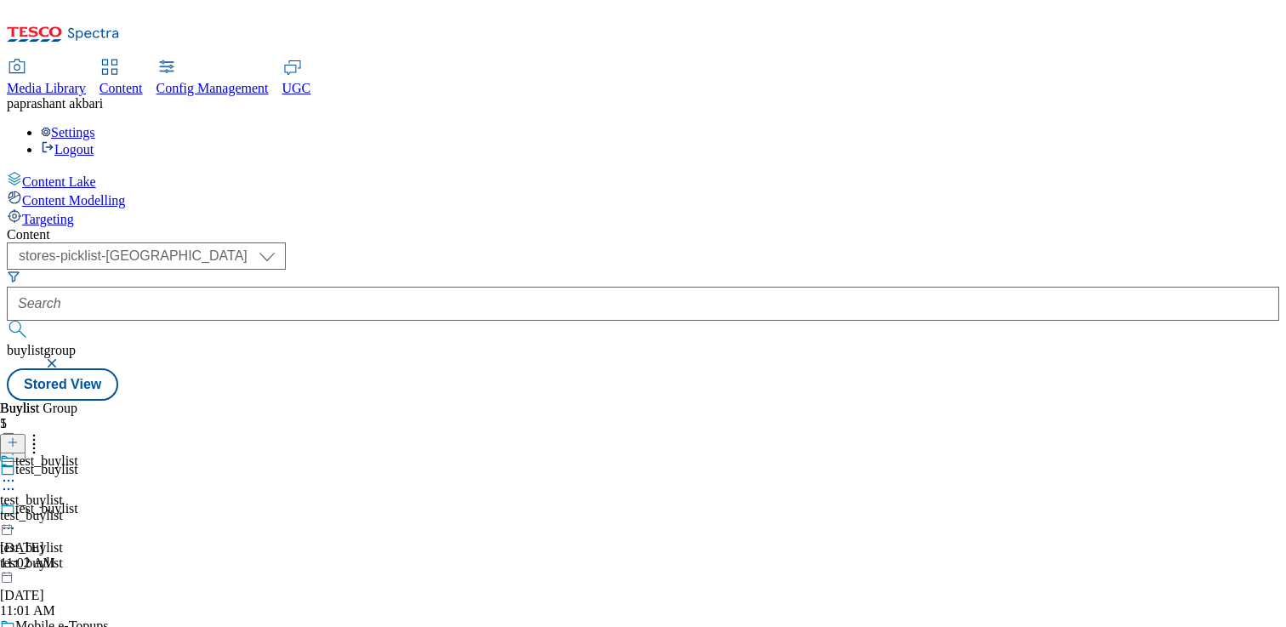
click at [10, 527] on circle at bounding box center [9, 528] width 3 height 3
click at [79, 554] on button "Edit" at bounding box center [56, 564] width 45 height 20
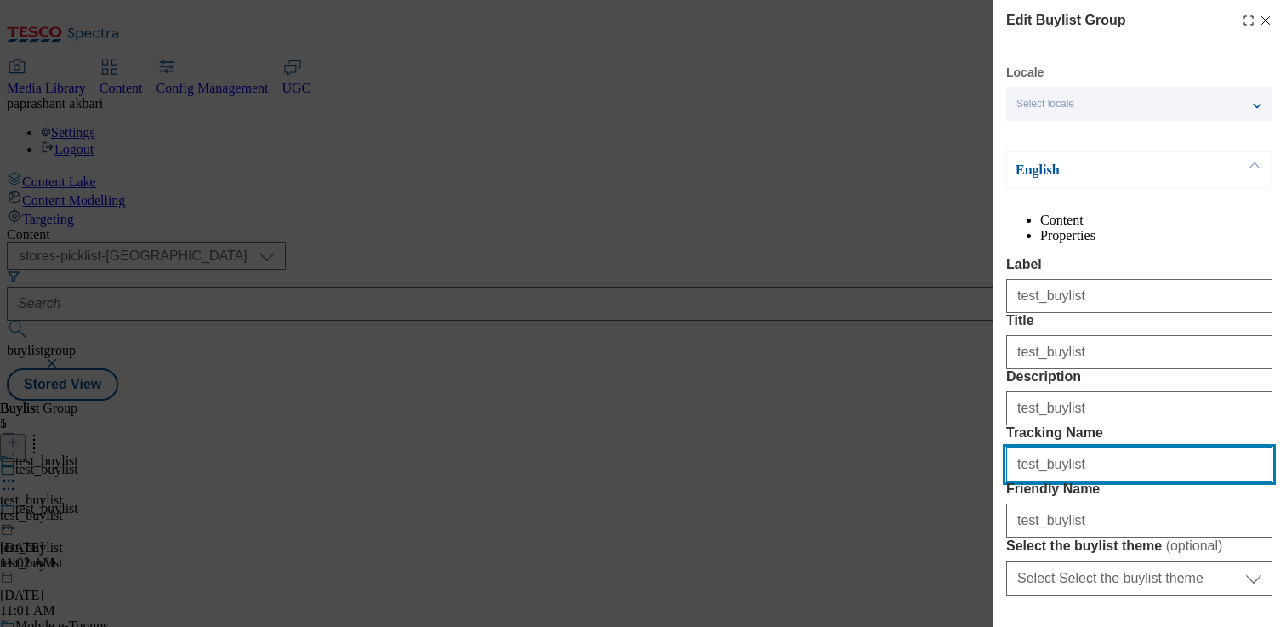
click at [1053, 481] on input "test_buylist" at bounding box center [1139, 464] width 266 height 34
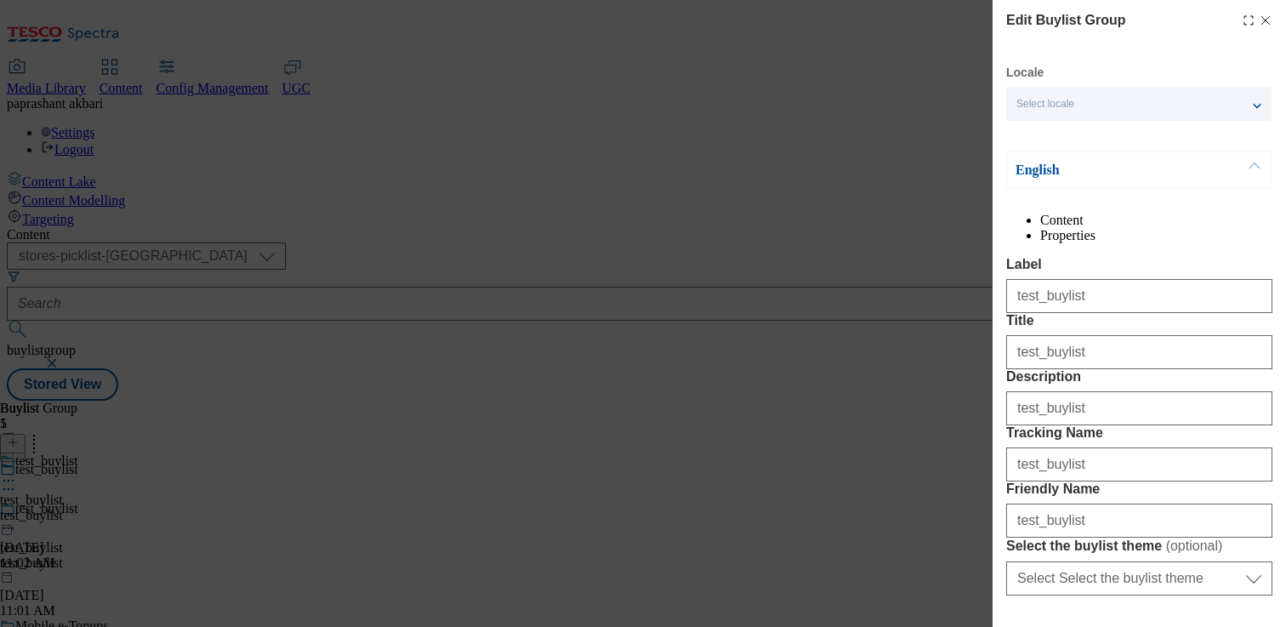
click at [1259, 21] on icon "Modal" at bounding box center [1266, 21] width 14 height 14
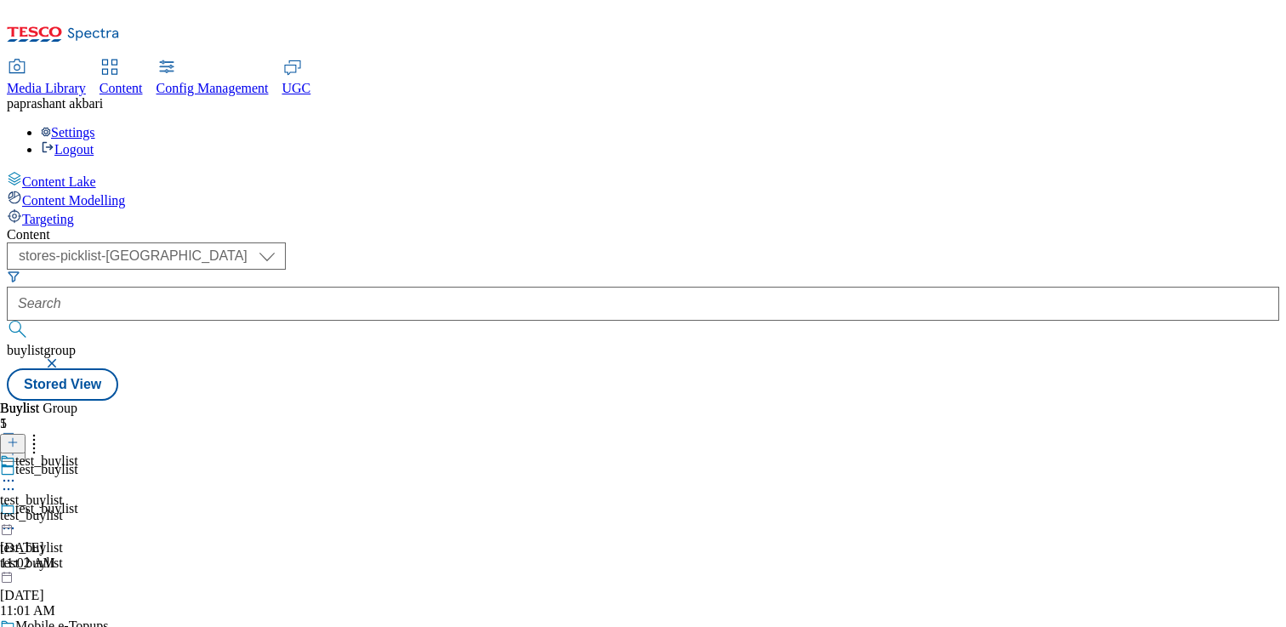
scroll to position [174, 0]
click at [17, 589] on icon at bounding box center [8, 597] width 17 height 17
click at [145, 508] on div "tesco-mobile" at bounding box center [72, 515] width 145 height 15
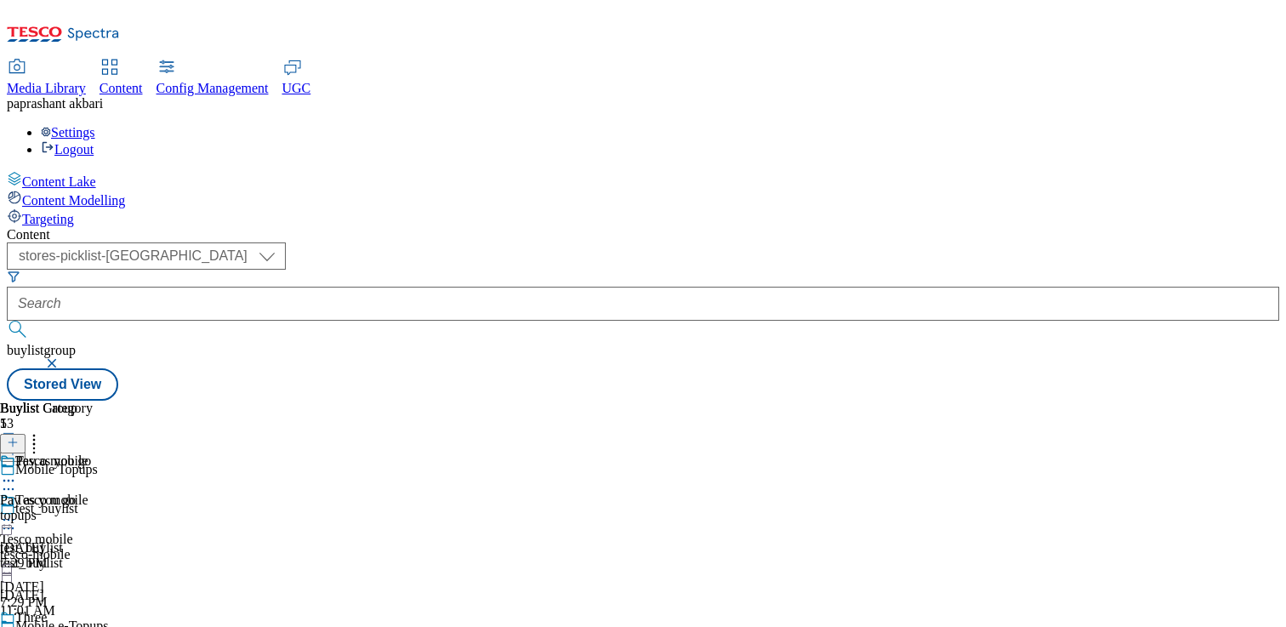
click at [93, 508] on div "topups" at bounding box center [46, 515] width 93 height 15
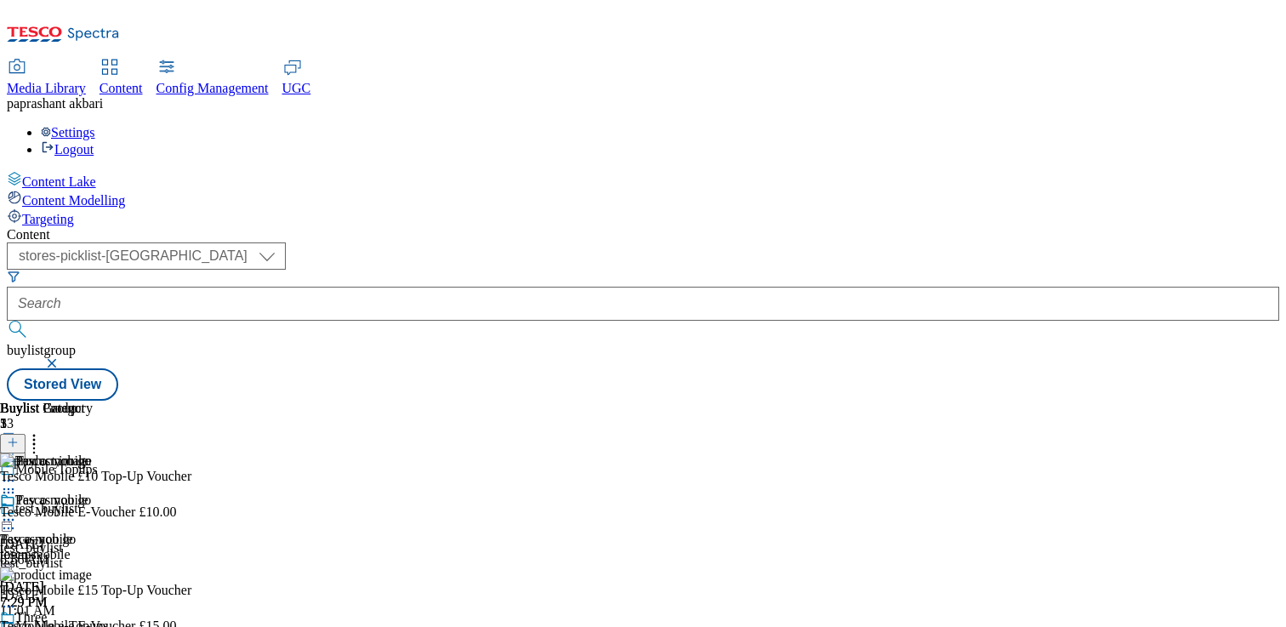
scroll to position [181, 0]
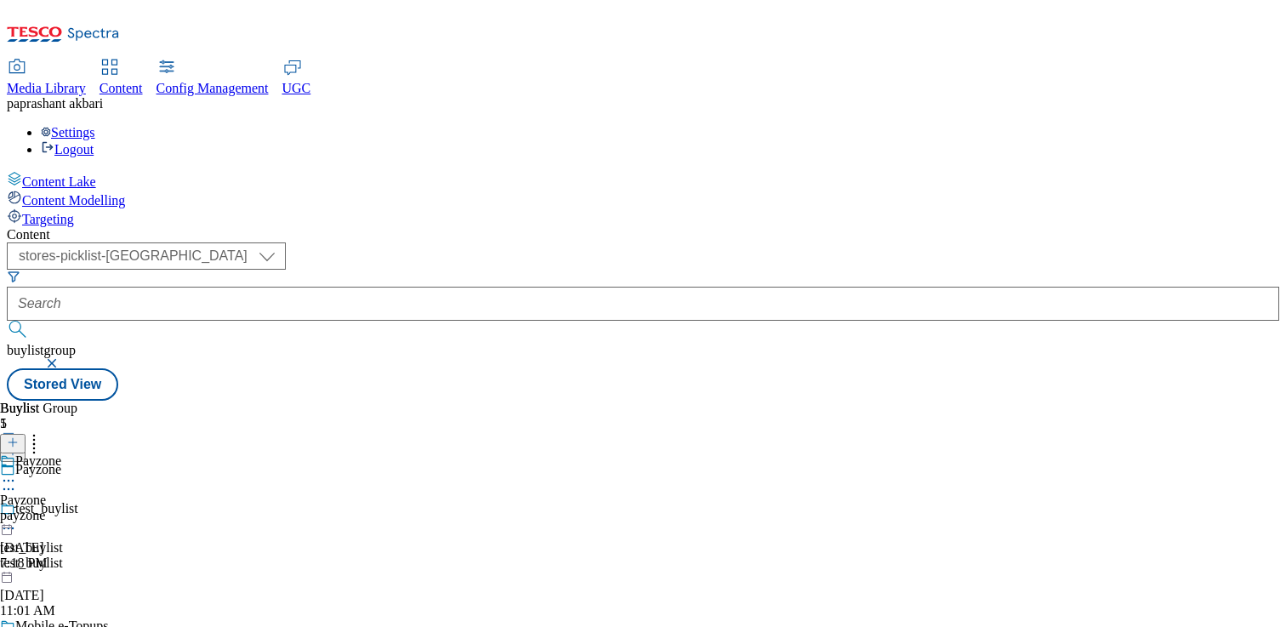
scroll to position [19, 0]
click at [61, 508] on div "payzone" at bounding box center [30, 515] width 61 height 15
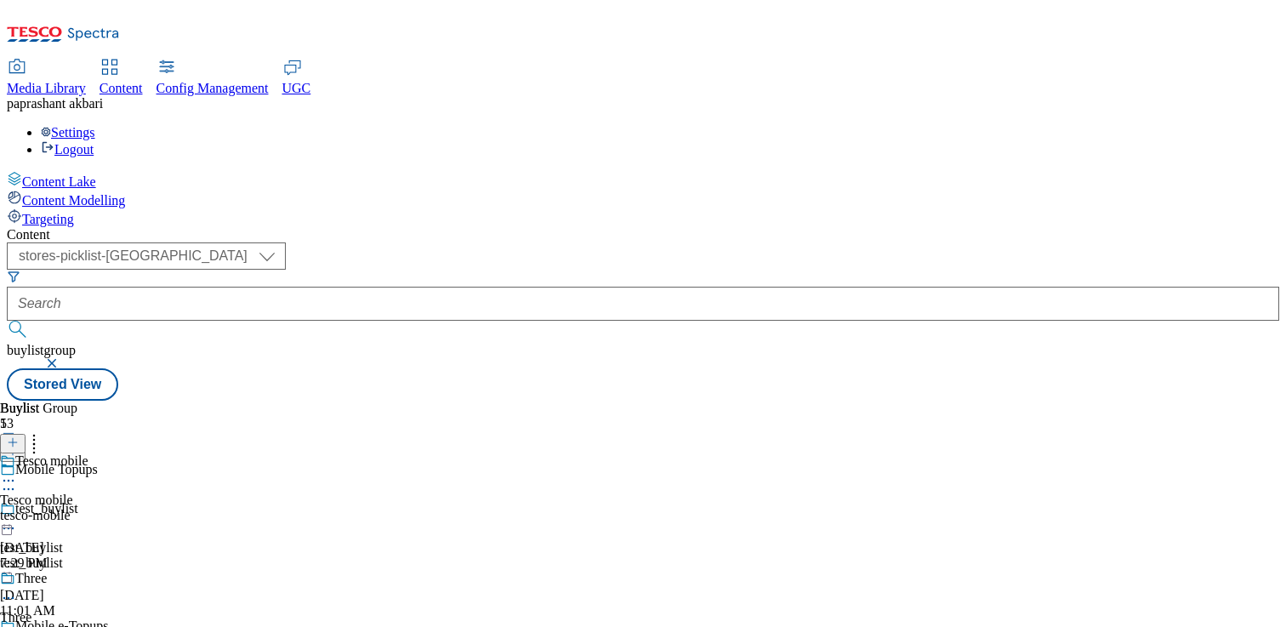
click at [17, 589] on icon at bounding box center [8, 597] width 17 height 17
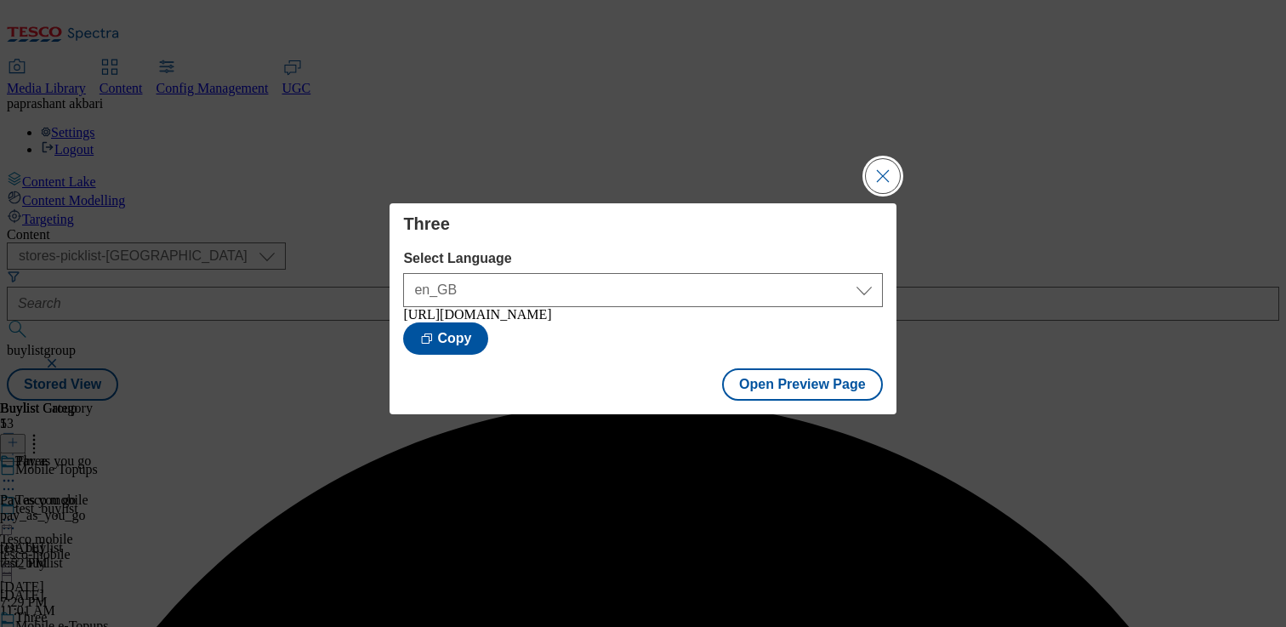
click at [885, 179] on button "Close Modal" at bounding box center [883, 176] width 34 height 34
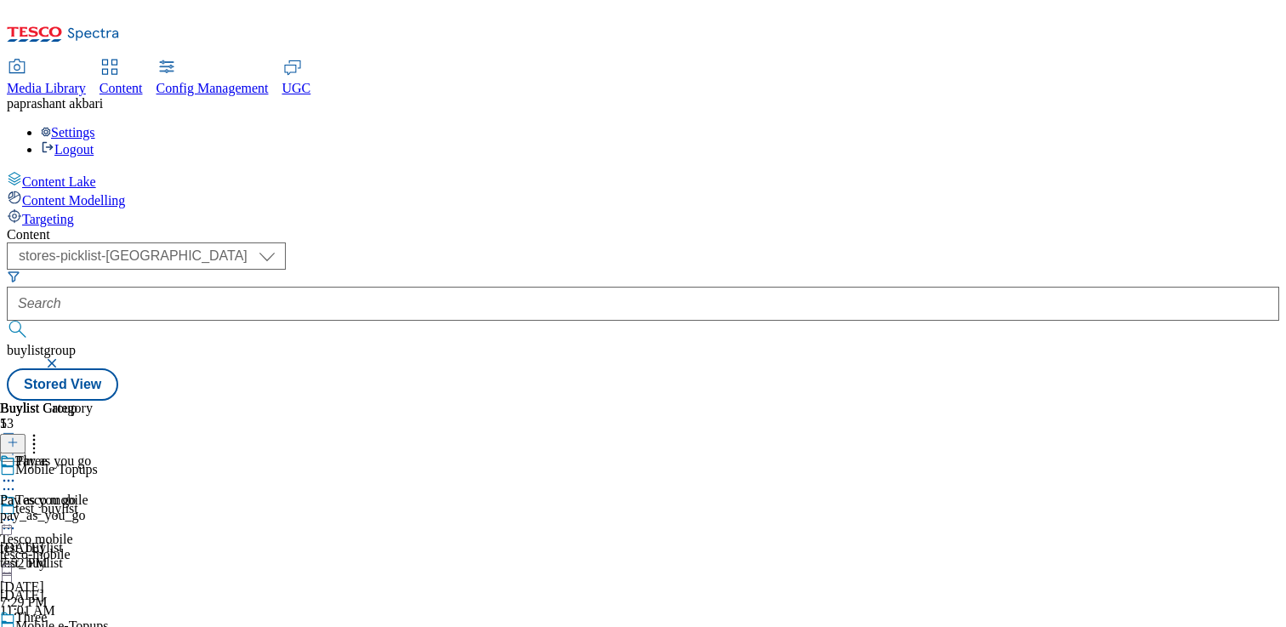
click at [17, 626] on icon at bounding box center [8, 637] width 17 height 17
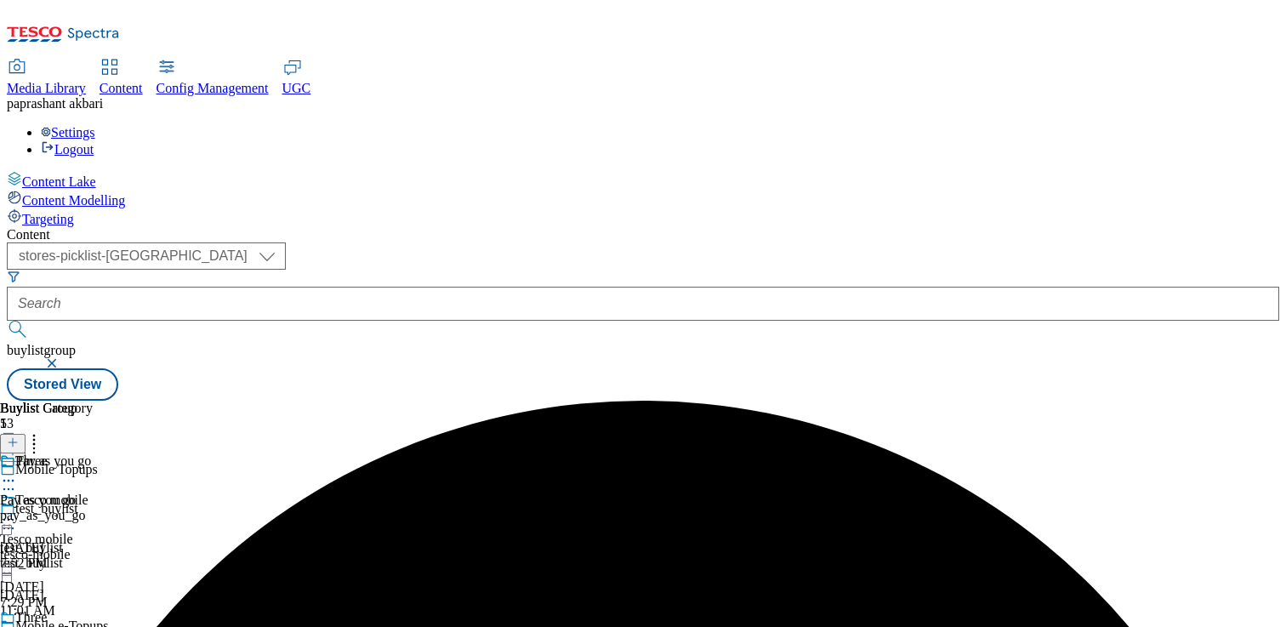
click at [145, 610] on div "Three" at bounding box center [72, 629] width 145 height 39
click at [17, 626] on icon at bounding box center [8, 637] width 17 height 17
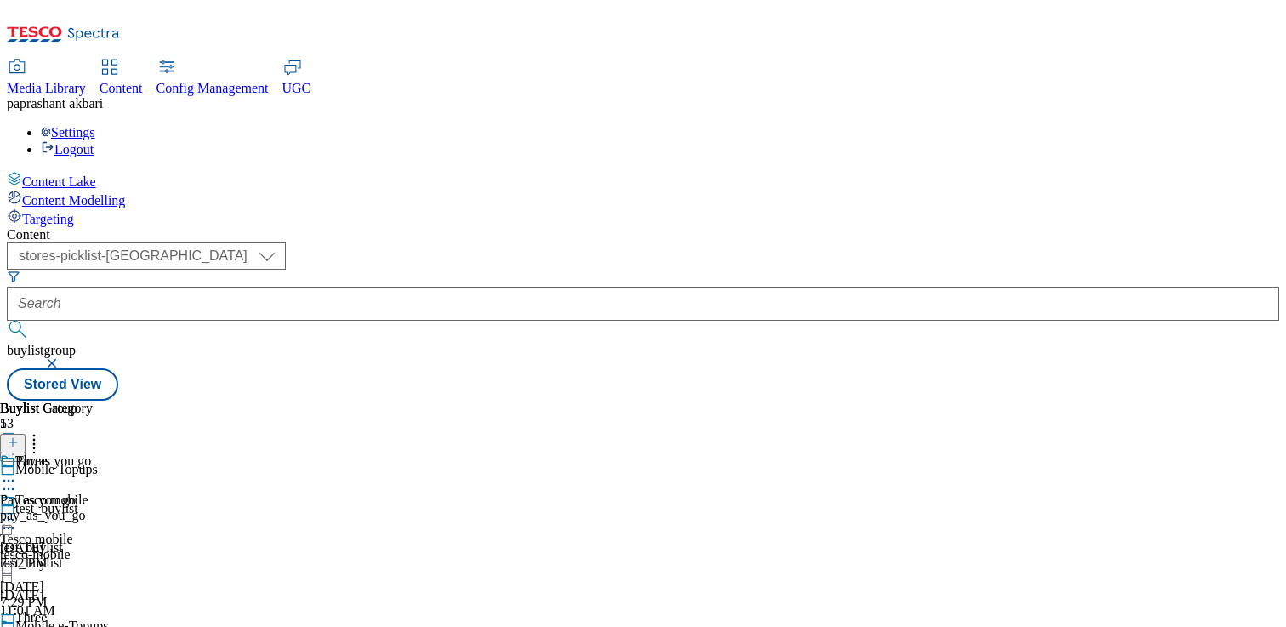
scroll to position [157, 0]
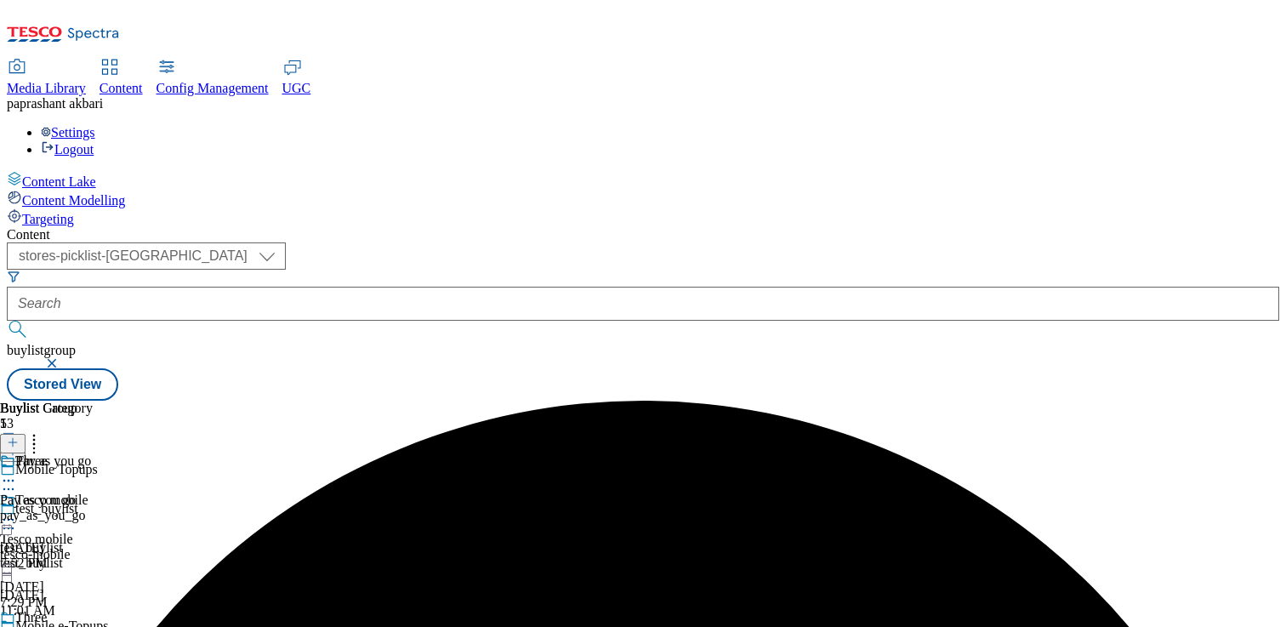
click at [17, 626] on icon at bounding box center [8, 637] width 17 height 17
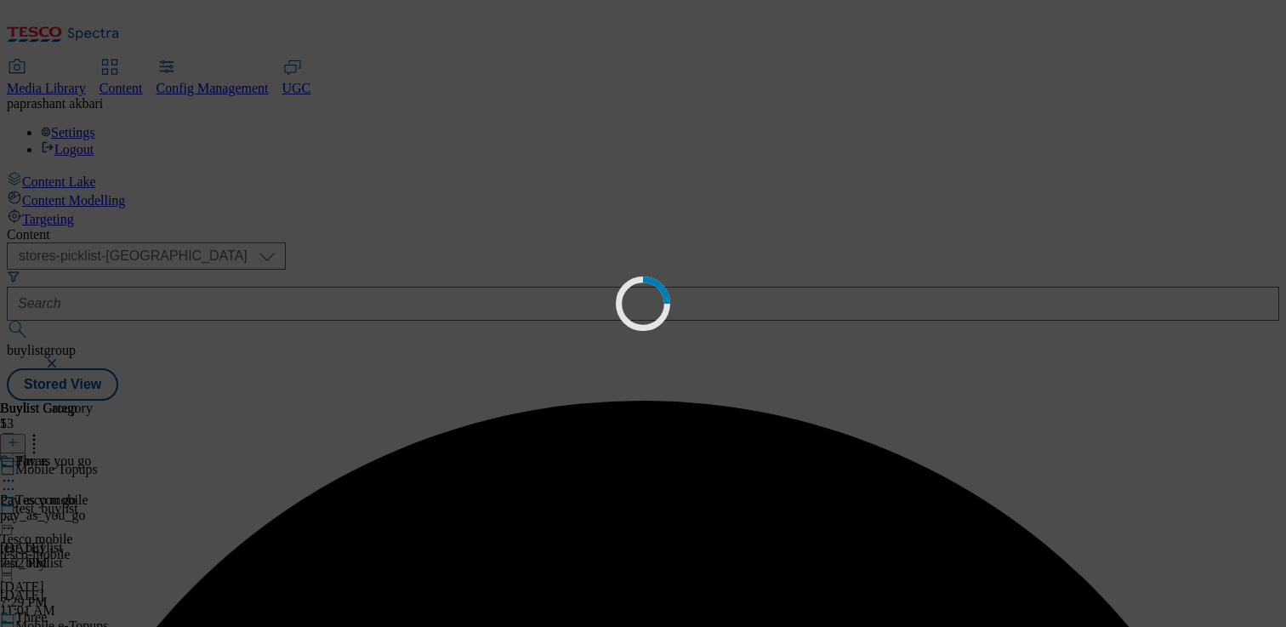
scroll to position [48, 0]
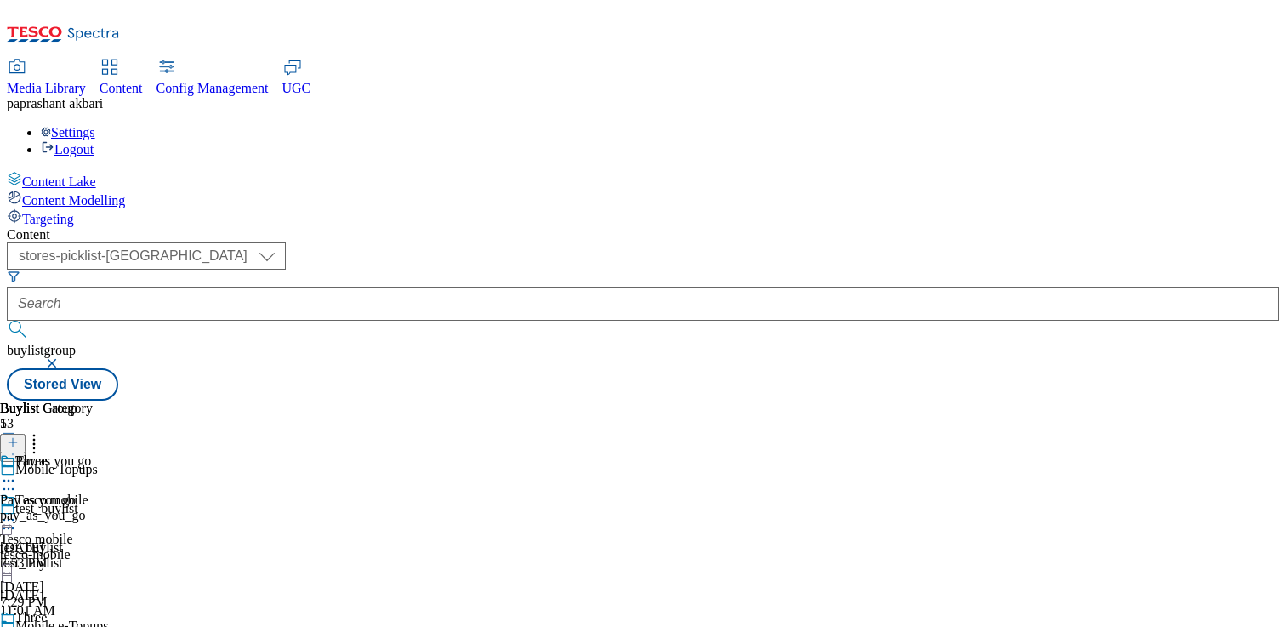
click at [146, 555] on div "test_buylist" at bounding box center [73, 562] width 146 height 15
drag, startPoint x: 254, startPoint y: 316, endPoint x: 355, endPoint y: 316, distance: 100.4
click at [146, 501] on div "test_buylist test_buylist test_buylist Sep 25, 2024 11:01 AM" at bounding box center [73, 559] width 146 height 117
copy div "test_buylist"
drag, startPoint x: 355, startPoint y: 316, endPoint x: 274, endPoint y: 307, distance: 81.3
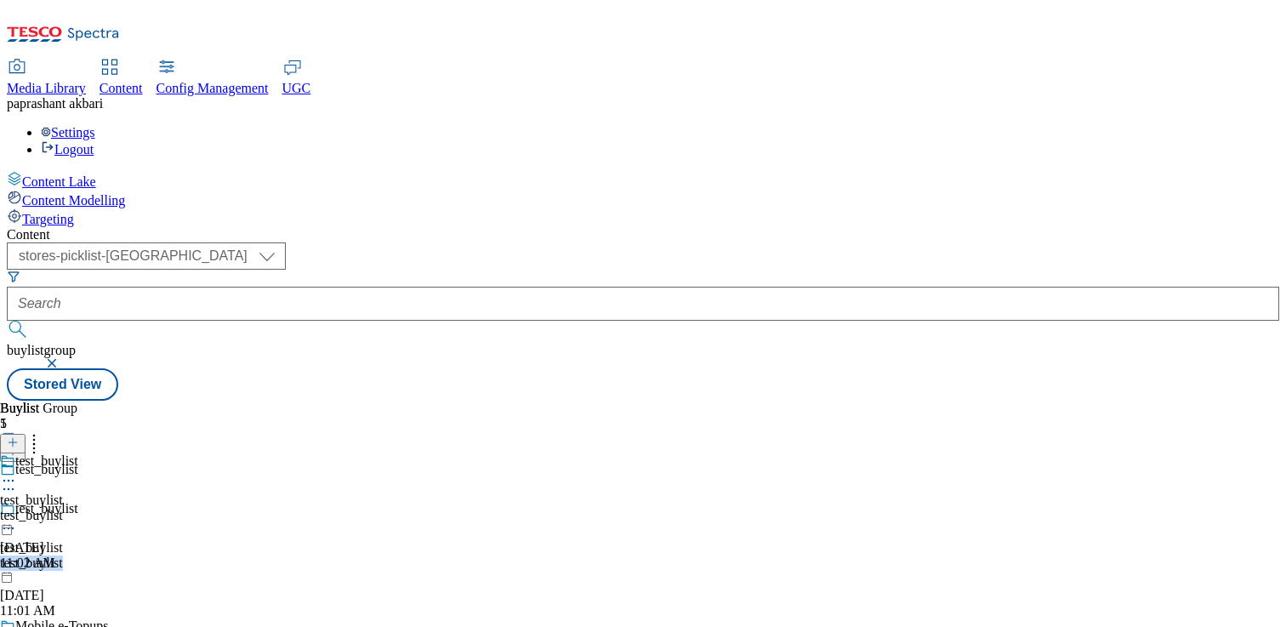
click at [146, 501] on div "test_buylist test_buylist test_buylist Sep 25, 2024 11:01 AM" at bounding box center [73, 559] width 146 height 117
click at [93, 453] on div "Tesco Mobile Tesco Mobile tesco-mobile Sep 25, 2025 7:20 PM" at bounding box center [46, 511] width 93 height 117
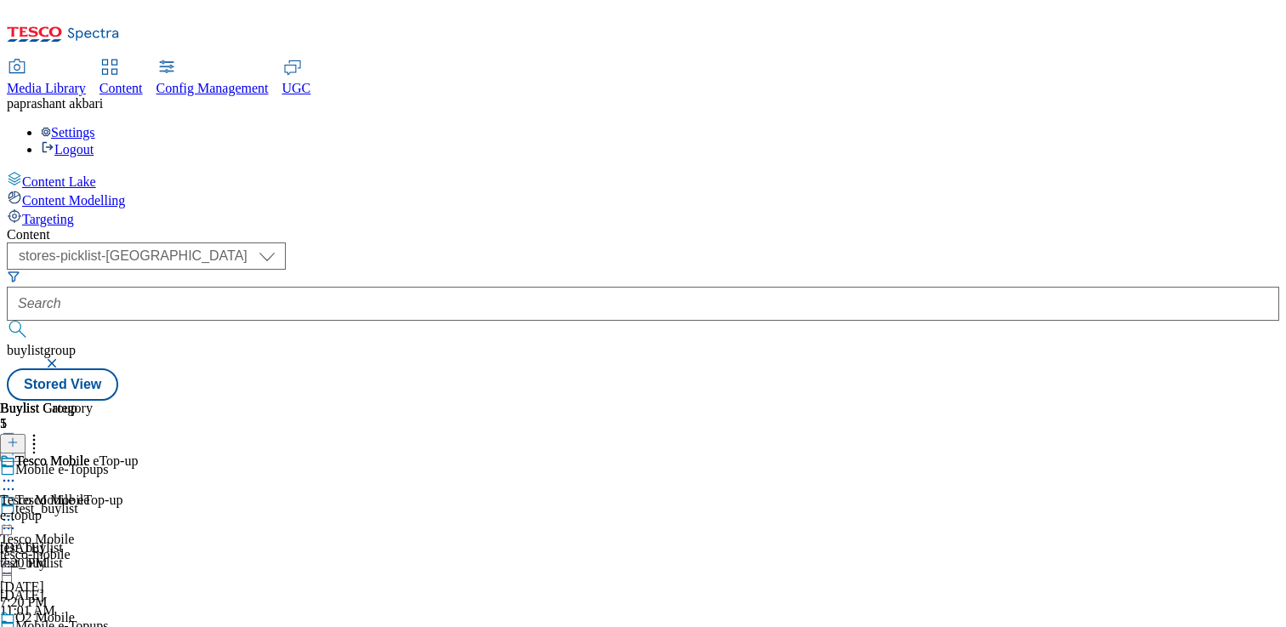
click at [17, 511] on icon at bounding box center [8, 519] width 17 height 17
click at [138, 498] on div "Tesco Mobile eTop-up Tesco Mobile eTop-up e-topup Sep 25, 2025 7:20 PM" at bounding box center [69, 511] width 138 height 117
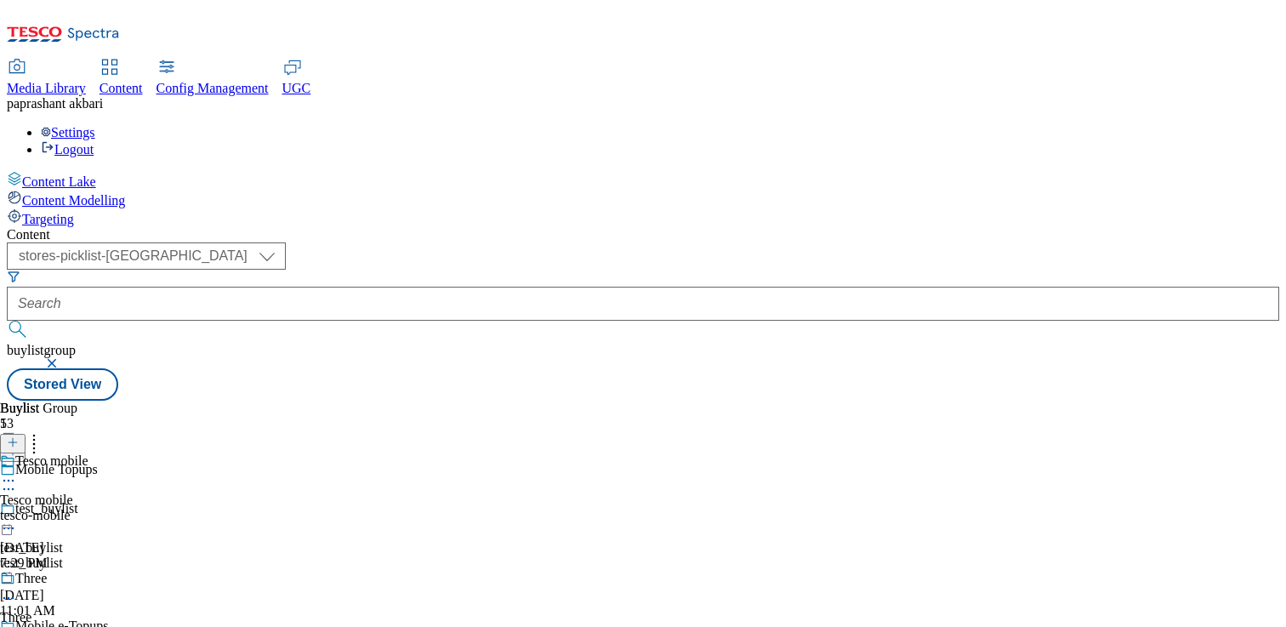
scroll to position [1765, 0]
click at [855, 401] on div "Buylist Group 5 Mobile Topups test_buylist test_buylist test_buylist Sep 25, 20…" at bounding box center [643, 401] width 1273 height 0
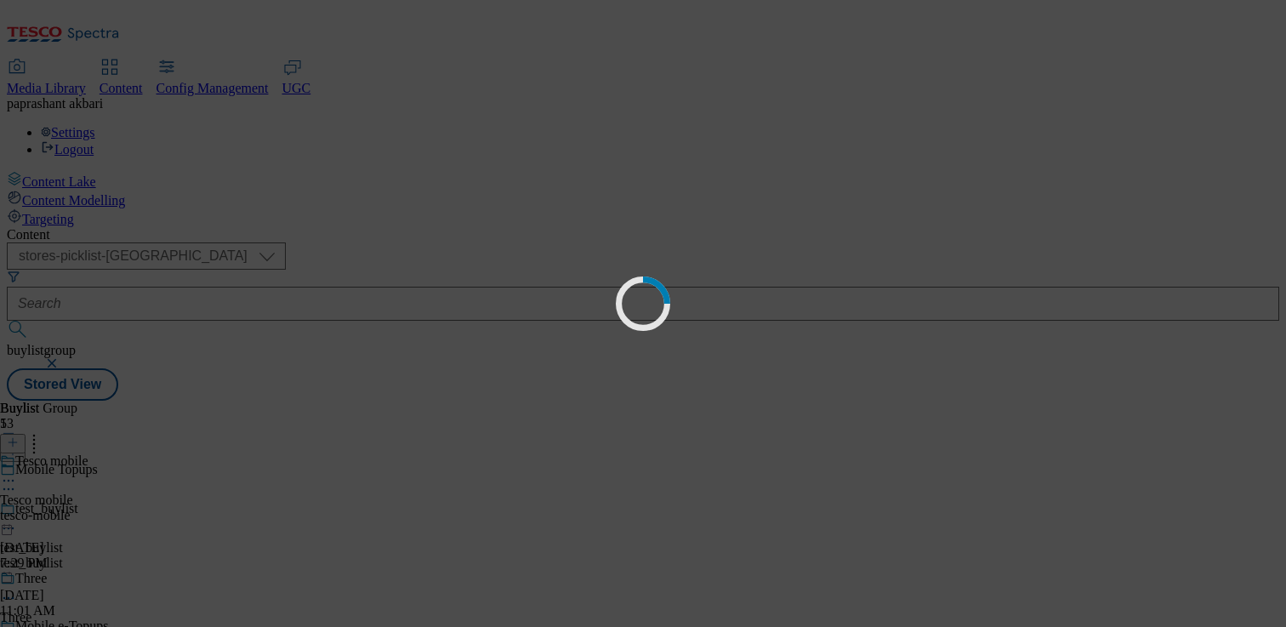
scroll to position [0, 0]
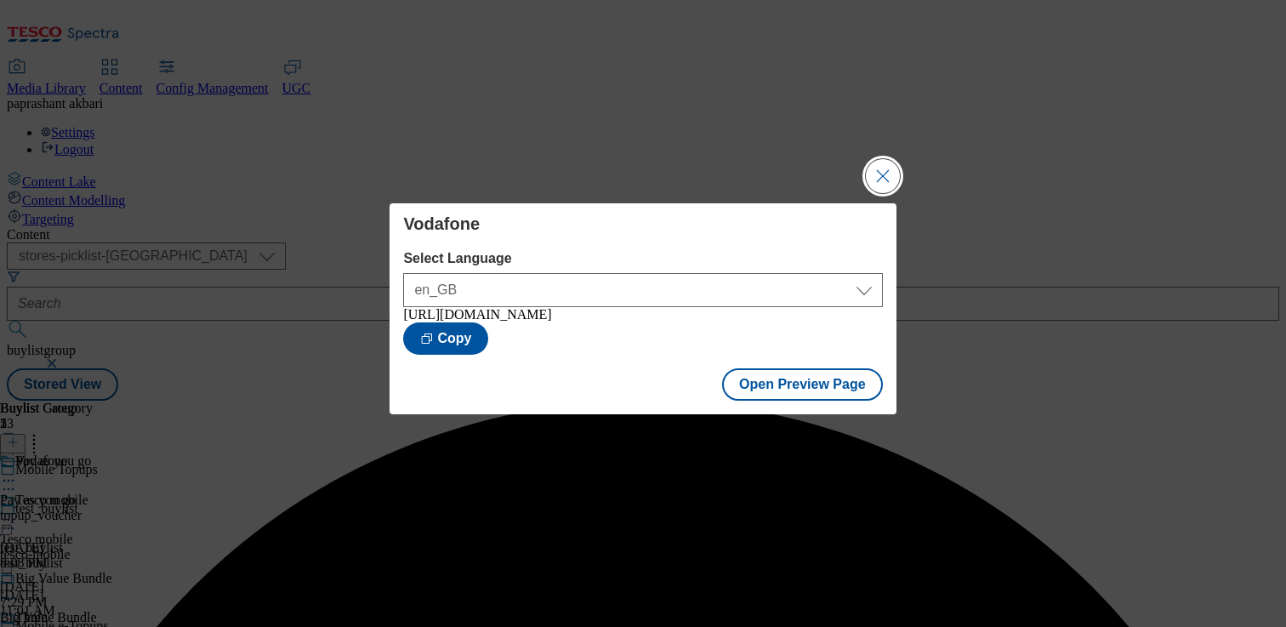
click at [874, 180] on button "Close Modal" at bounding box center [883, 176] width 34 height 34
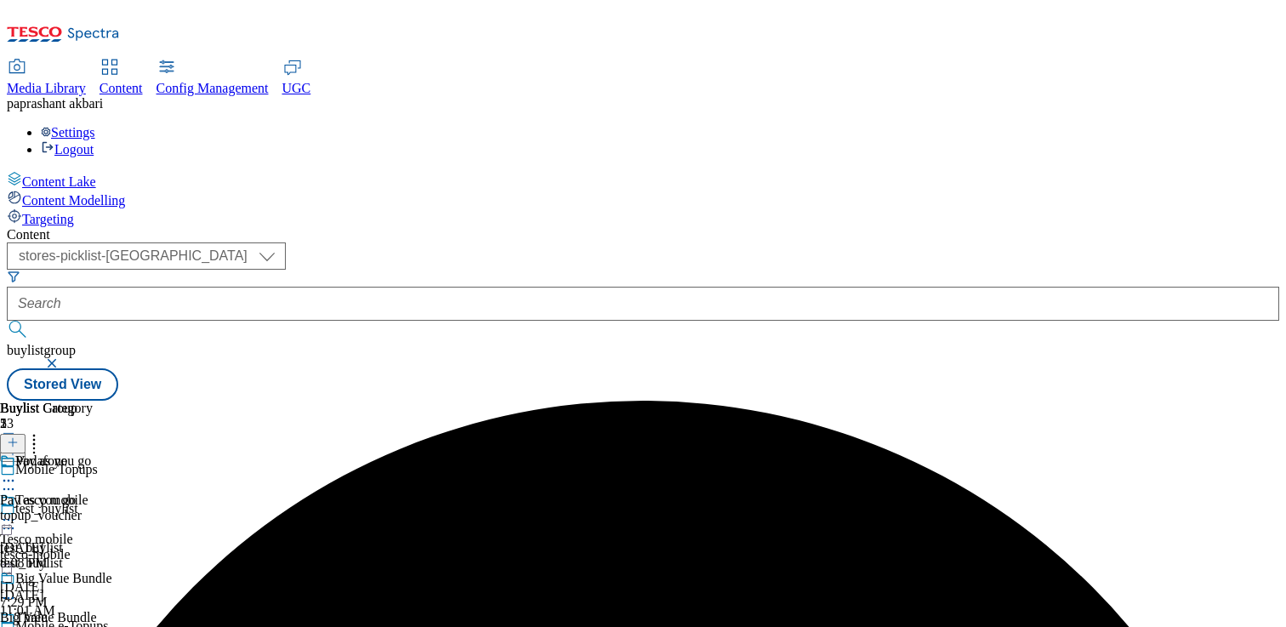
scroll to position [137, 0]
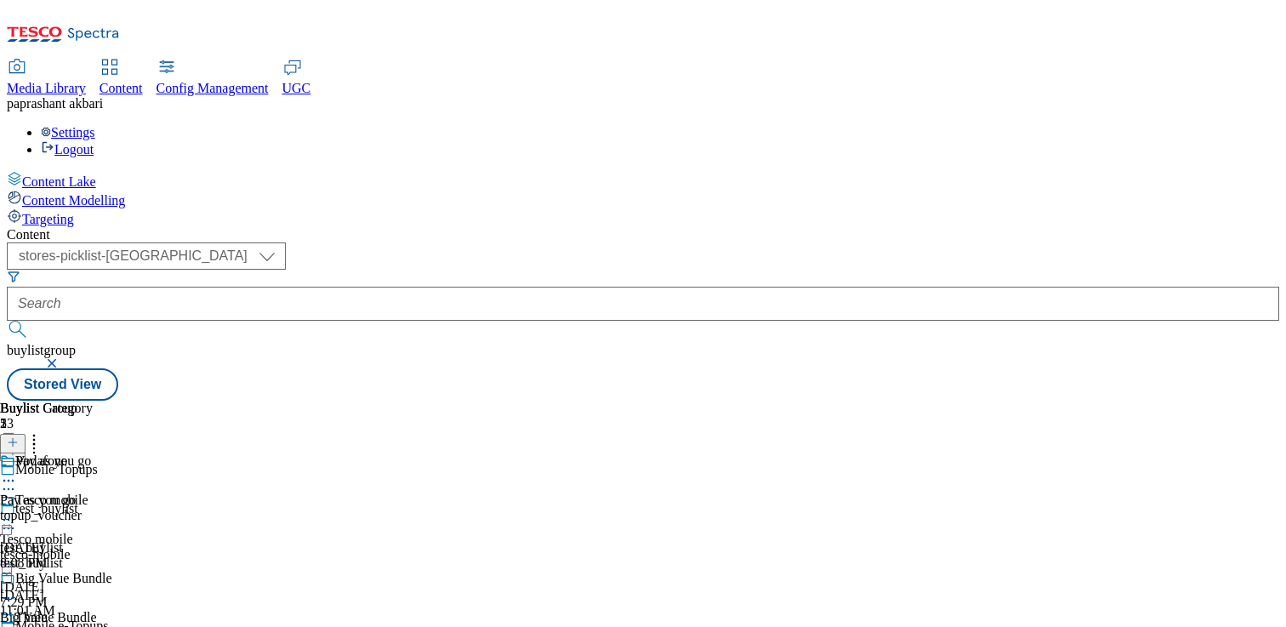
scroll to position [319, 0]
